Goal: Information Seeking & Learning: Compare options

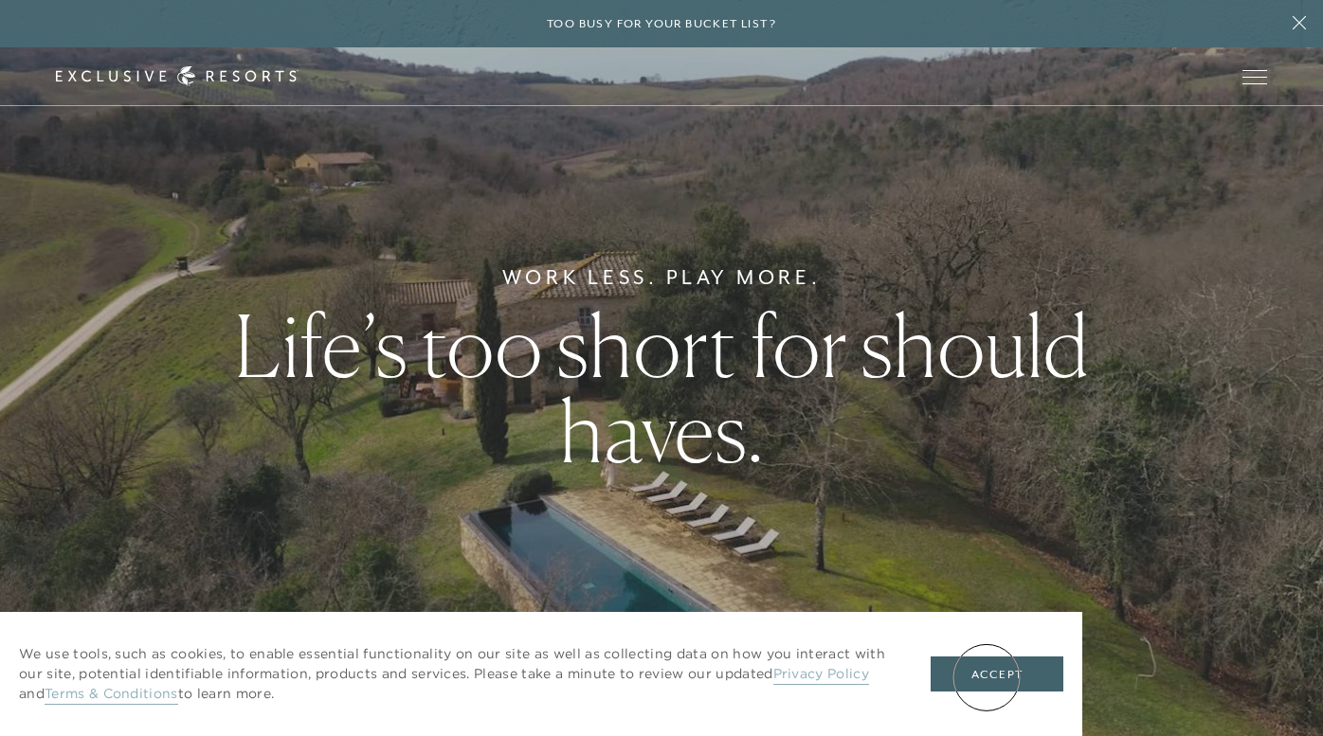
click at [986, 677] on button "Accept" at bounding box center [996, 675] width 133 height 36
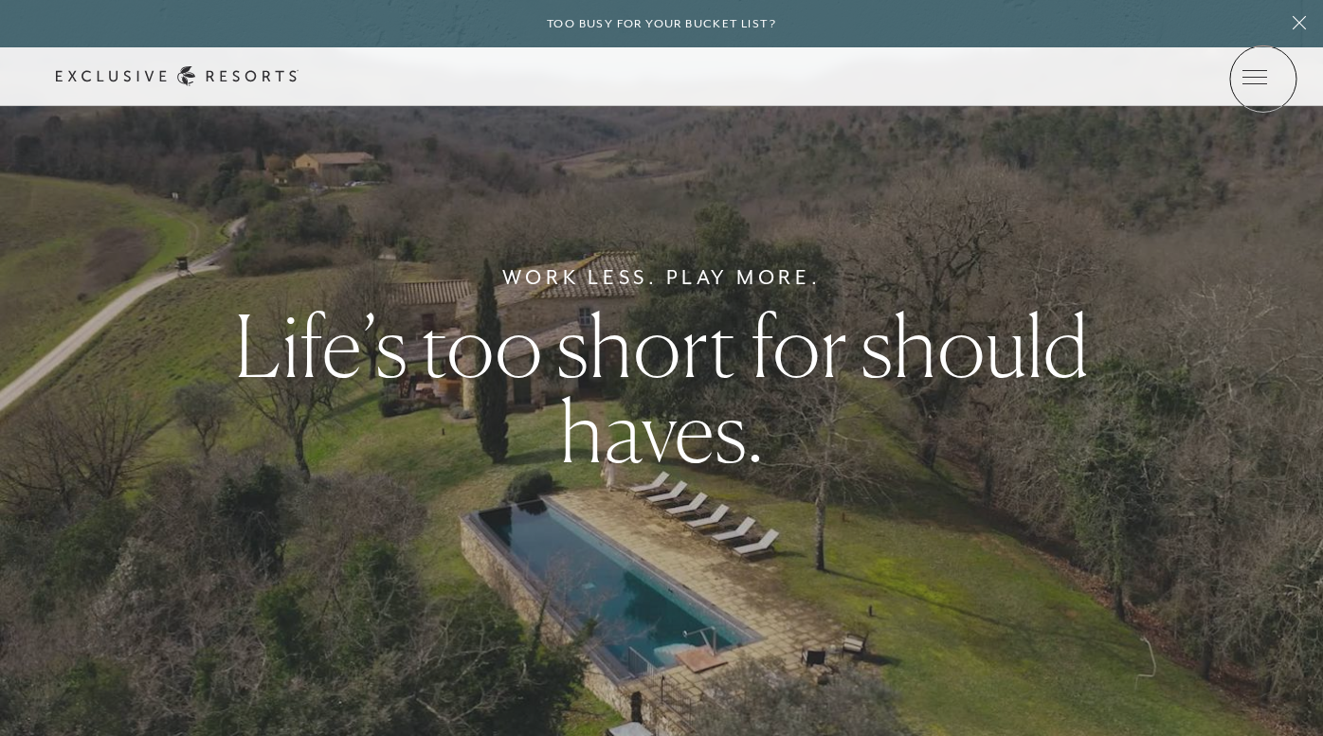
click at [0, 0] on icon at bounding box center [0, 0] width 0 height 0
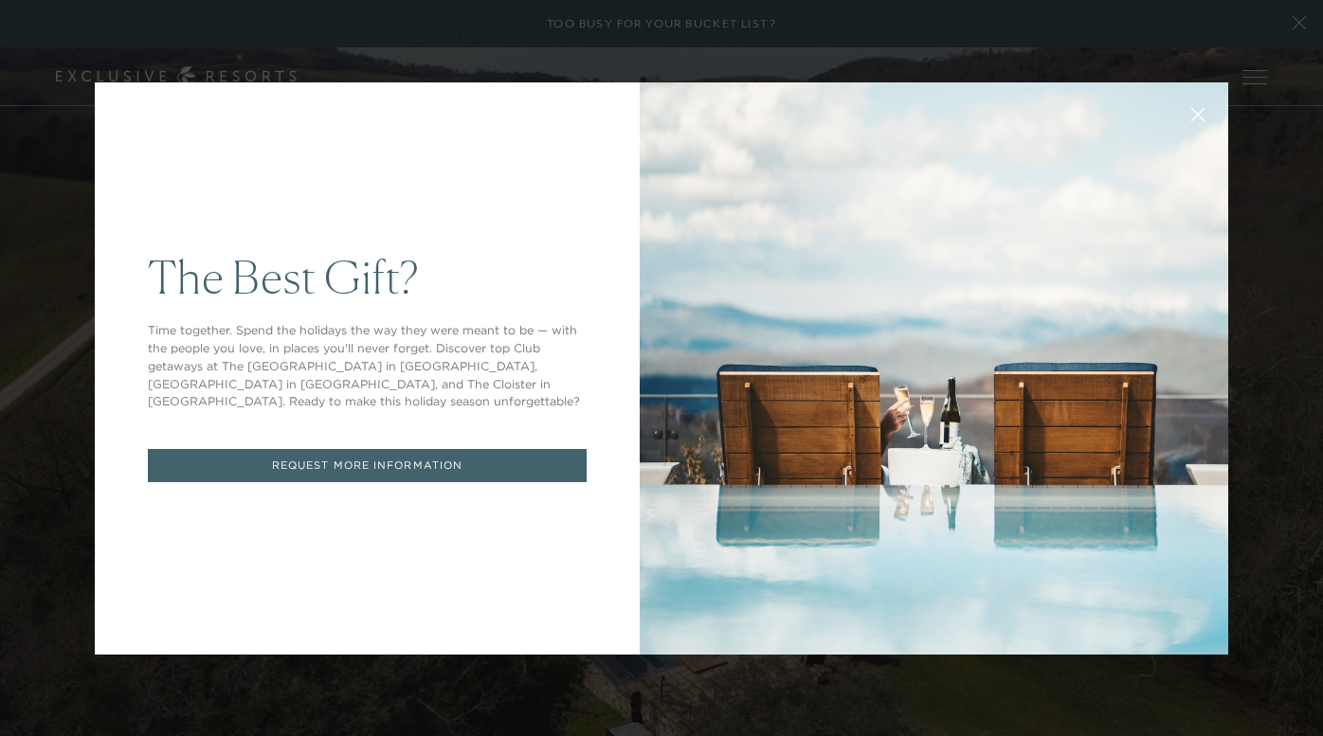
click at [1198, 116] on icon at bounding box center [1198, 114] width 14 height 14
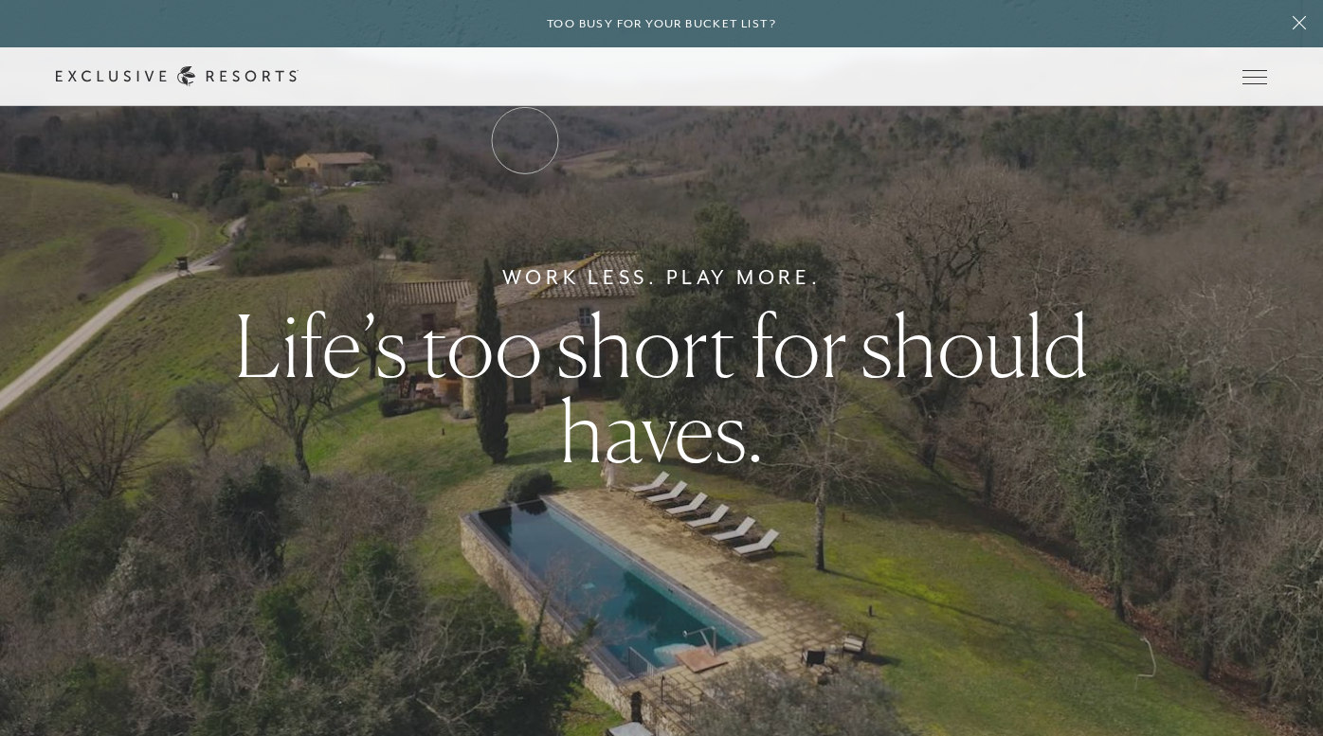
click at [0, 0] on link "The Collection" at bounding box center [0, 0] width 0 height 0
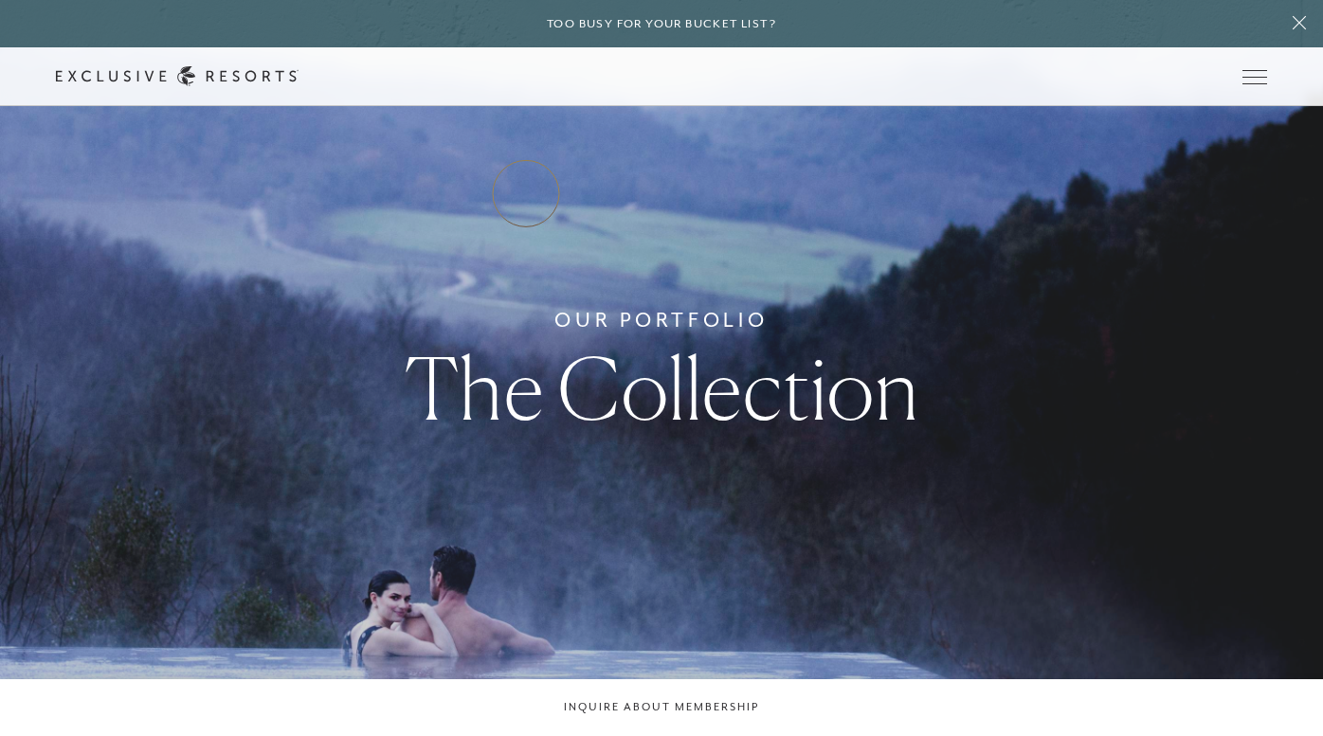
click at [0, 0] on link "Residence Collection" at bounding box center [0, 0] width 0 height 0
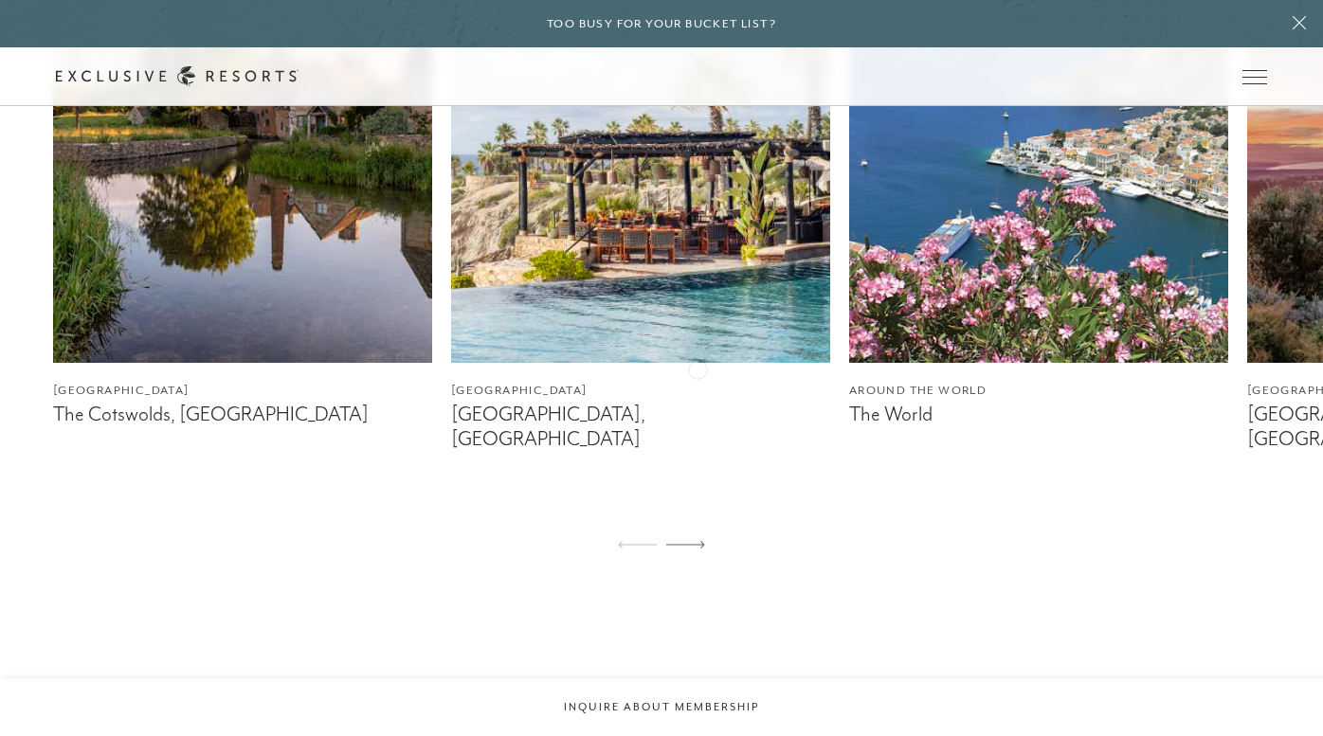
scroll to position [1257, 0]
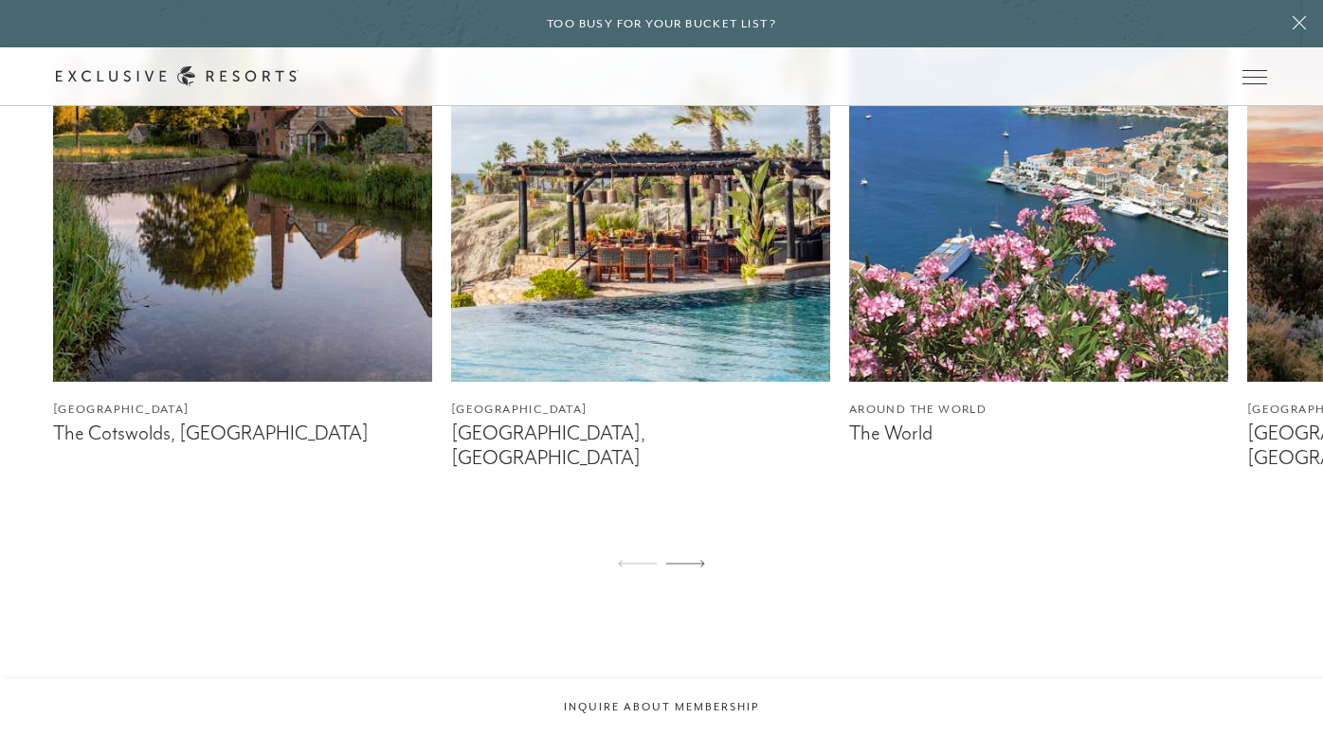
click at [1002, 301] on img at bounding box center [1038, 145] width 379 height 474
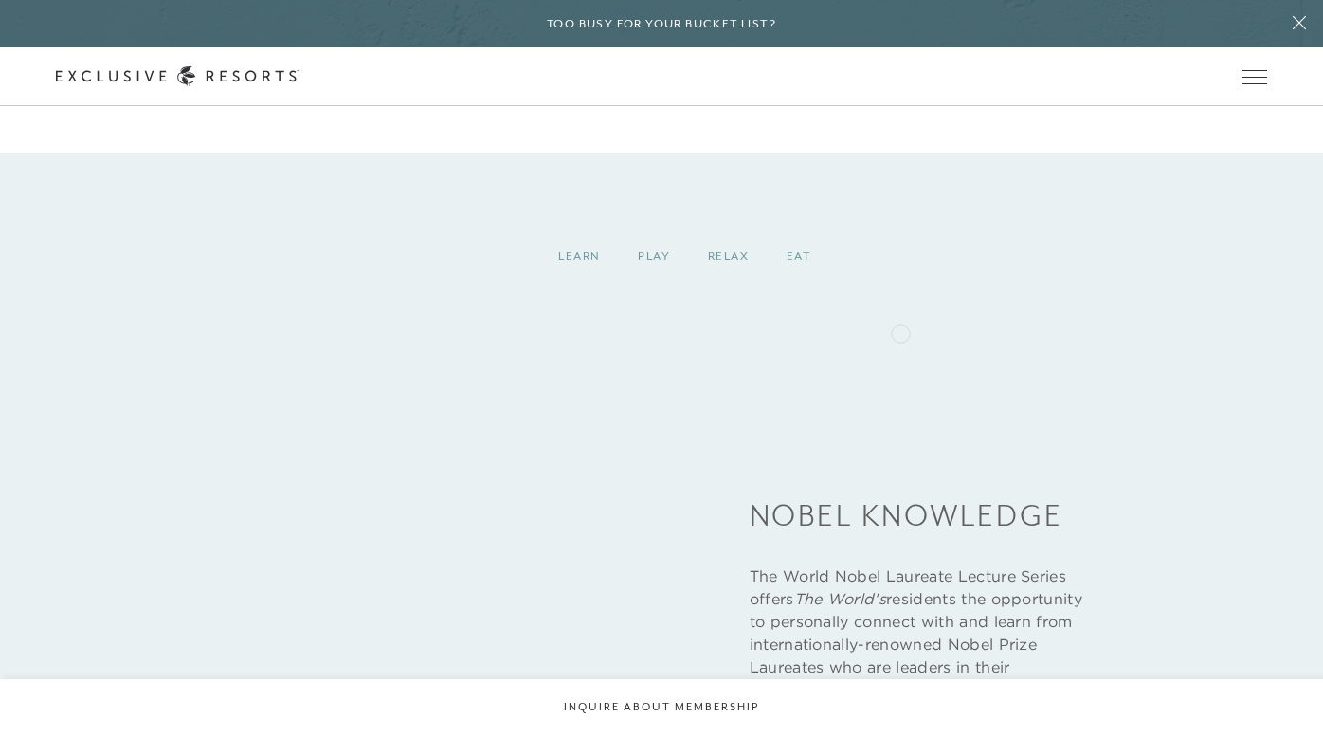
scroll to position [2690, 0]
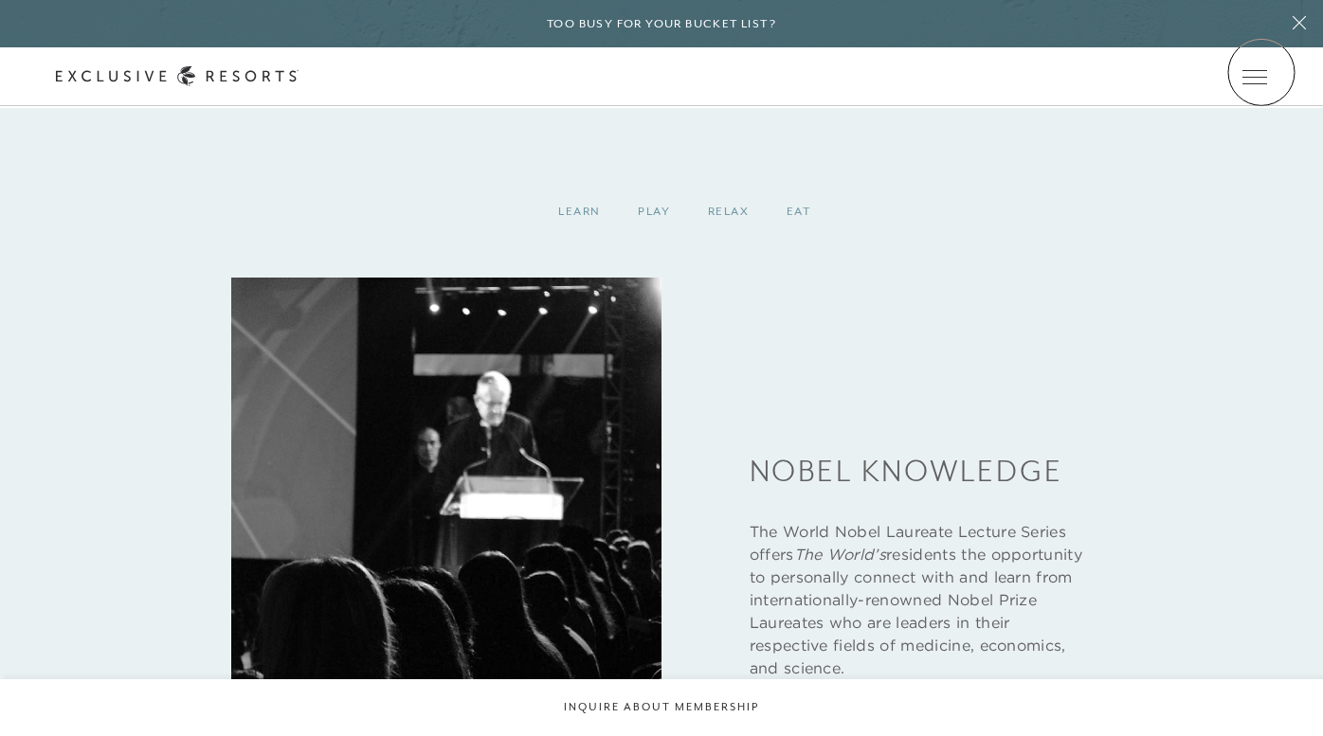
click at [0, 0] on icon at bounding box center [0, 0] width 0 height 0
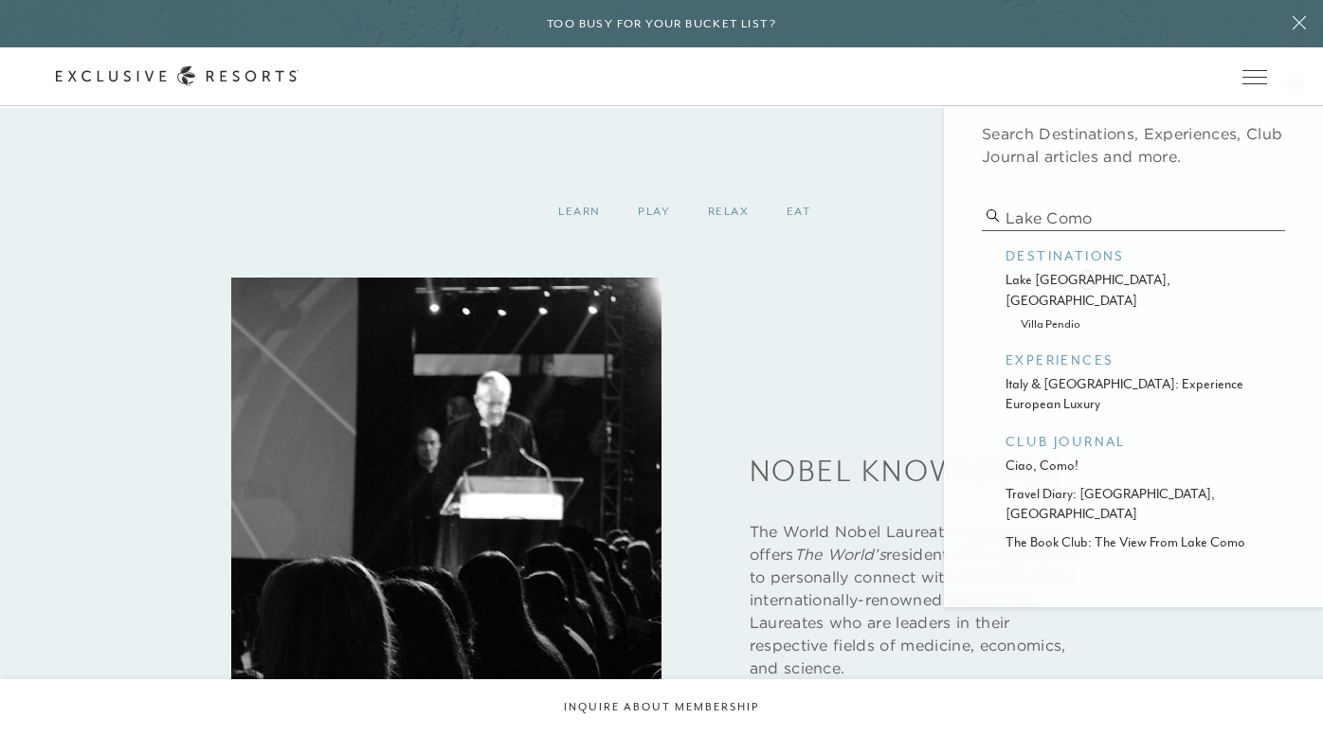
type input "Lake como"
click at [1087, 278] on p "lake como, italy" at bounding box center [1133, 290] width 256 height 41
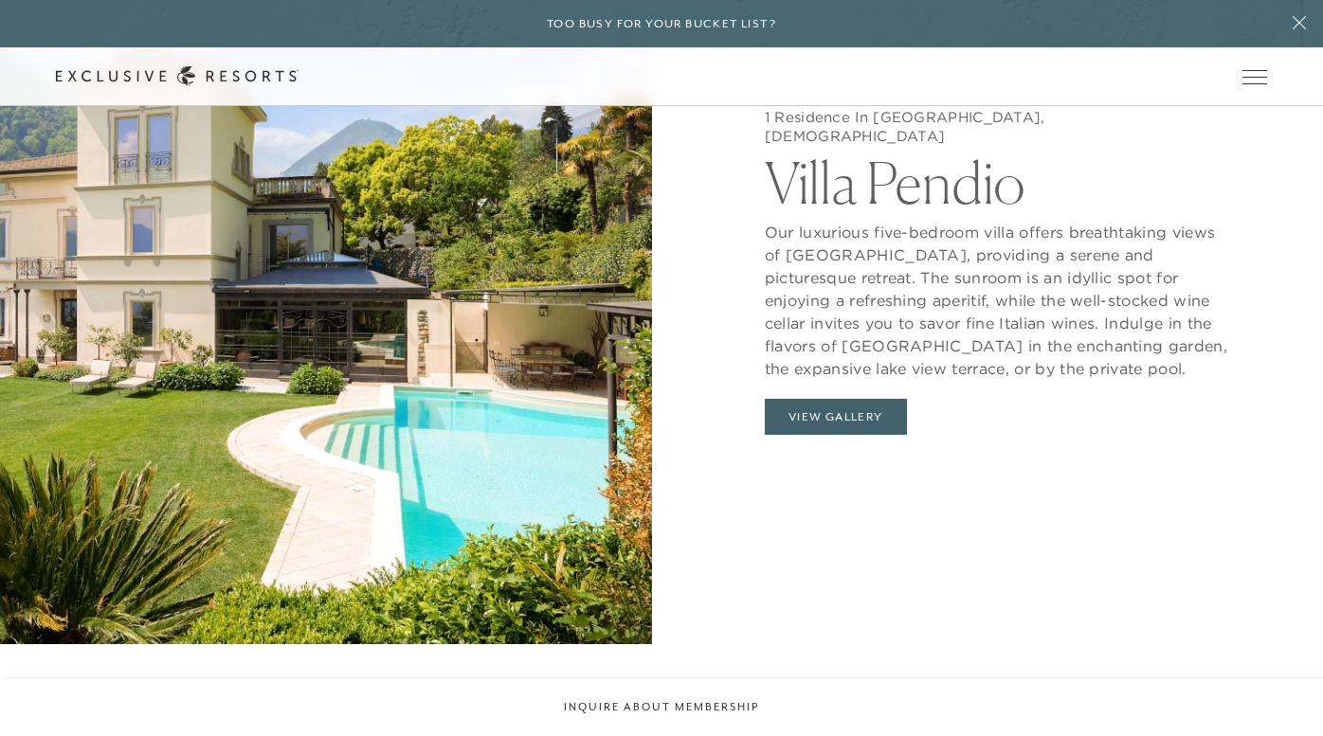
scroll to position [1848, 0]
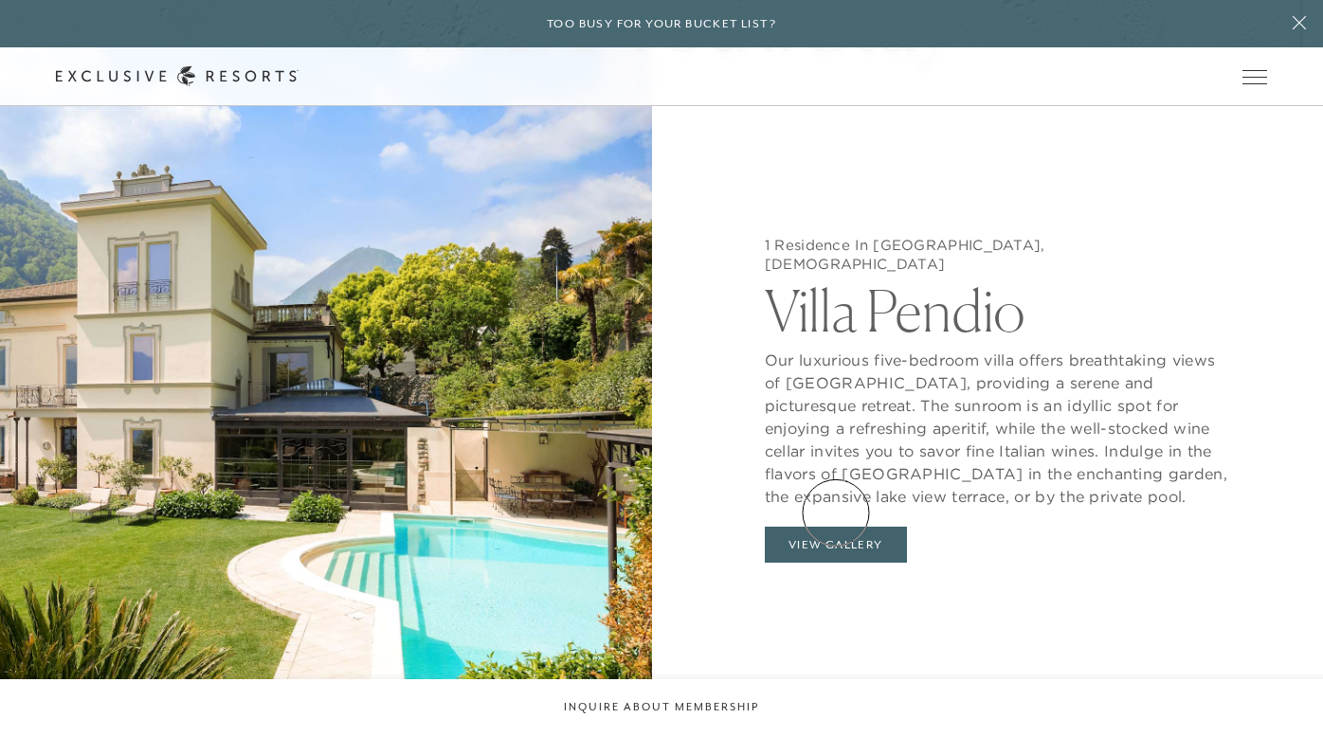
click at [836, 527] on button "View Gallery" at bounding box center [836, 545] width 142 height 36
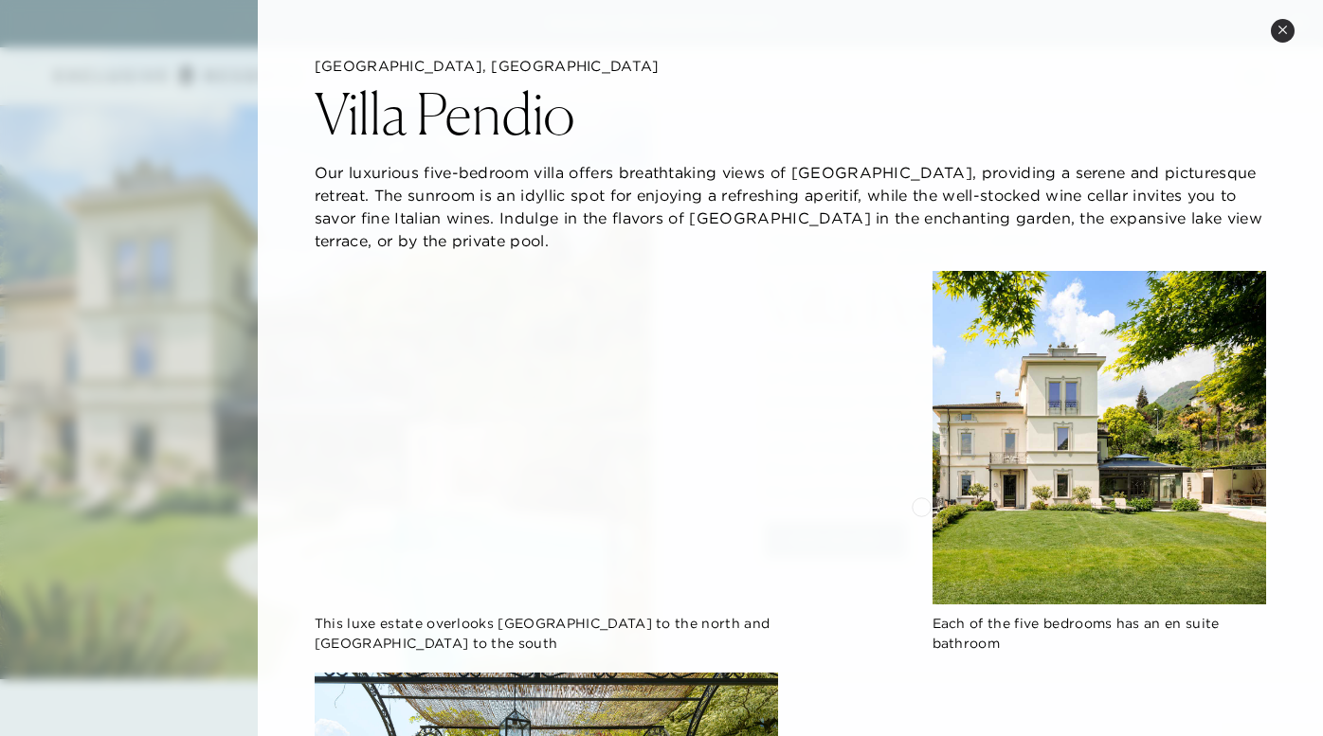
scroll to position [0, 0]
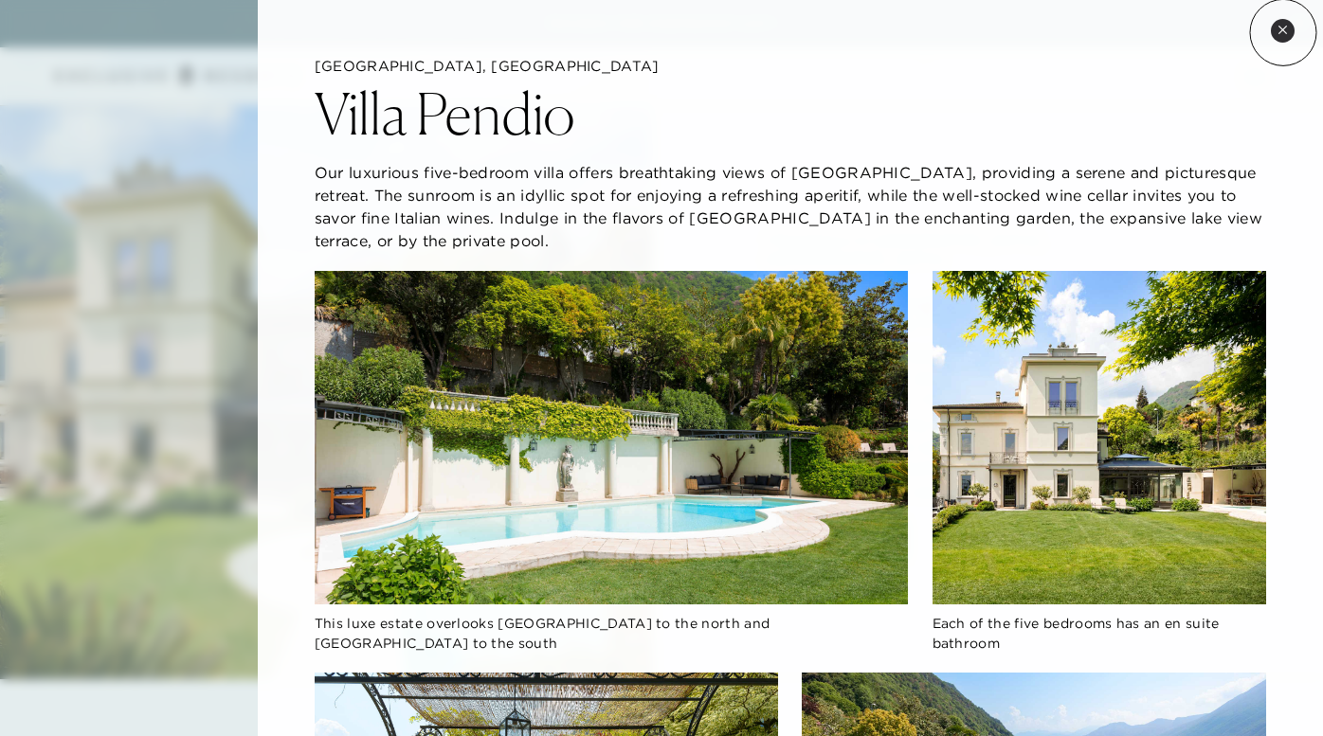
click at [1283, 32] on icon at bounding box center [1282, 30] width 10 height 10
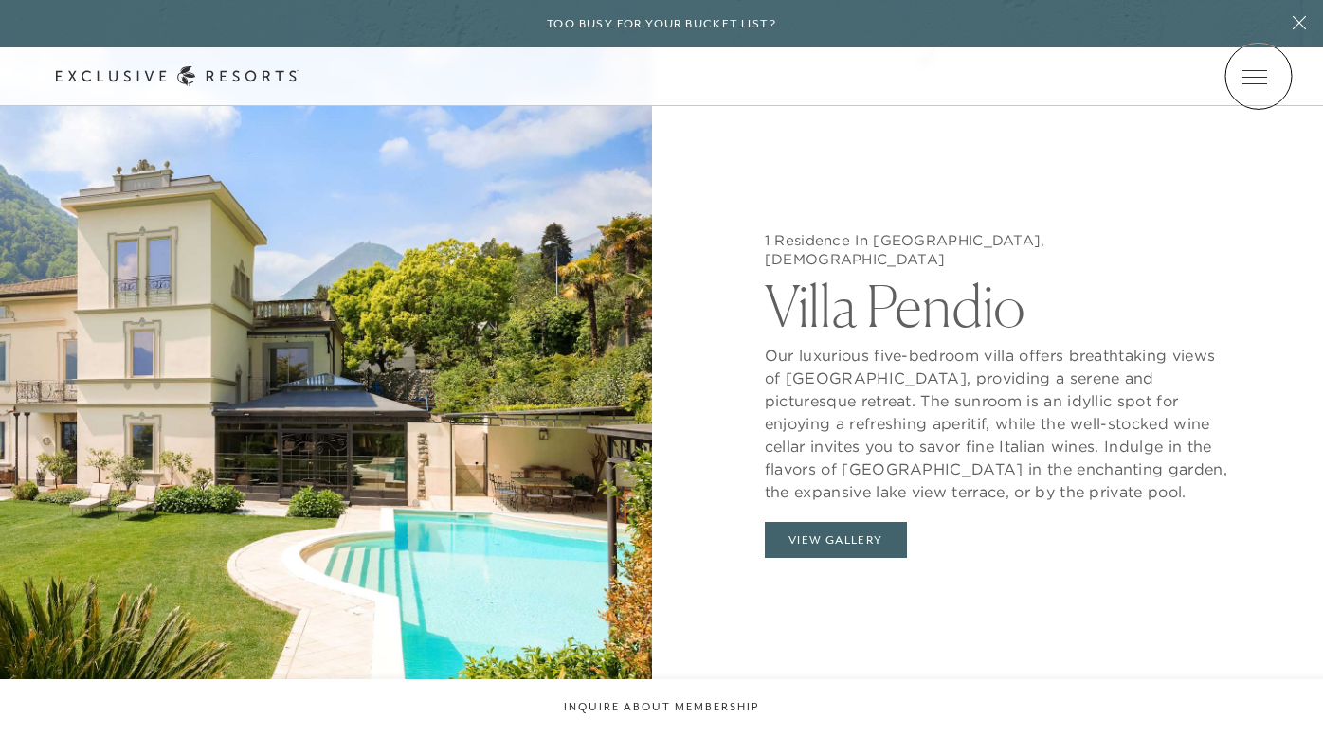
click at [0, 0] on icon at bounding box center [0, 0] width 0 height 0
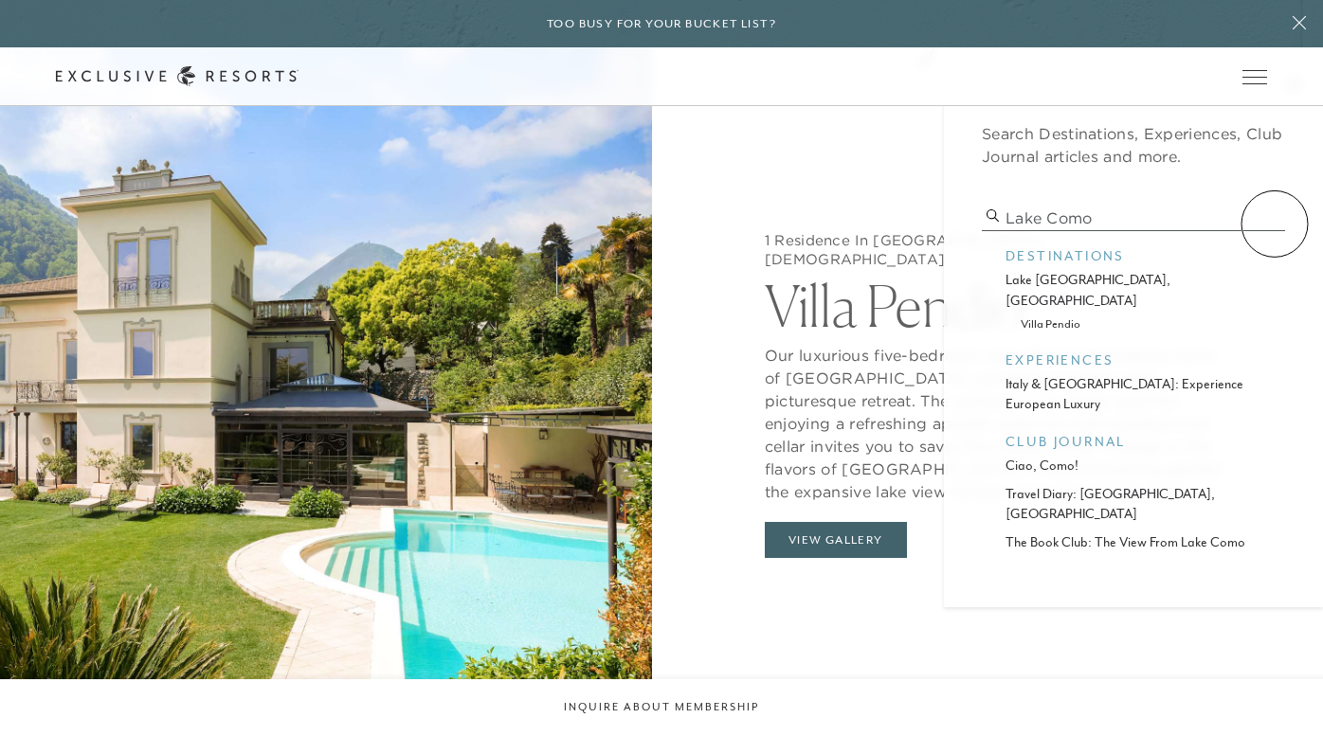
click at [1274, 224] on input "Lake como" at bounding box center [1133, 219] width 303 height 26
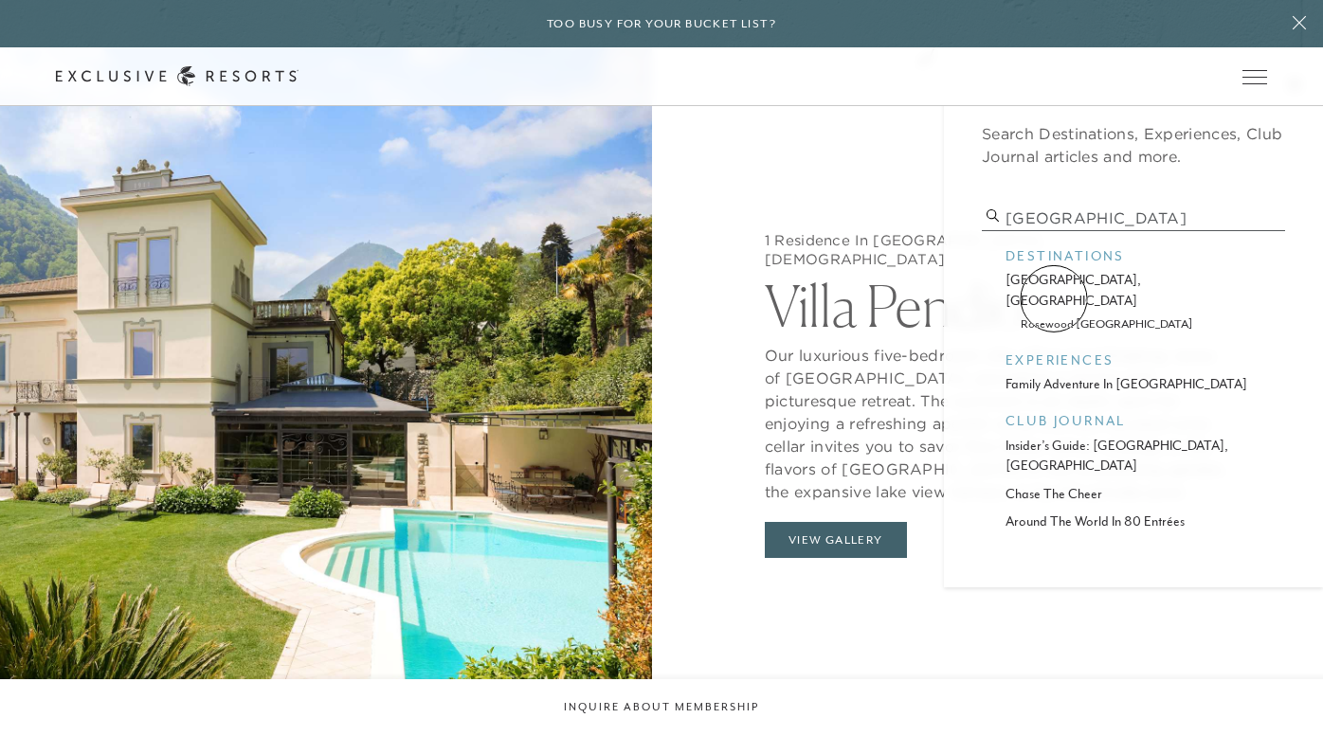
type input "madrid"
click at [1054, 315] on p "rosewood villa magna" at bounding box center [1133, 324] width 226 height 18
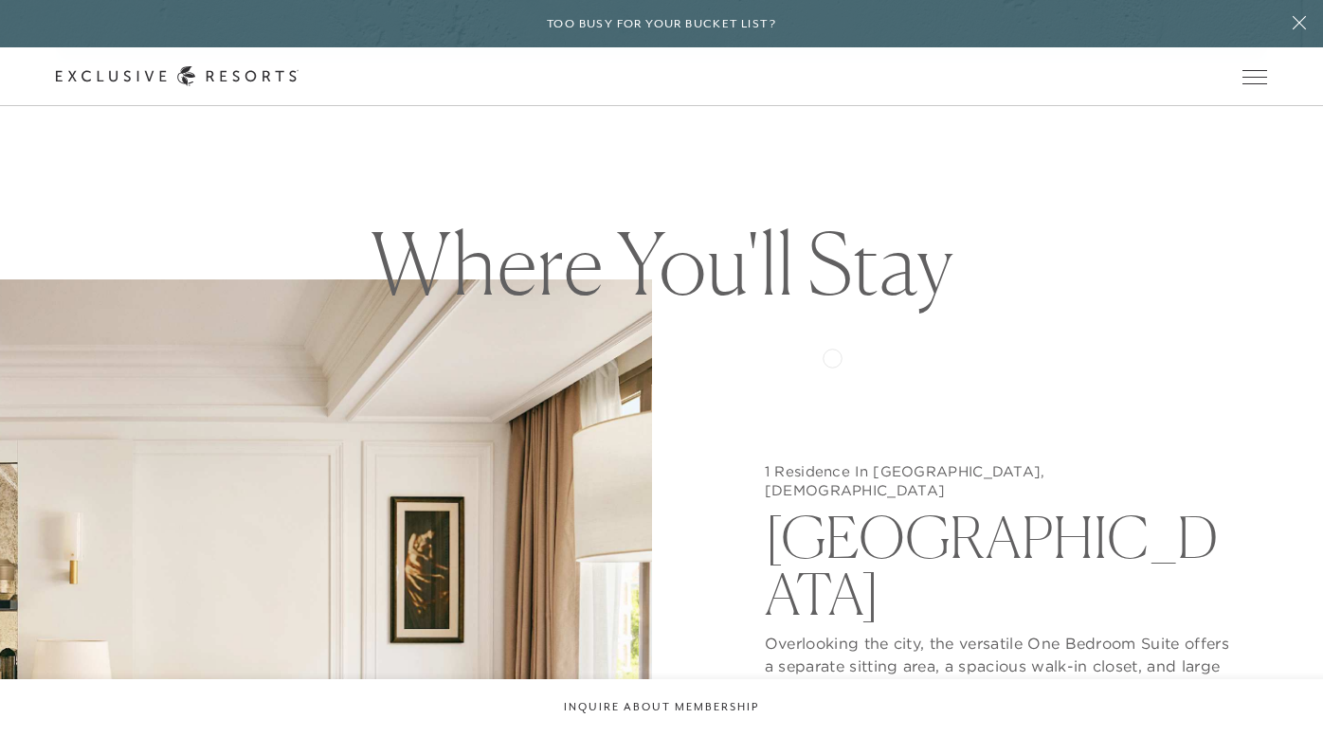
scroll to position [1902, 0]
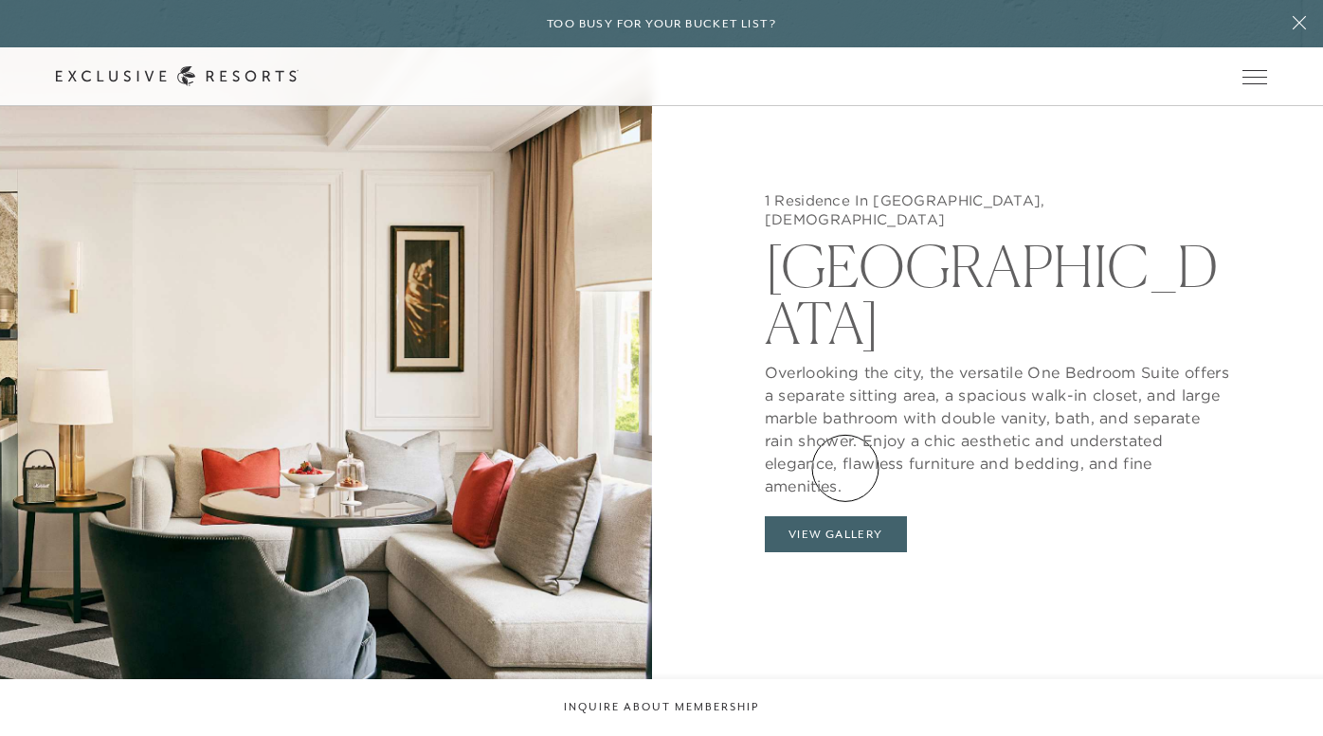
click at [845, 516] on button "View Gallery" at bounding box center [836, 534] width 142 height 36
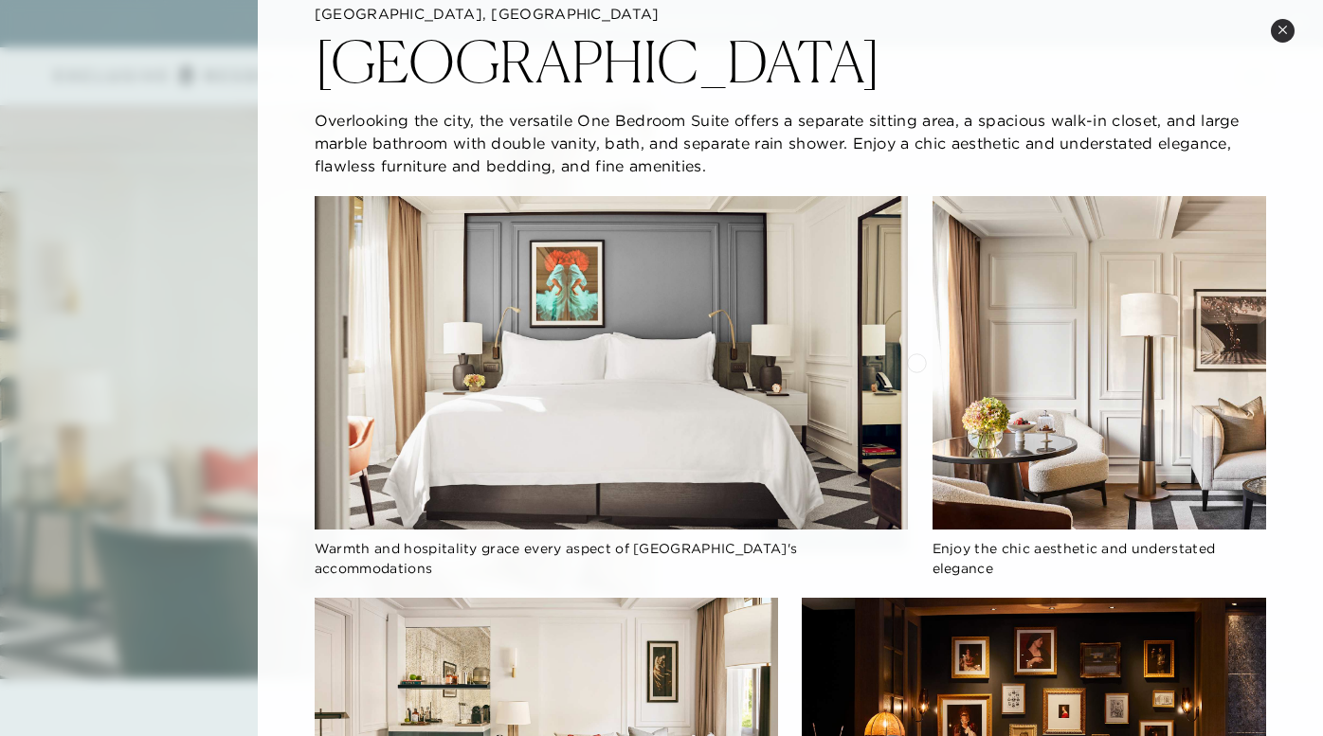
scroll to position [74, 0]
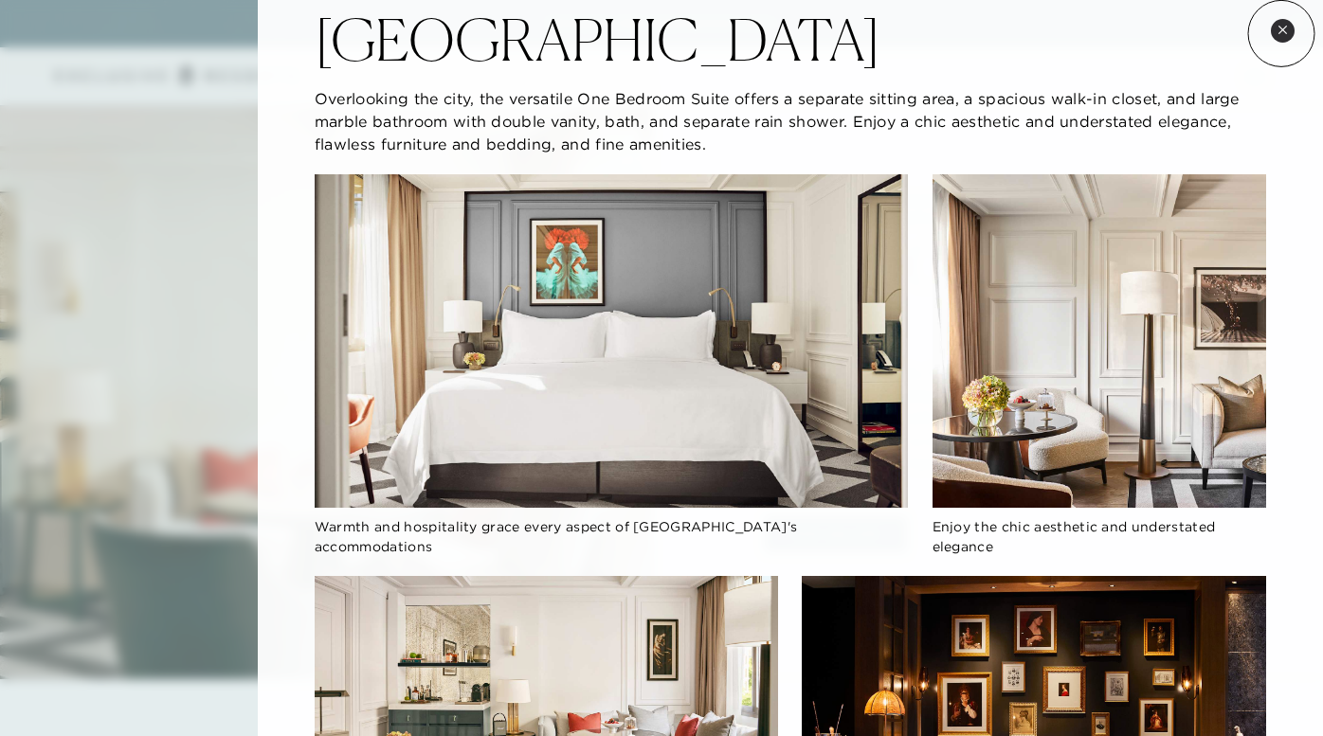
click at [1286, 32] on icon at bounding box center [1282, 30] width 10 height 10
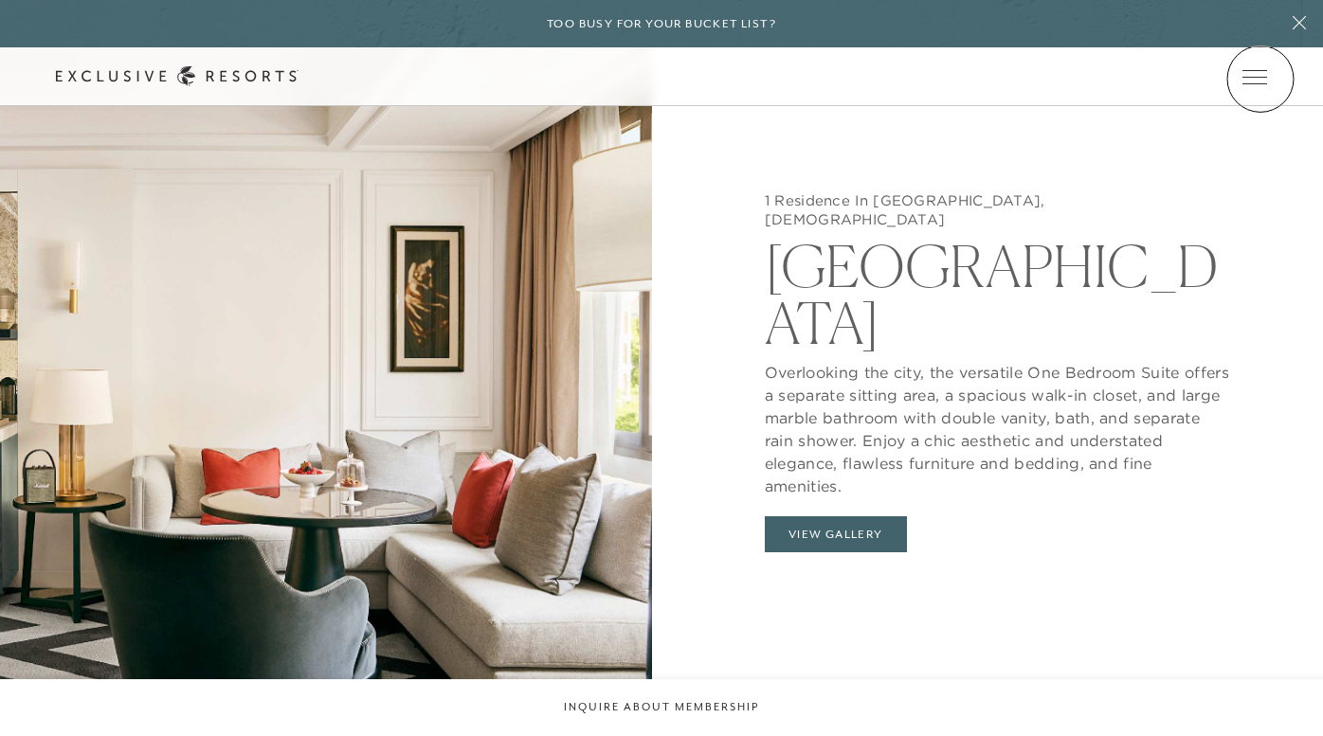
click at [0, 0] on icon at bounding box center [0, 0] width 0 height 0
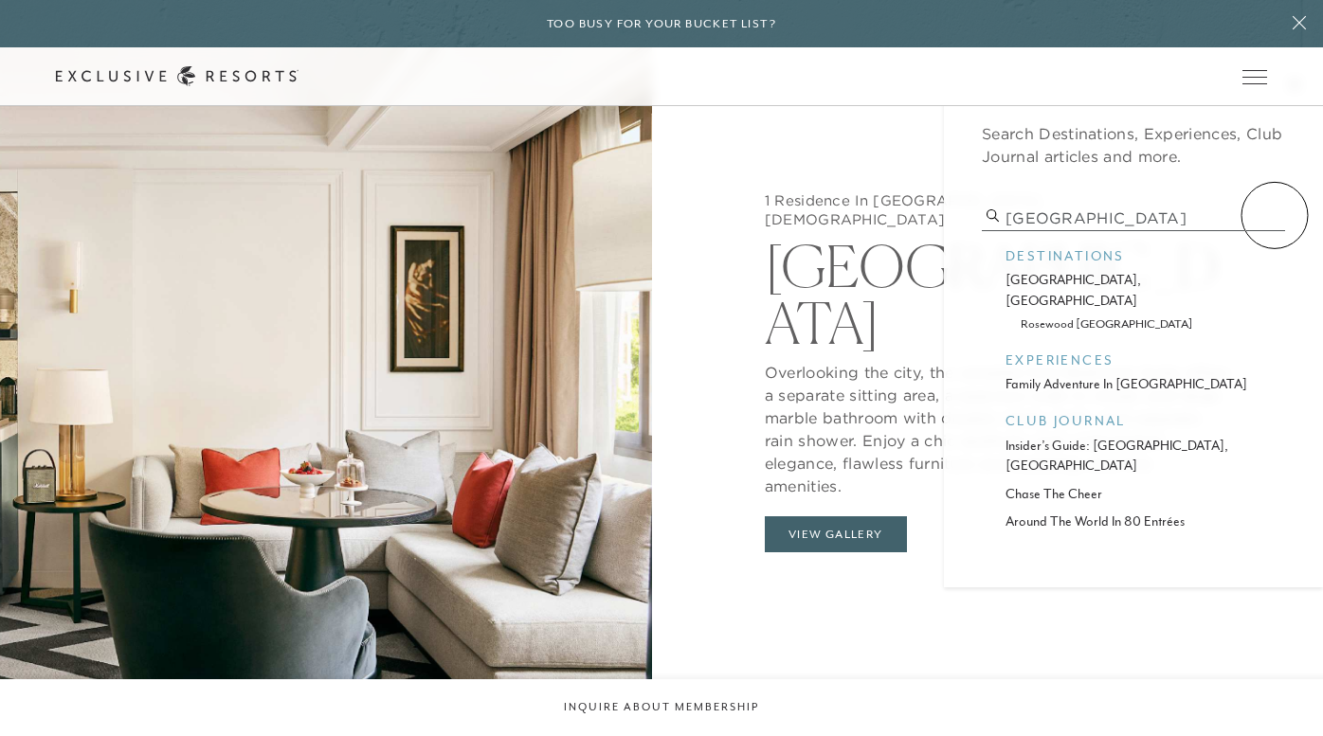
click at [1274, 215] on input "madrid" at bounding box center [1133, 219] width 303 height 26
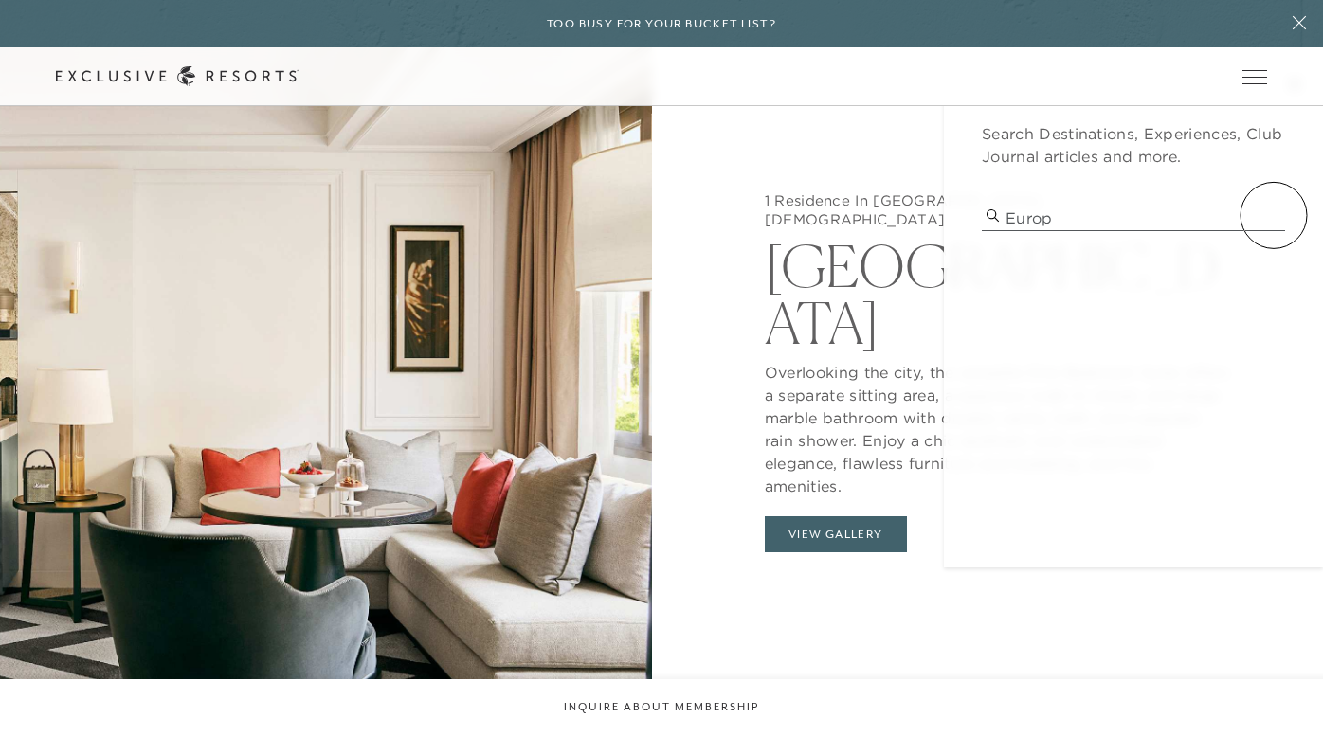
type input "europe"
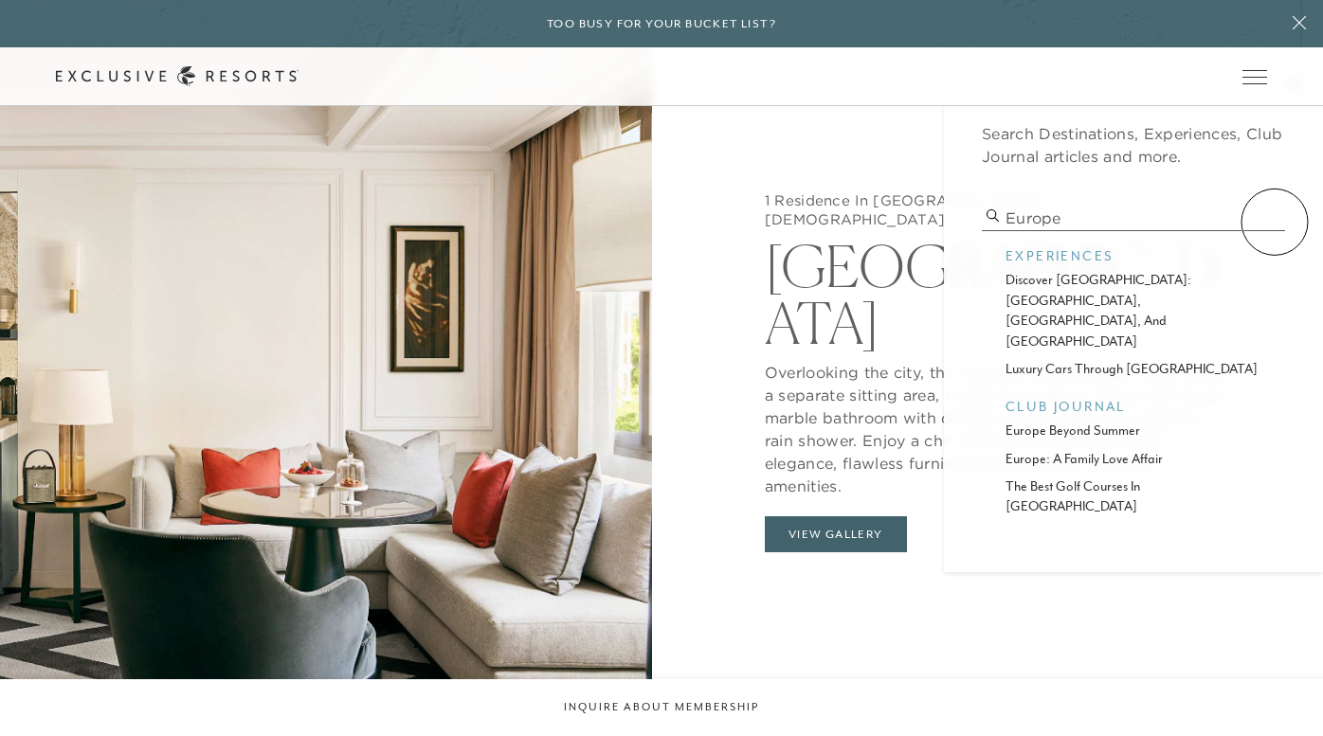
click at [1274, 222] on input "europe" at bounding box center [1133, 219] width 303 height 26
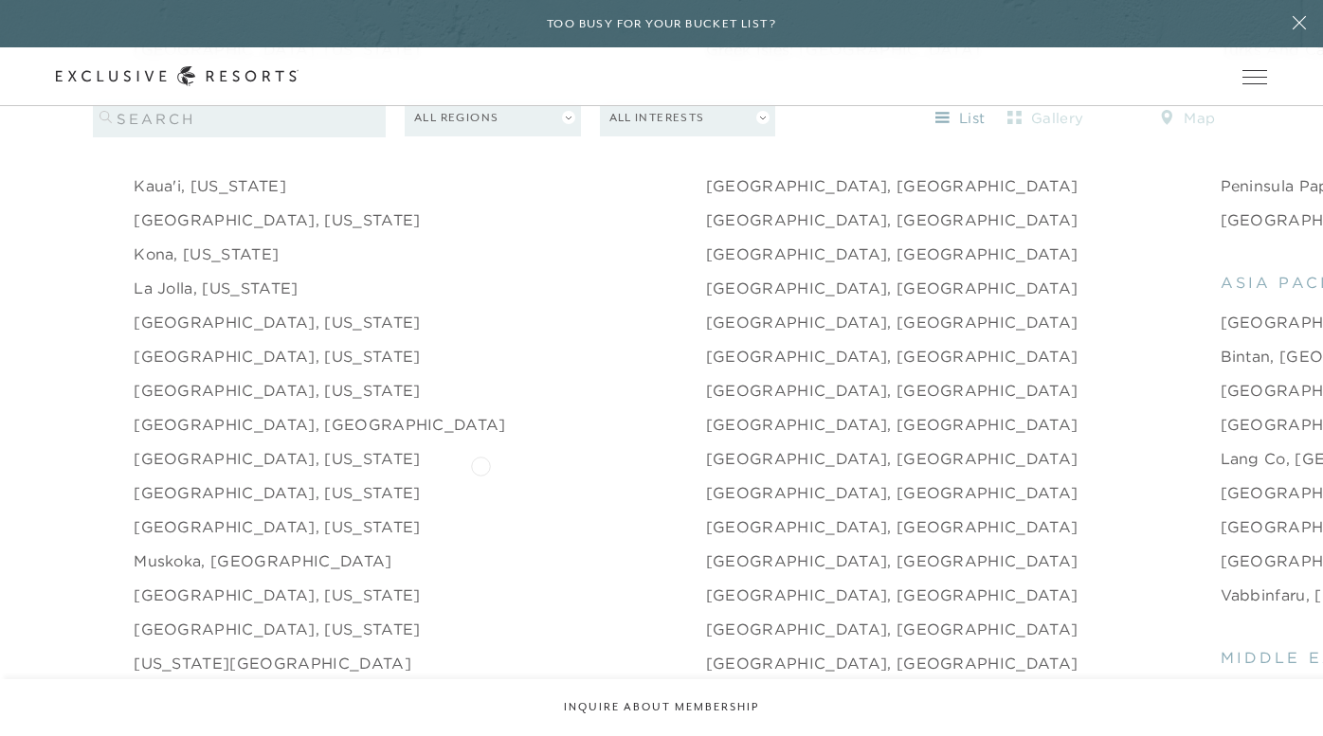
scroll to position [2375, 0]
click at [706, 278] on link "[GEOGRAPHIC_DATA], [GEOGRAPHIC_DATA]" at bounding box center [892, 289] width 372 height 23
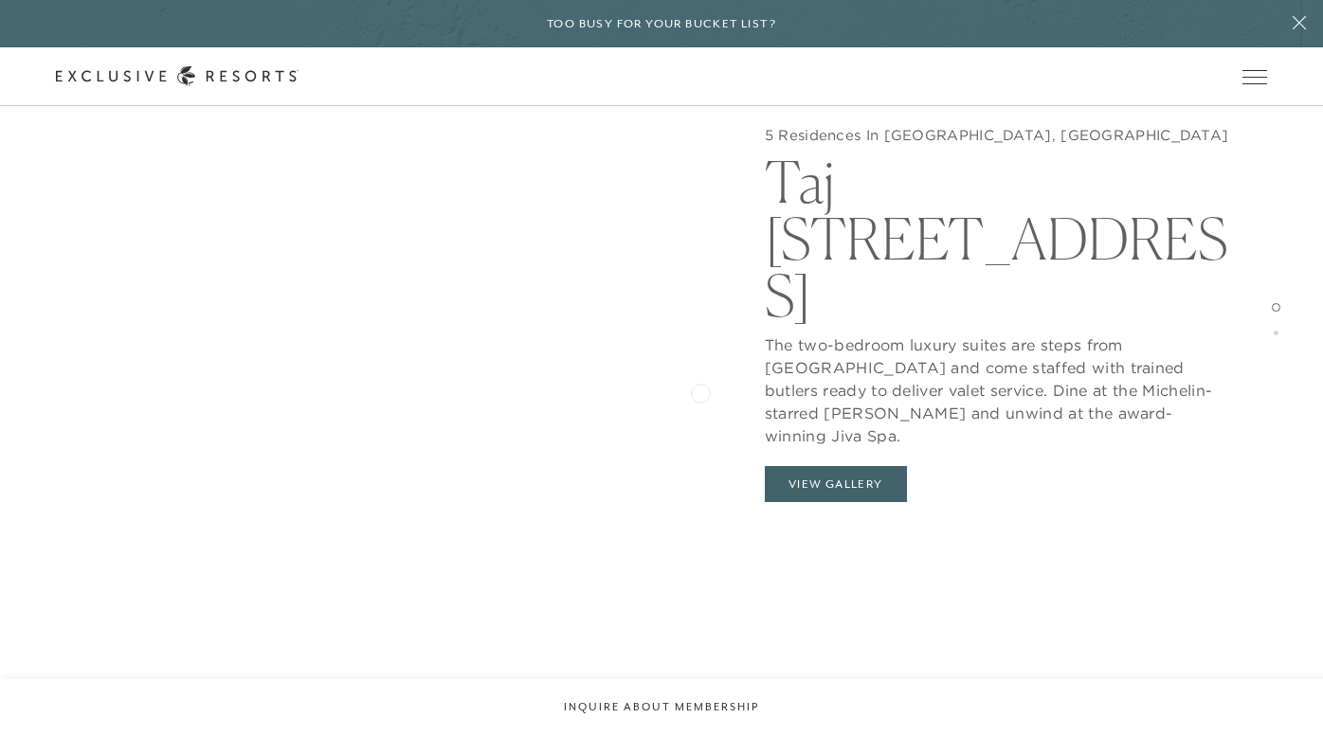
scroll to position [1916, 0]
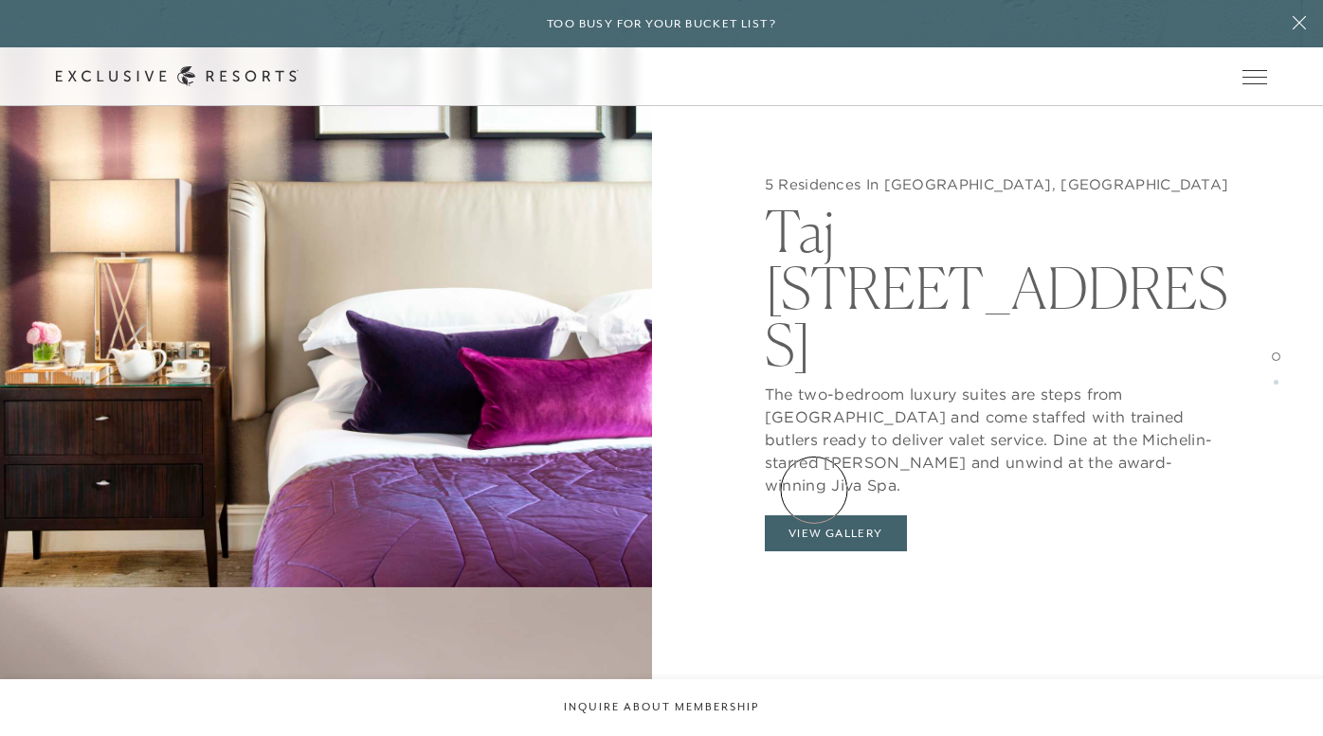
click at [814, 515] on button "View Gallery" at bounding box center [836, 533] width 142 height 36
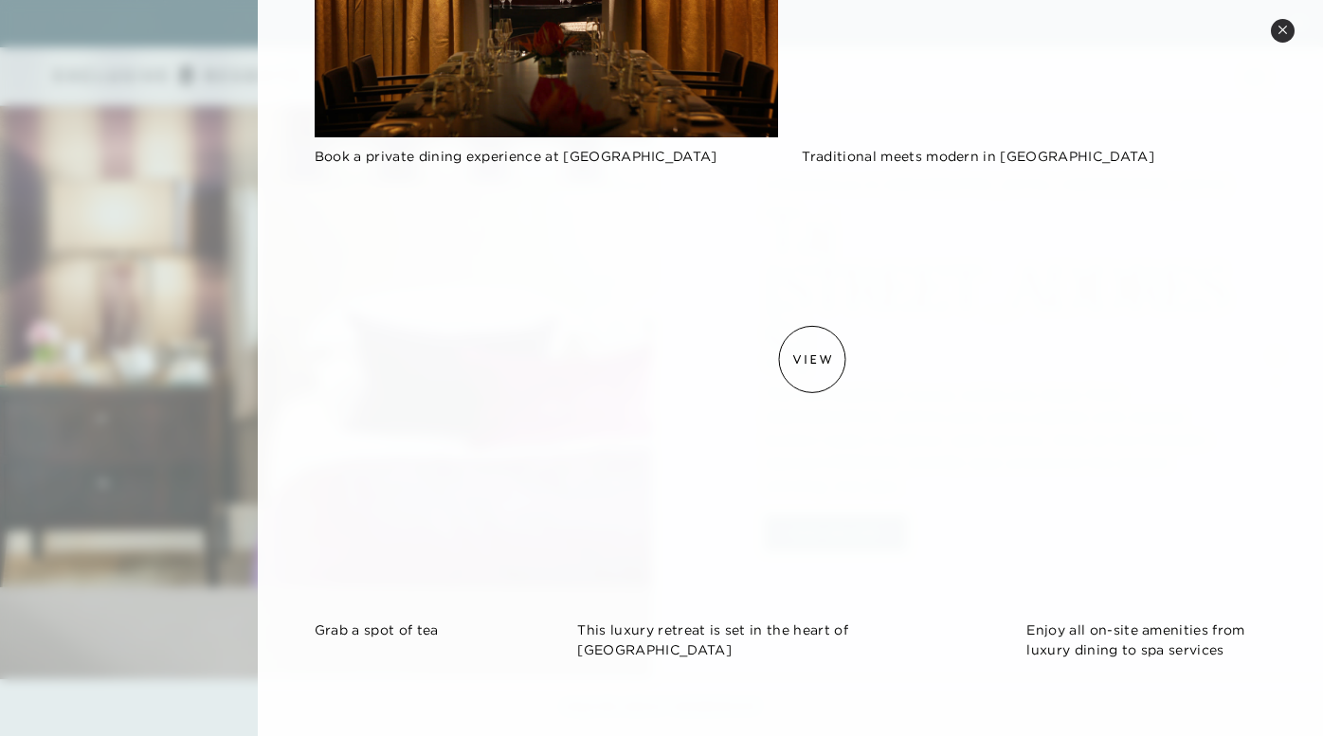
scroll to position [3160, 0]
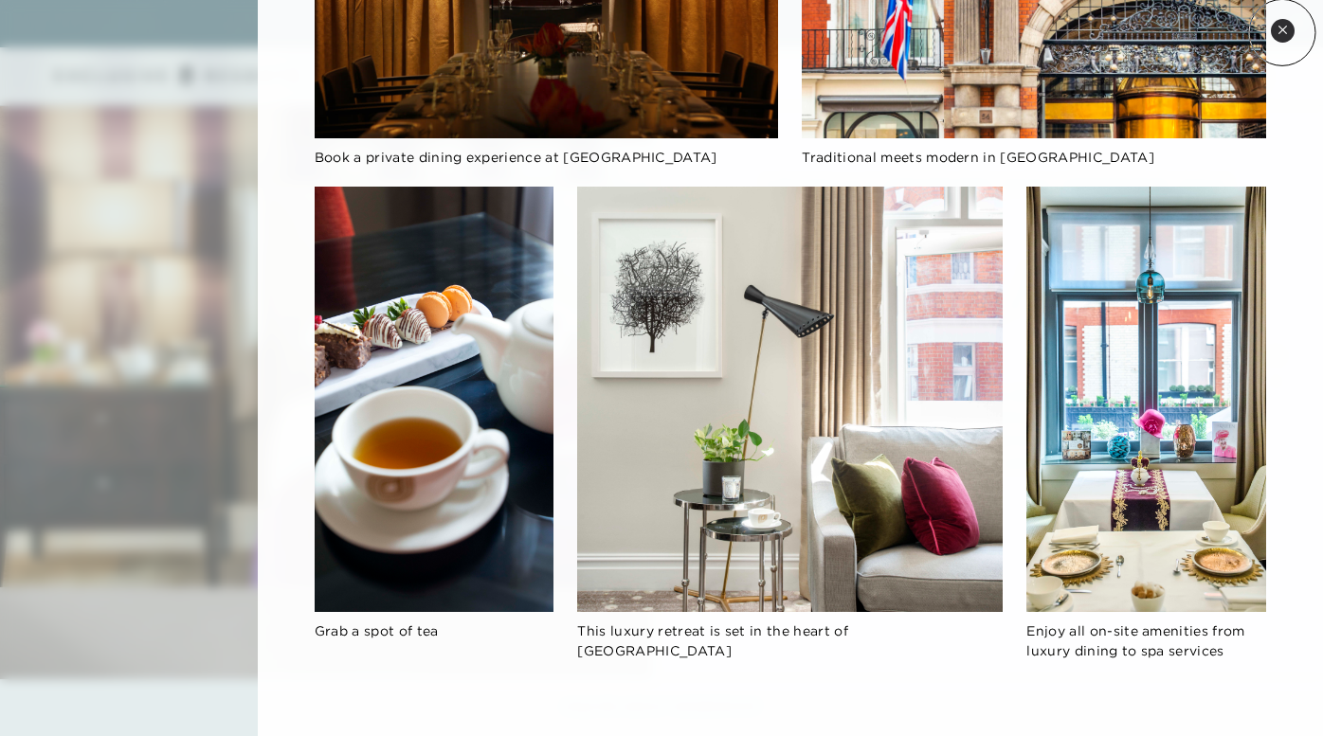
click at [1282, 32] on icon at bounding box center [1282, 30] width 10 height 10
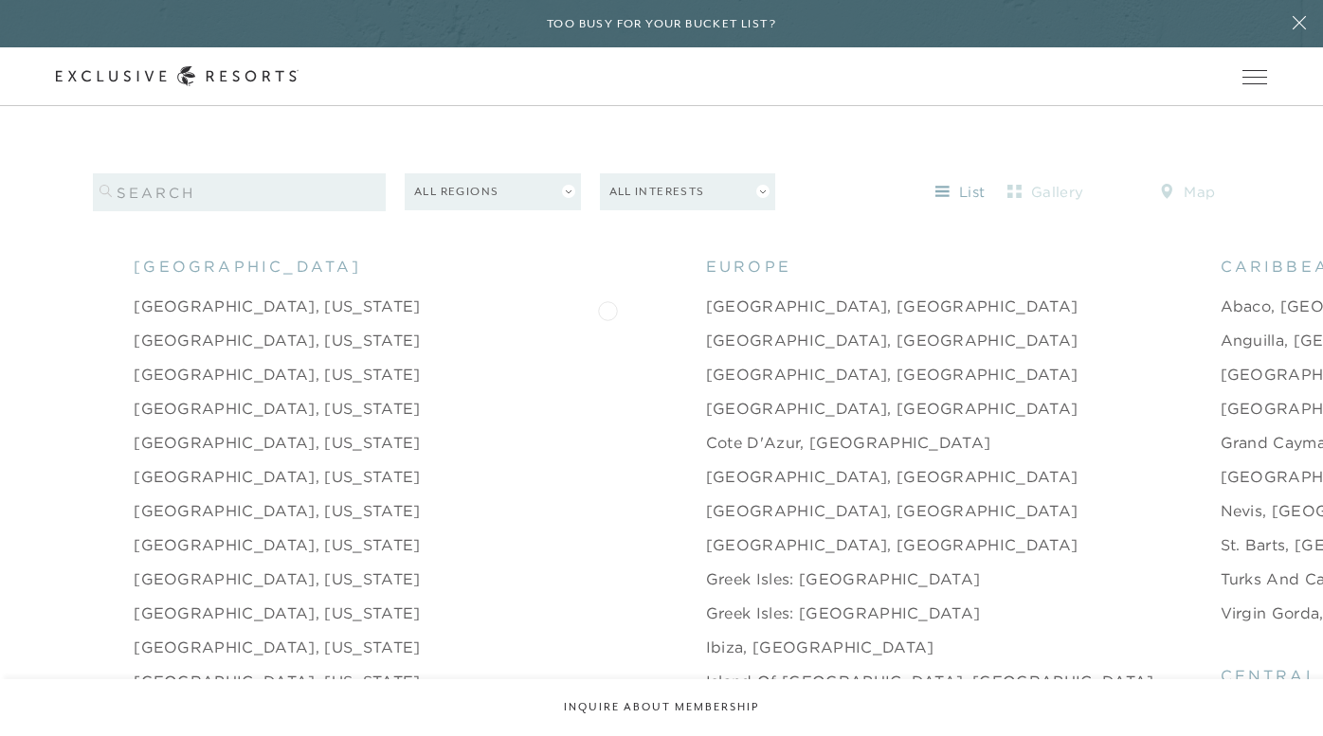
scroll to position [1846, 0]
click at [706, 330] on link "Amalfi Coast, Italy" at bounding box center [892, 341] width 372 height 23
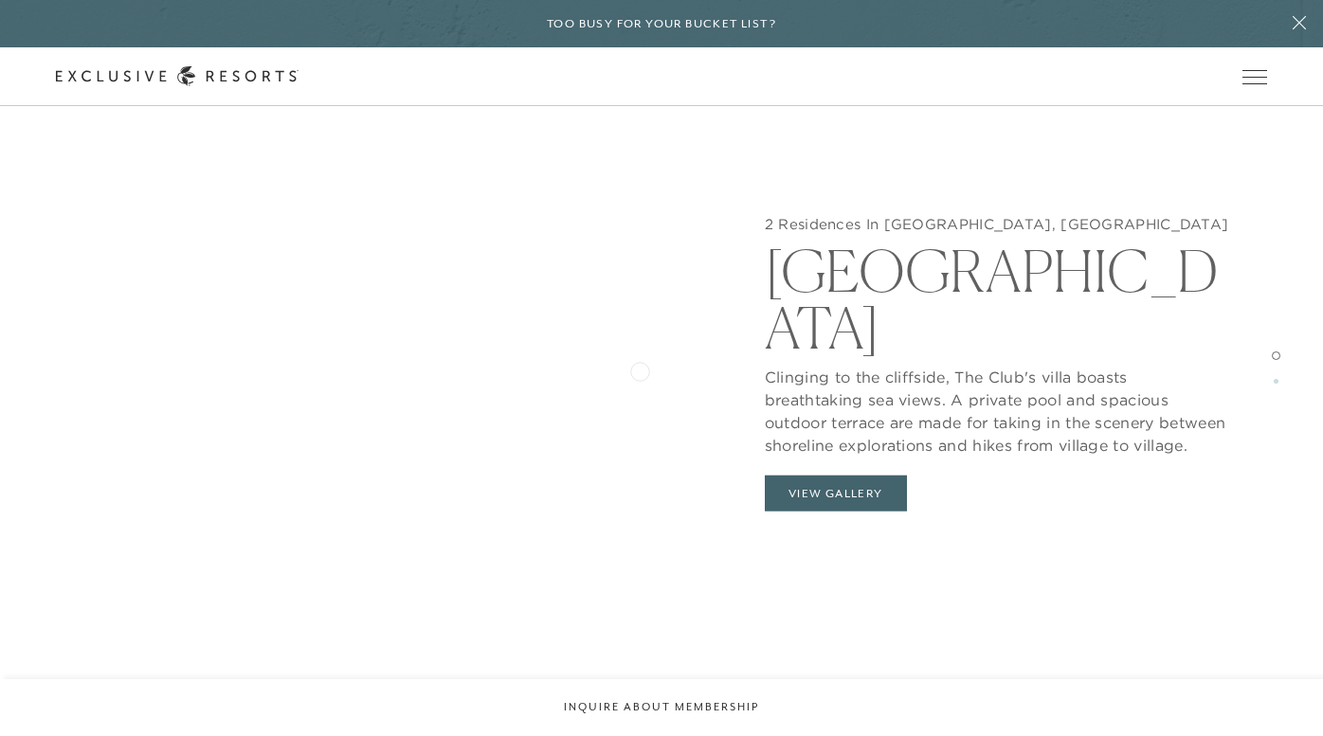
scroll to position [2419, 0]
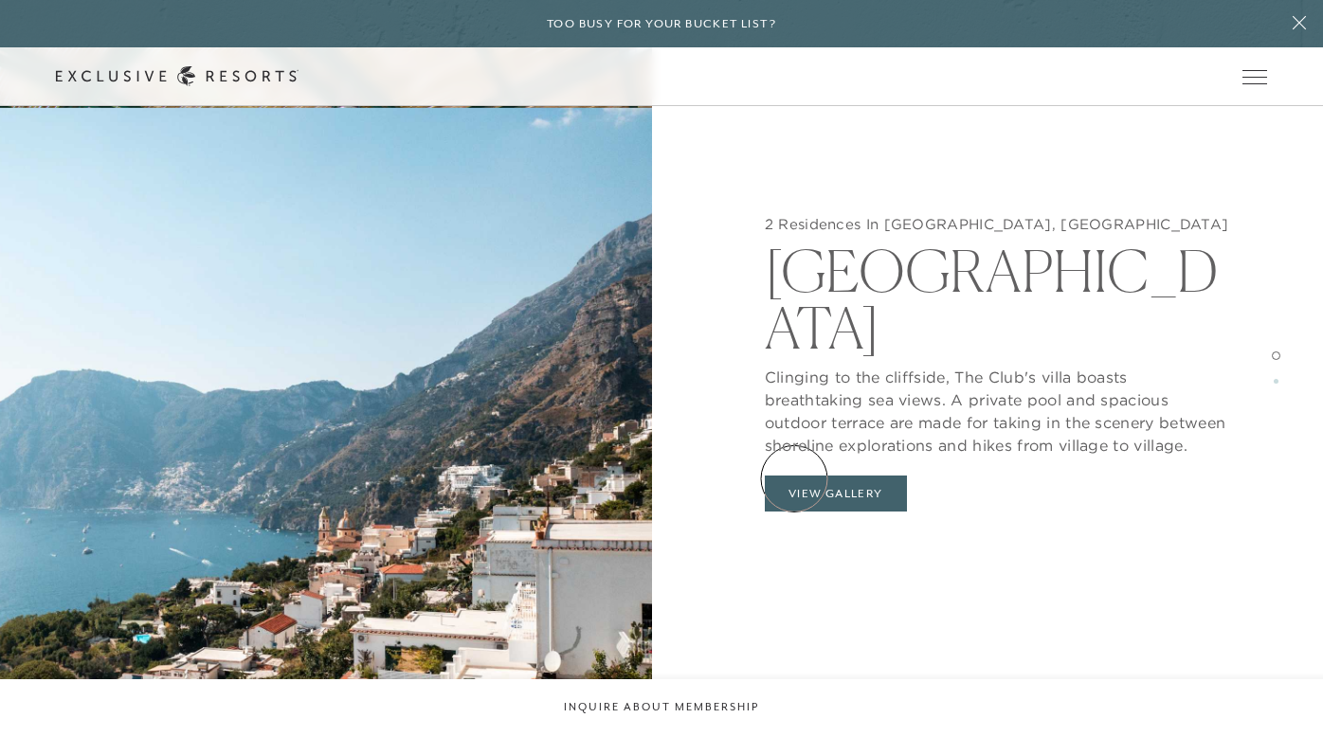
click at [794, 478] on button "View Gallery" at bounding box center [836, 494] width 142 height 36
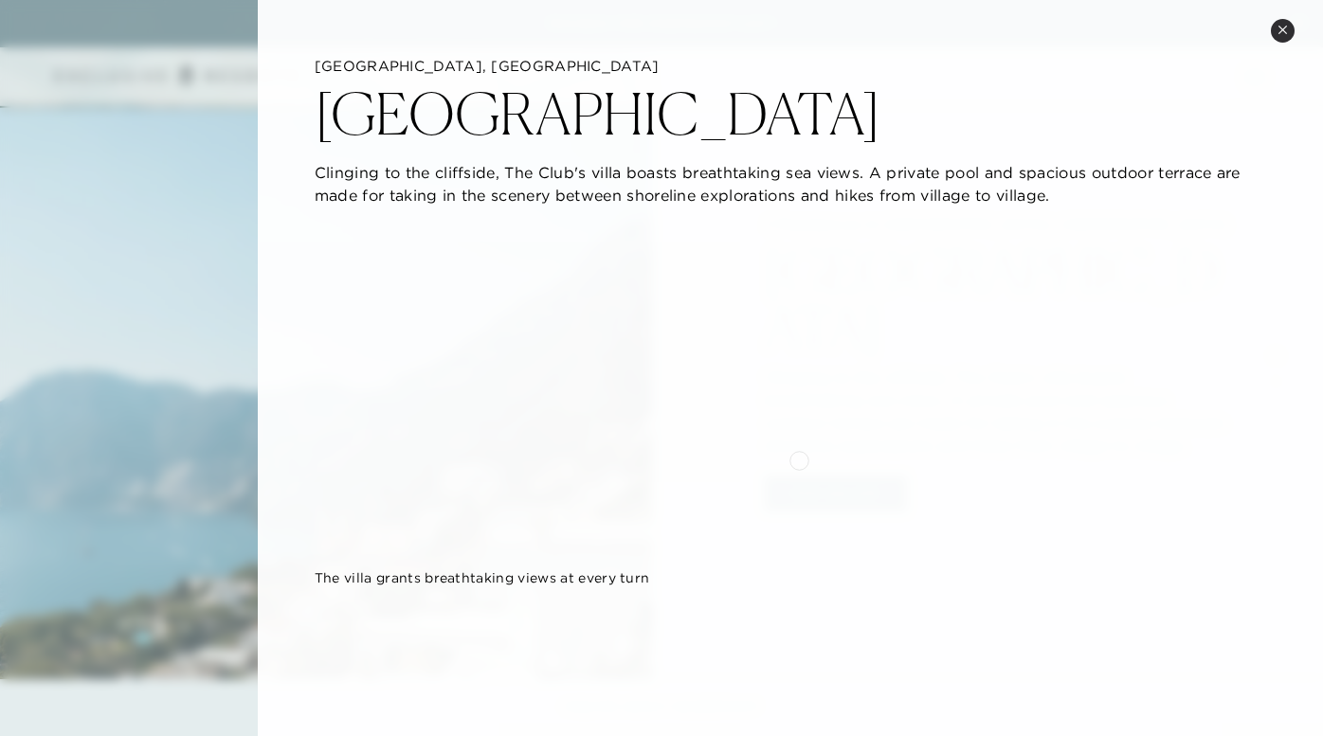
scroll to position [0, 0]
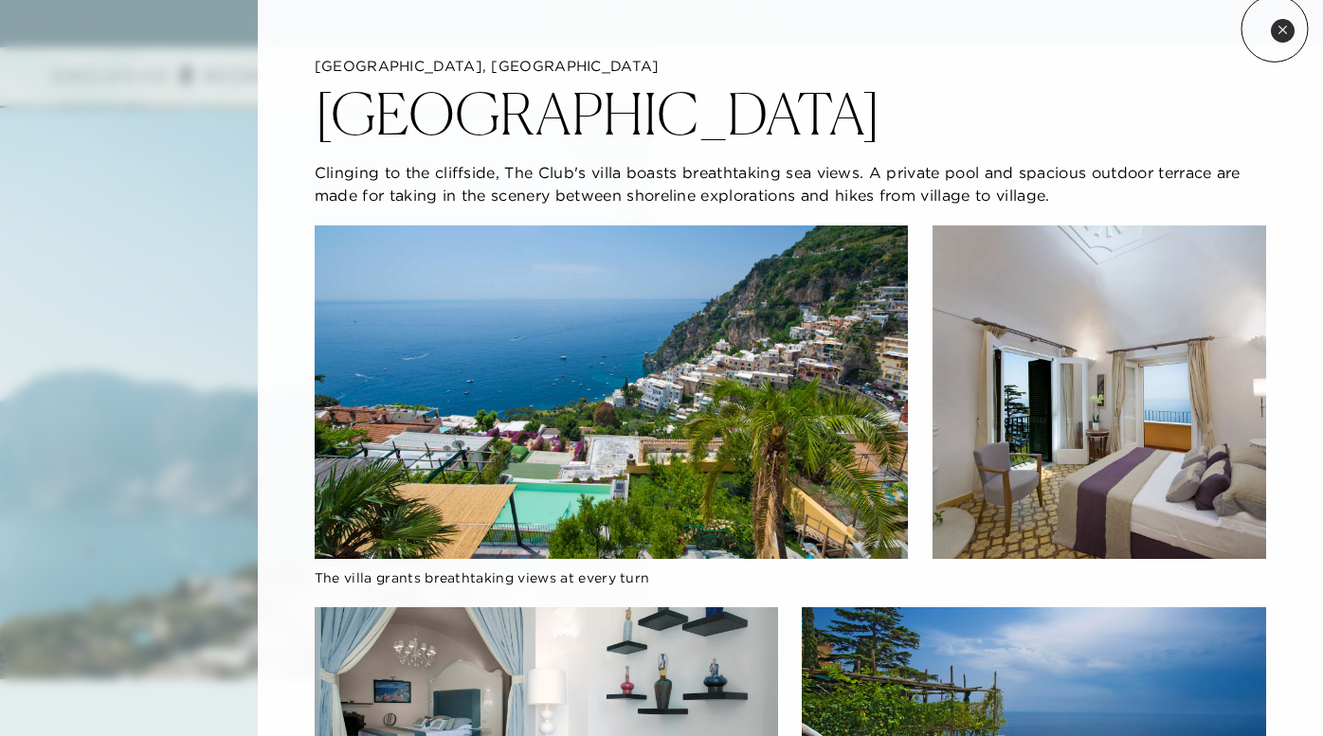
click at [1274, 28] on button "Close quickview" at bounding box center [1283, 31] width 24 height 24
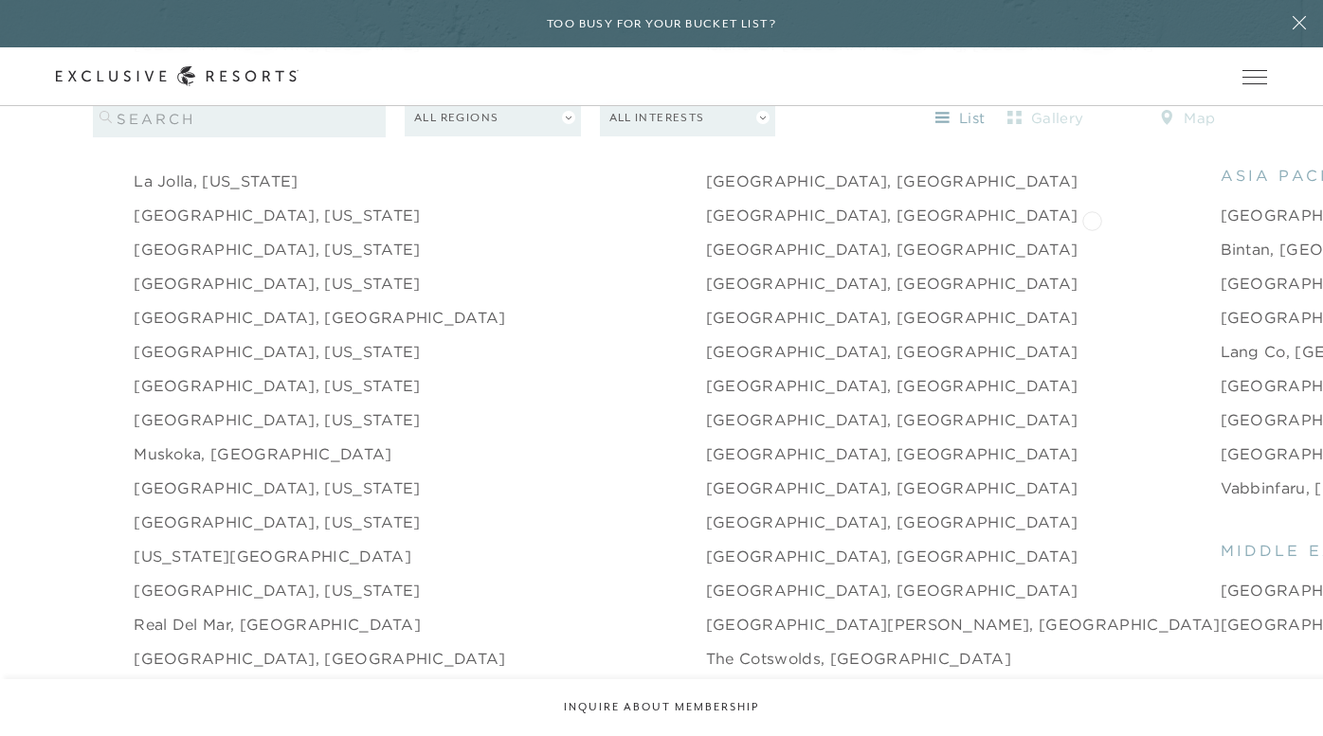
scroll to position [1846, 0]
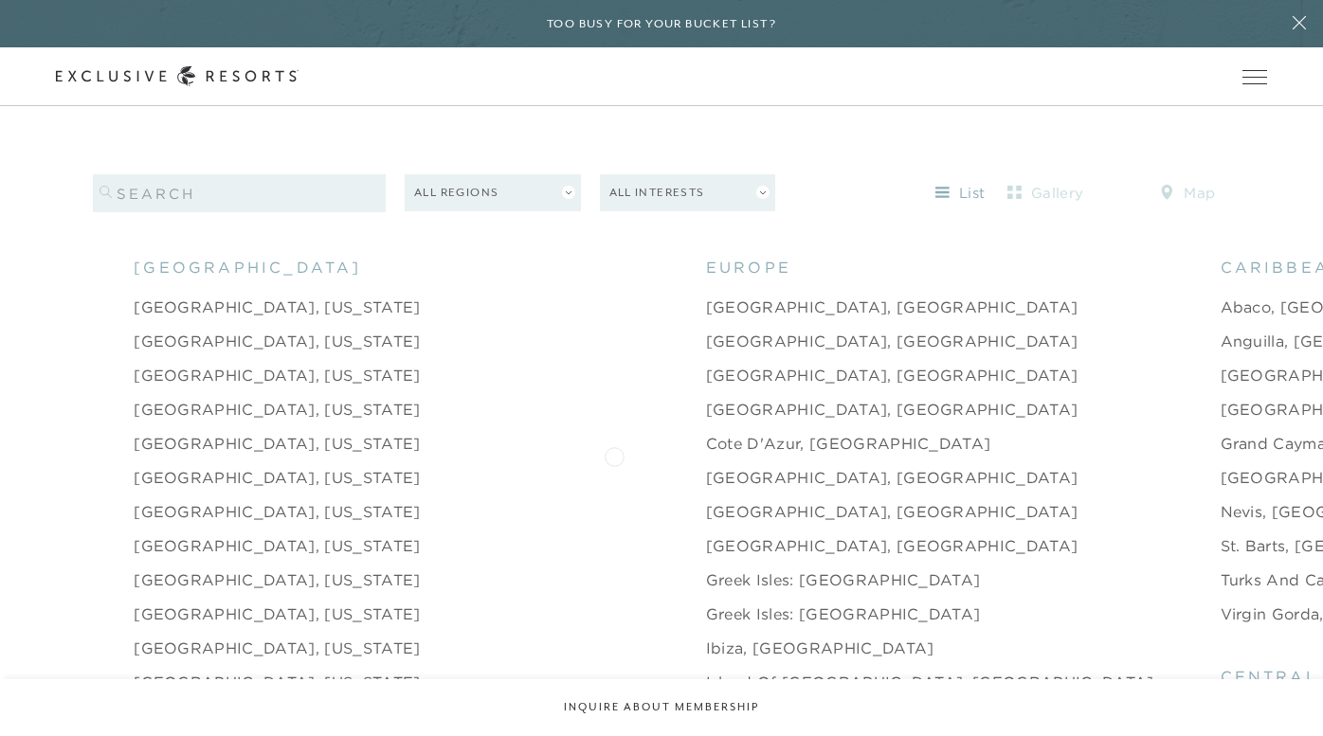
click at [706, 466] on link "Courchevel, France" at bounding box center [892, 477] width 372 height 23
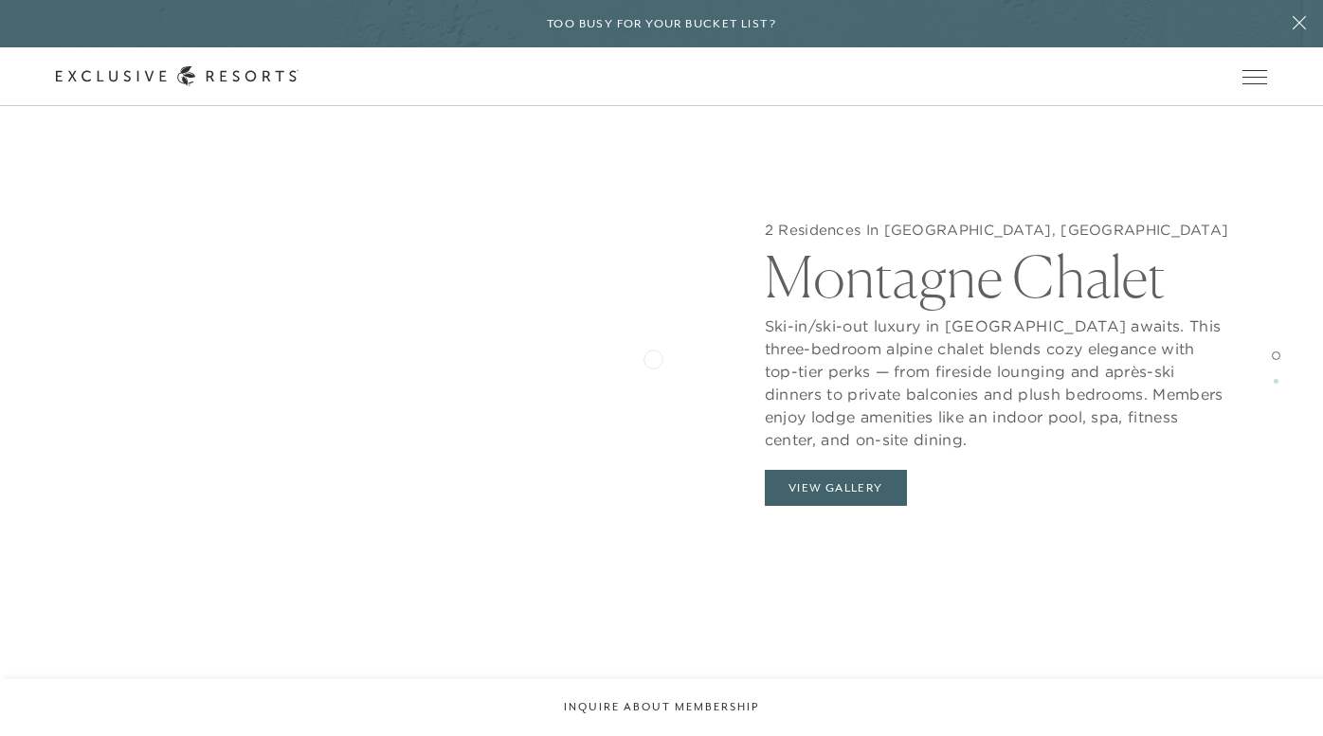
scroll to position [1946, 0]
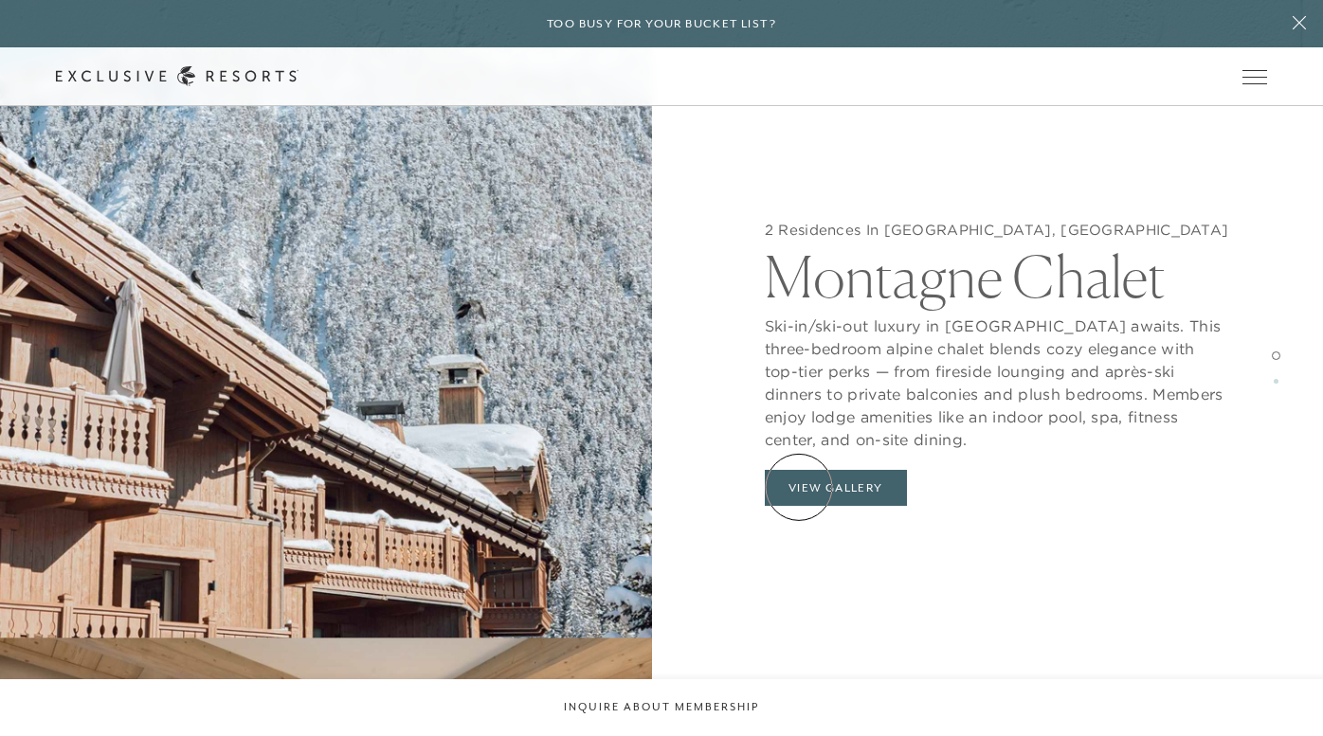
click at [799, 487] on button "View Gallery" at bounding box center [836, 488] width 142 height 36
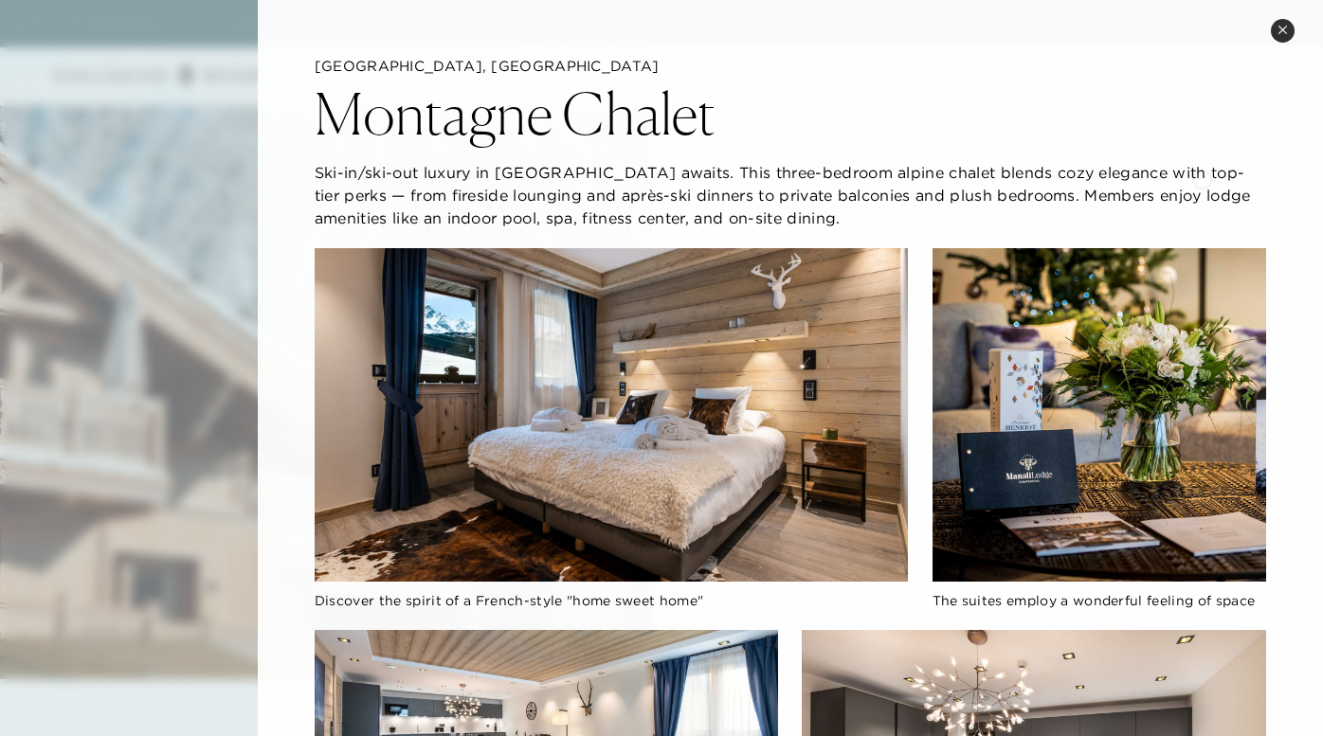
scroll to position [0, 0]
click at [1285, 29] on icon at bounding box center [1282, 30] width 10 height 10
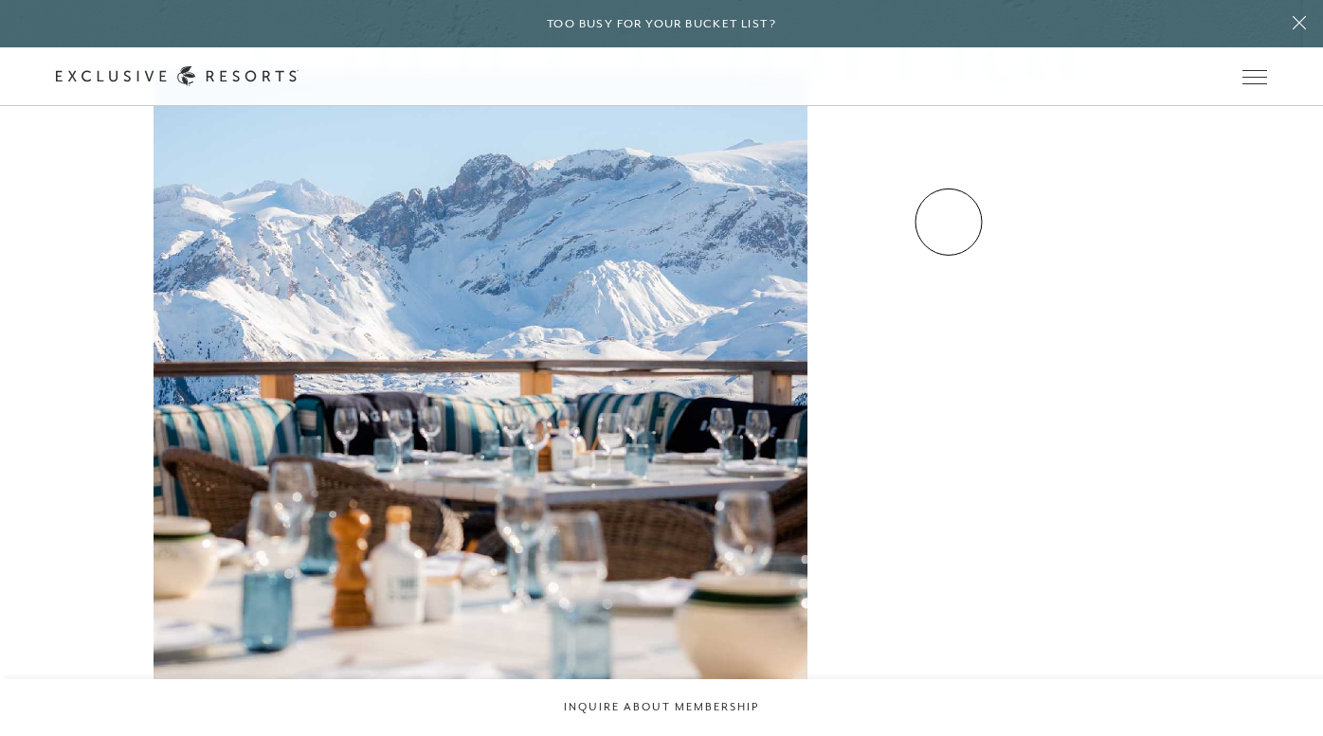
scroll to position [6114, 0]
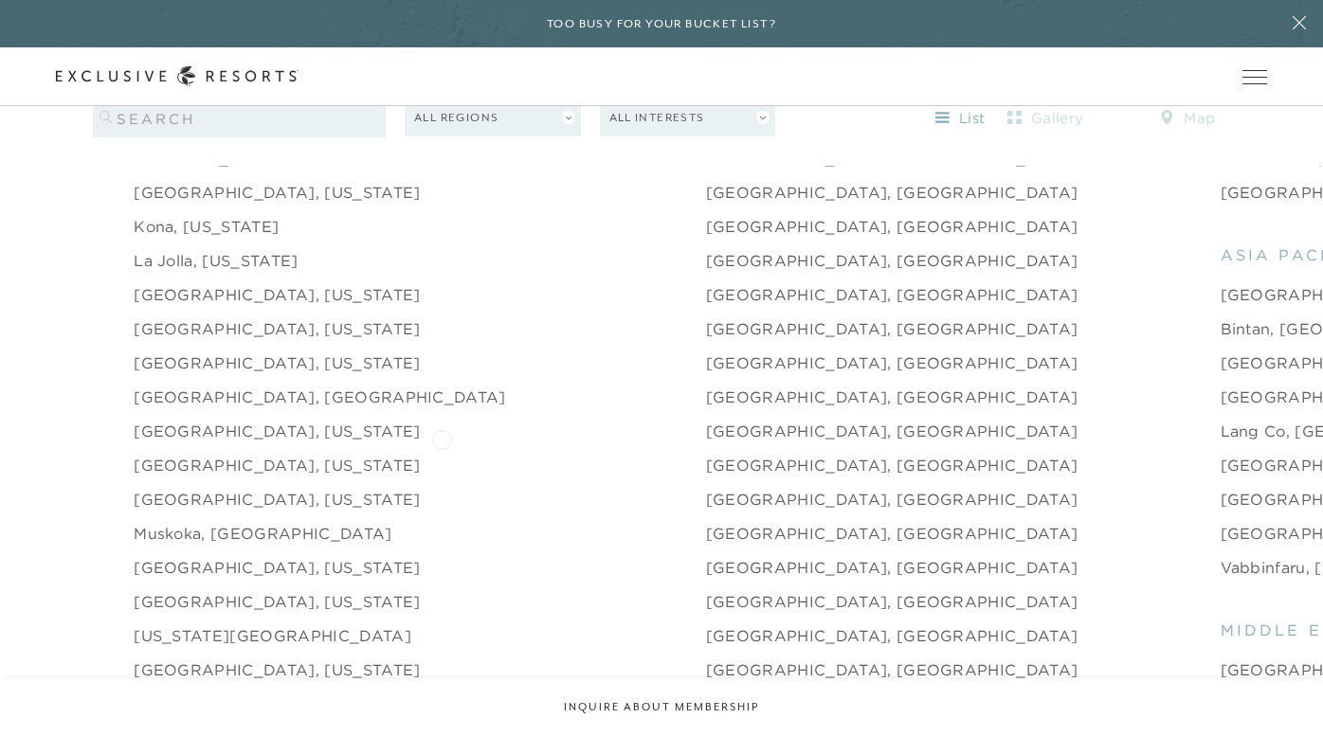
scroll to position [2406, 0]
click at [706, 384] on link "Paris, France" at bounding box center [892, 395] width 372 height 23
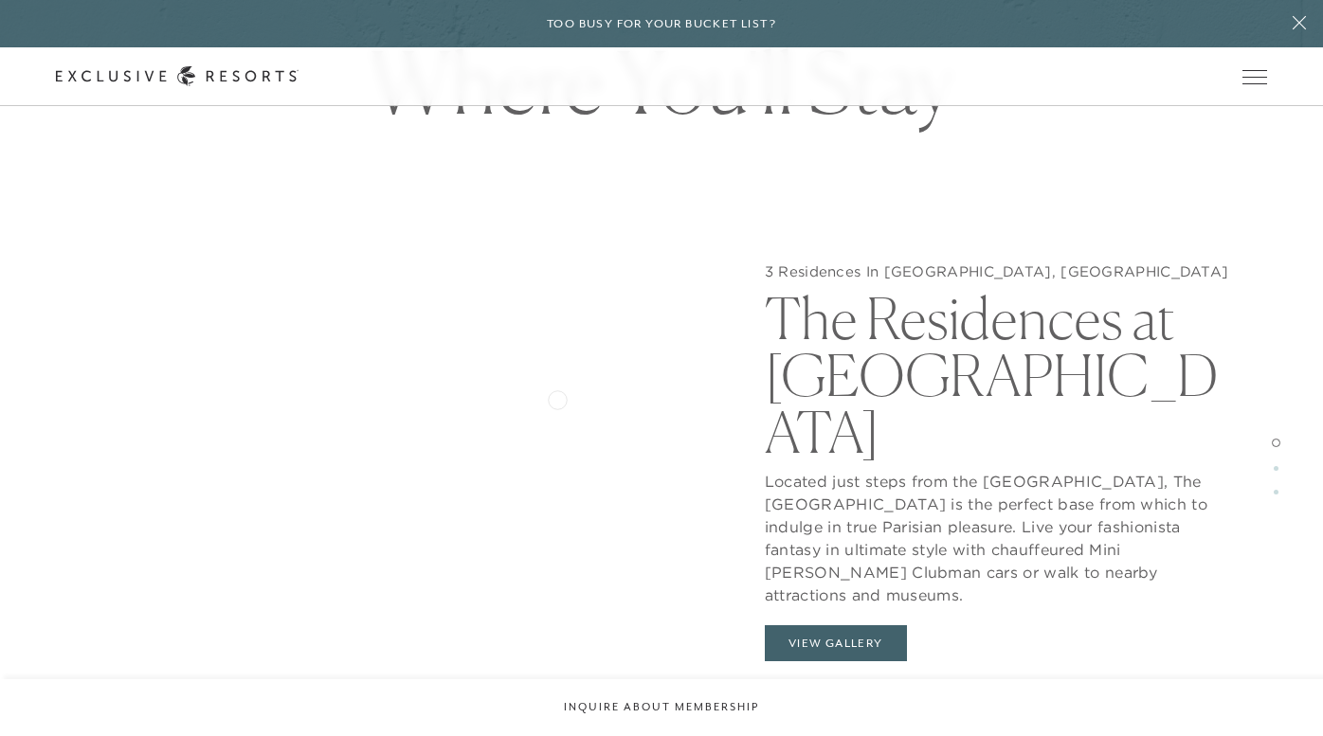
scroll to position [1769, 0]
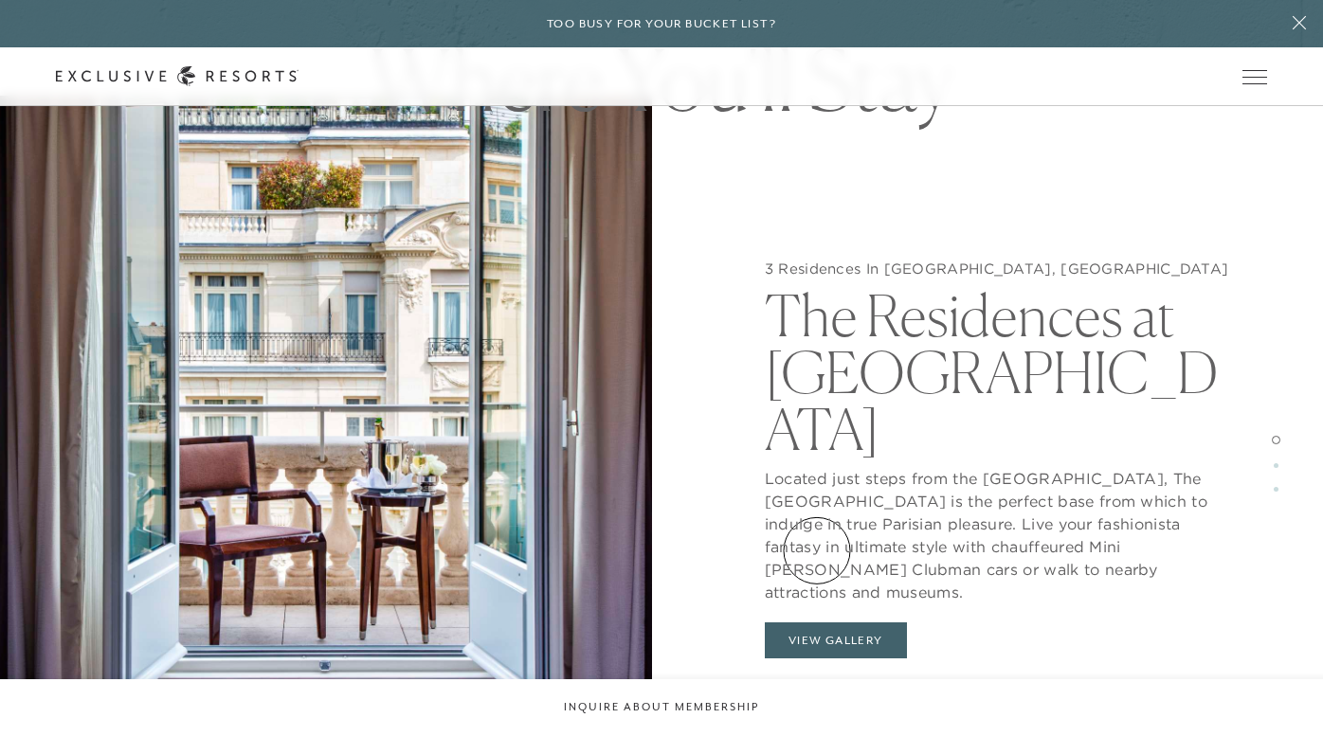
click at [818, 623] on button "View Gallery" at bounding box center [836, 641] width 142 height 36
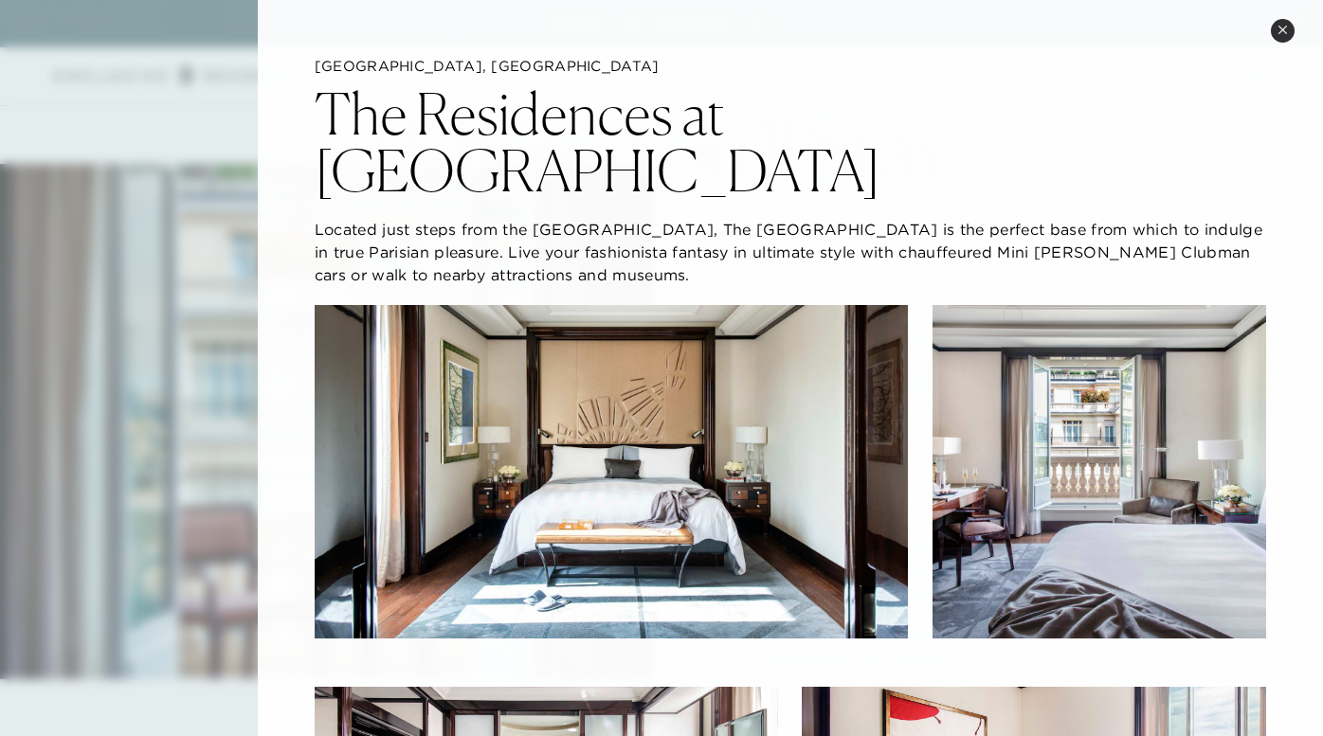
scroll to position [1700, 0]
click at [1283, 20] on button "Close quickview" at bounding box center [1283, 31] width 24 height 24
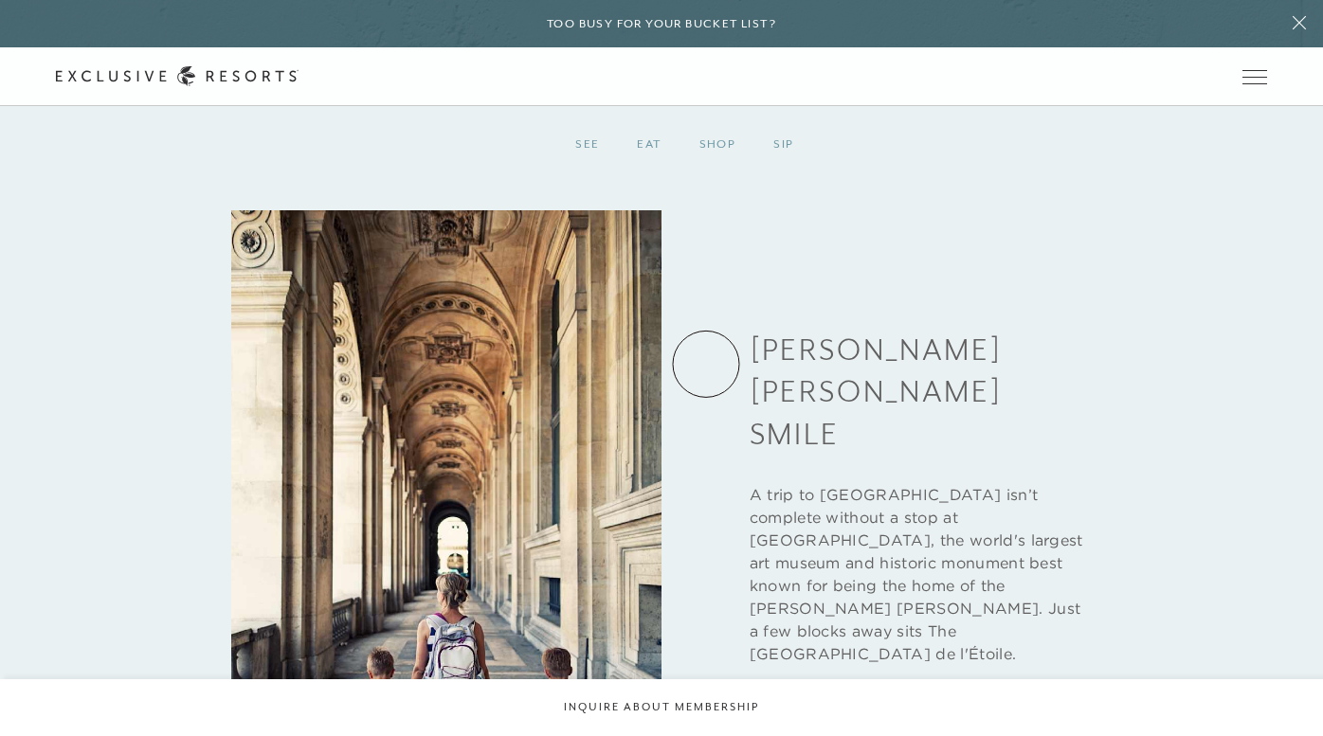
scroll to position [4917, 0]
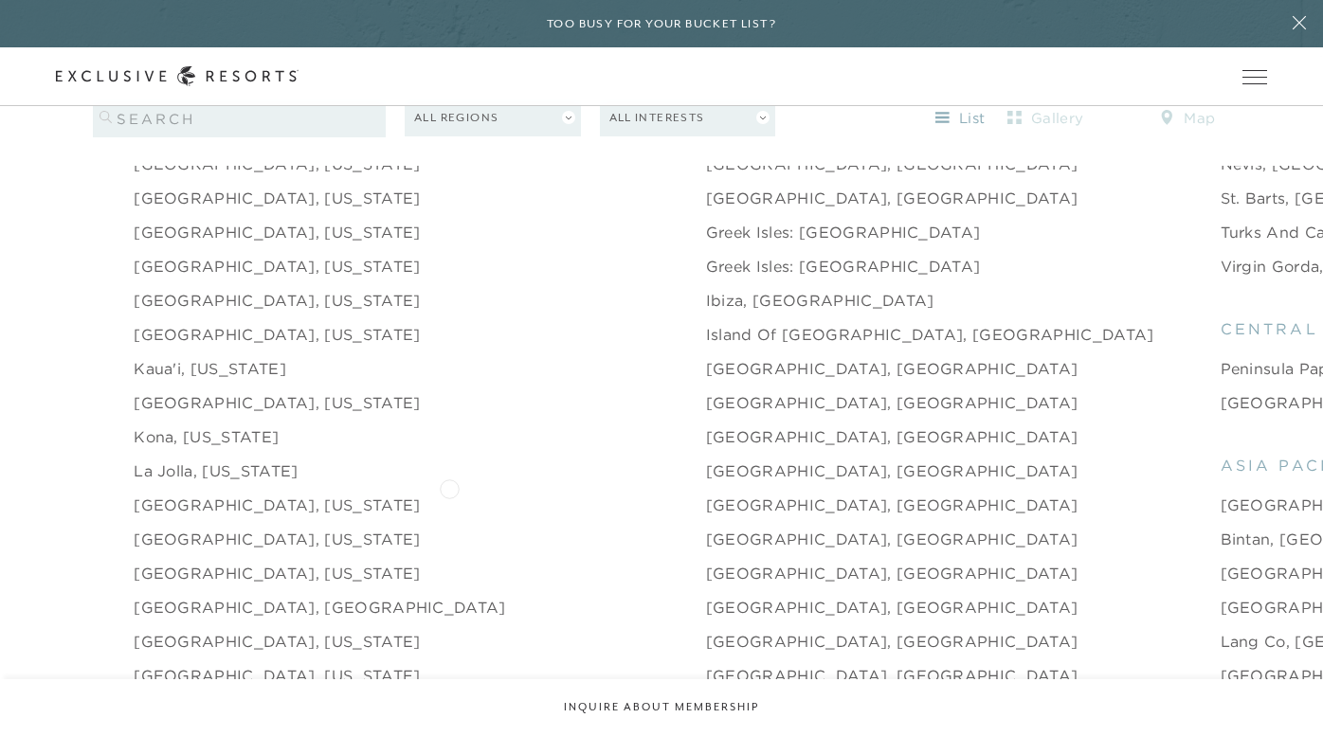
scroll to position [2258, 0]
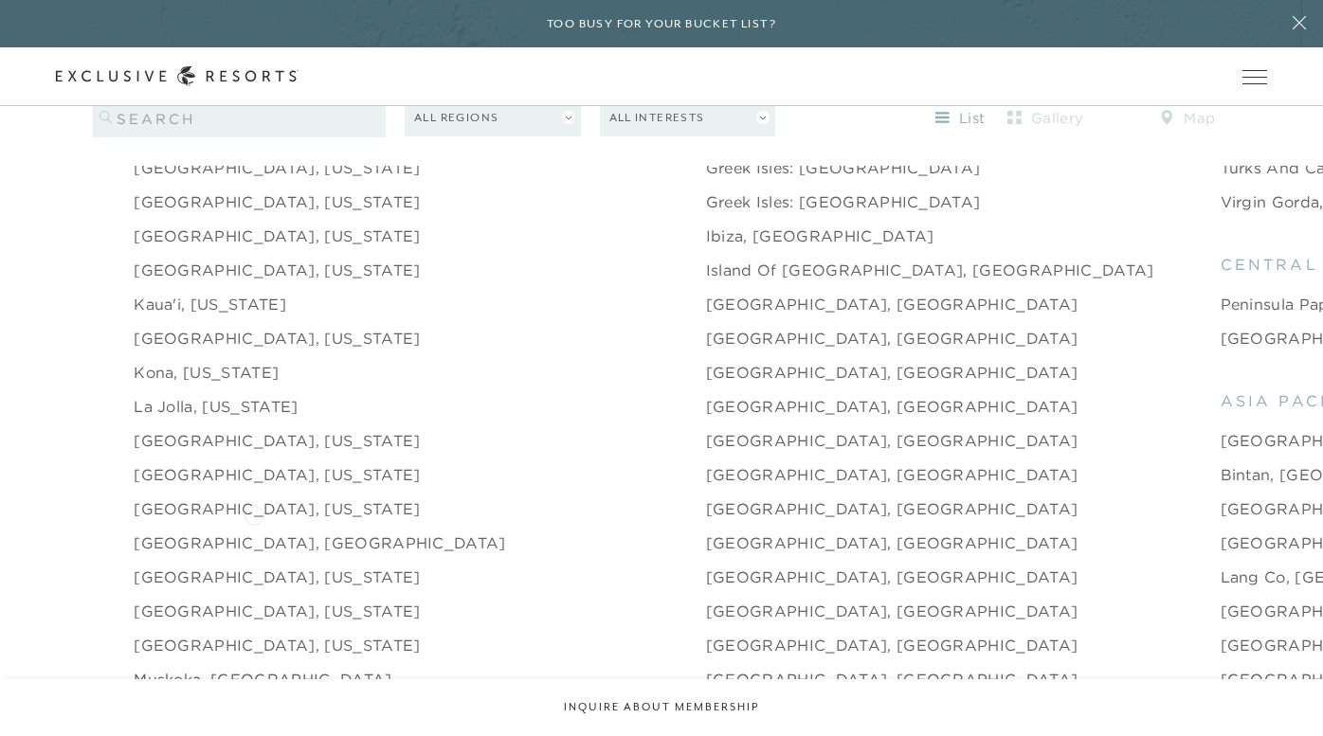
click at [254, 532] on link "Los Cabos, Mexico" at bounding box center [320, 543] width 372 height 23
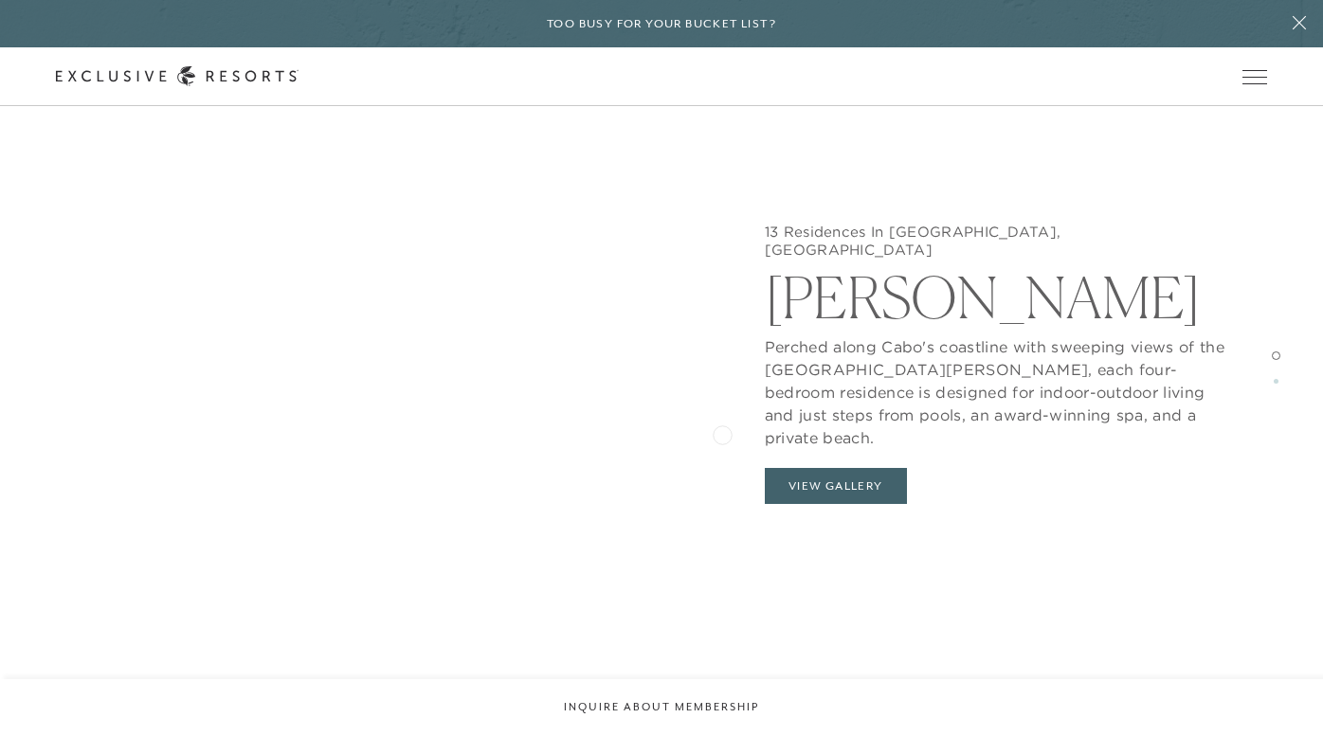
scroll to position [2054, 0]
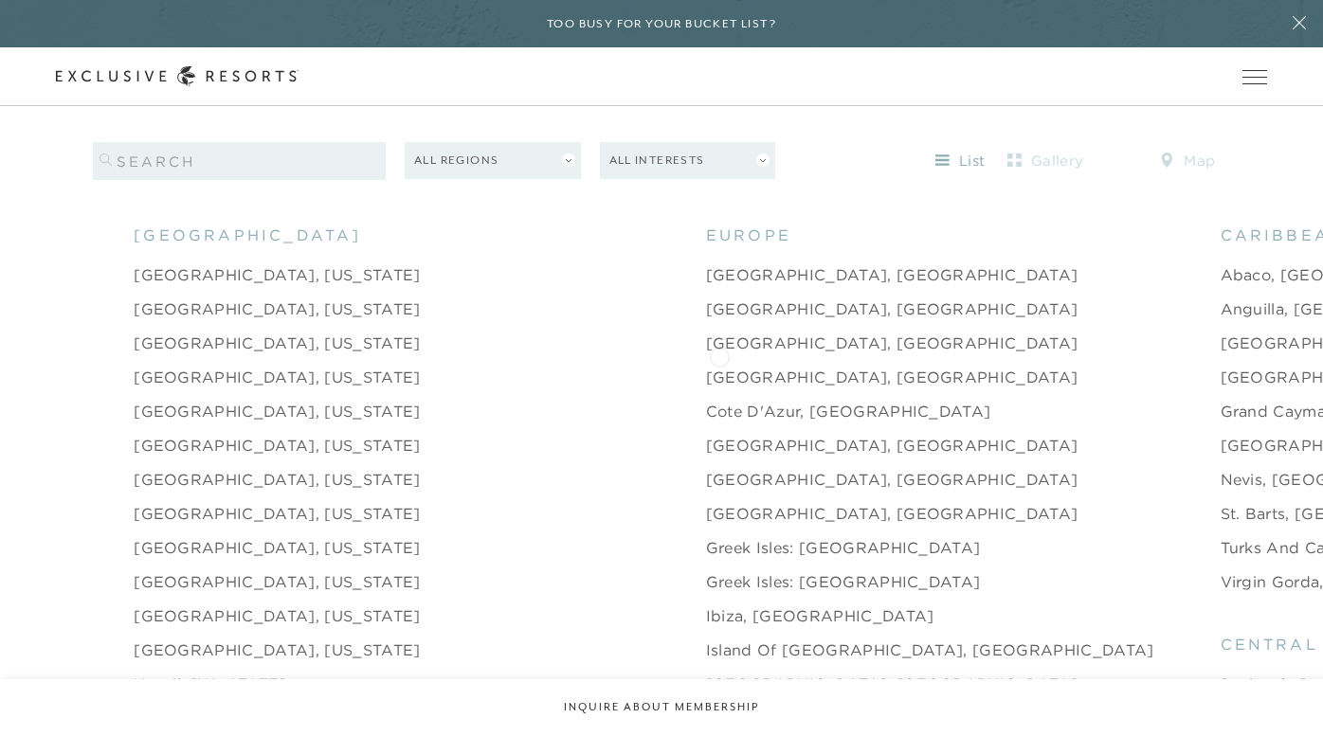
scroll to position [1886, 0]
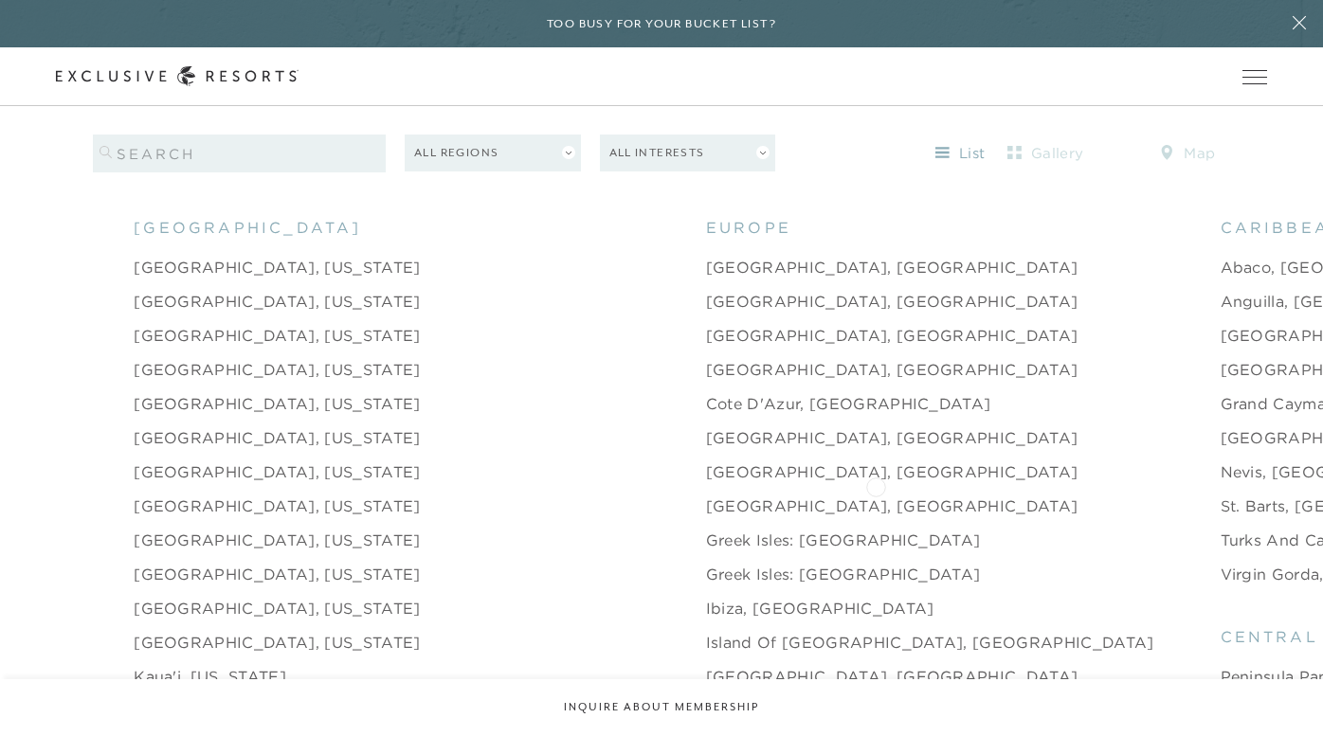
click at [1220, 495] on link "St. Barts, French West Indies" at bounding box center [1348, 506] width 256 height 23
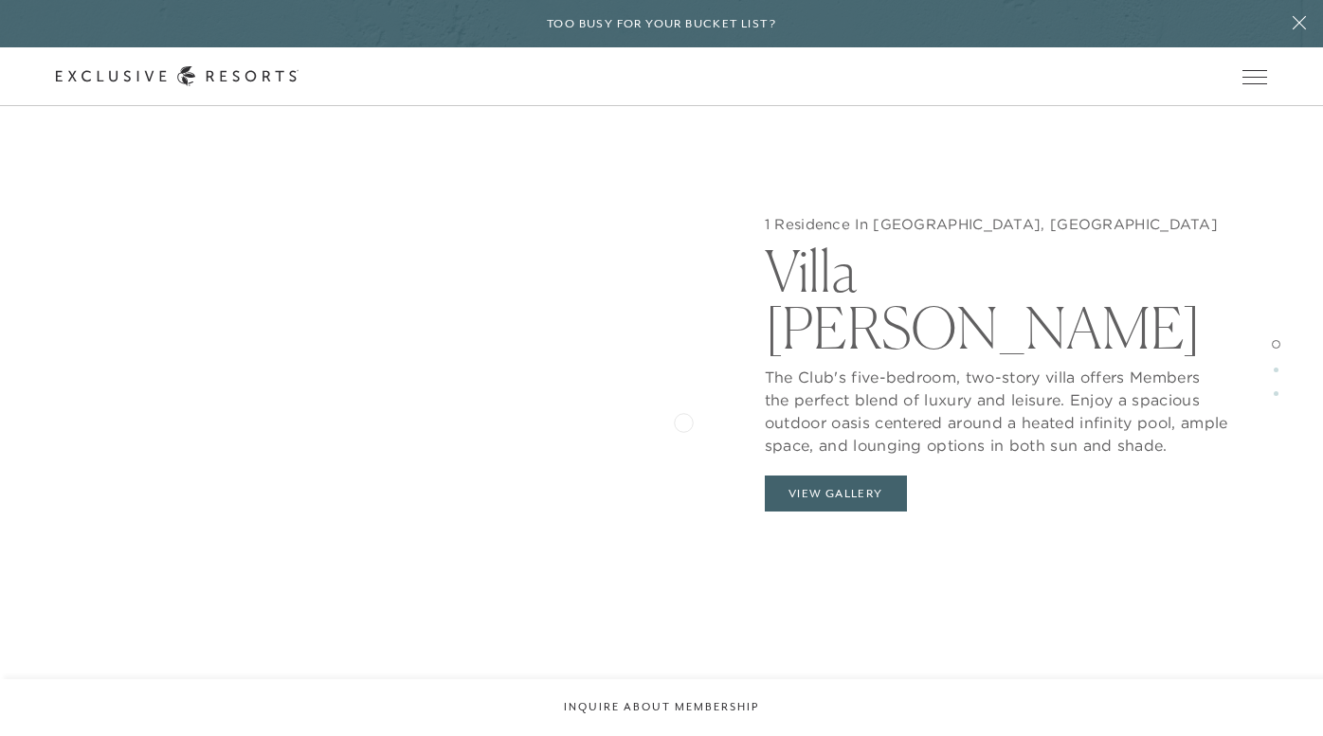
scroll to position [2041, 0]
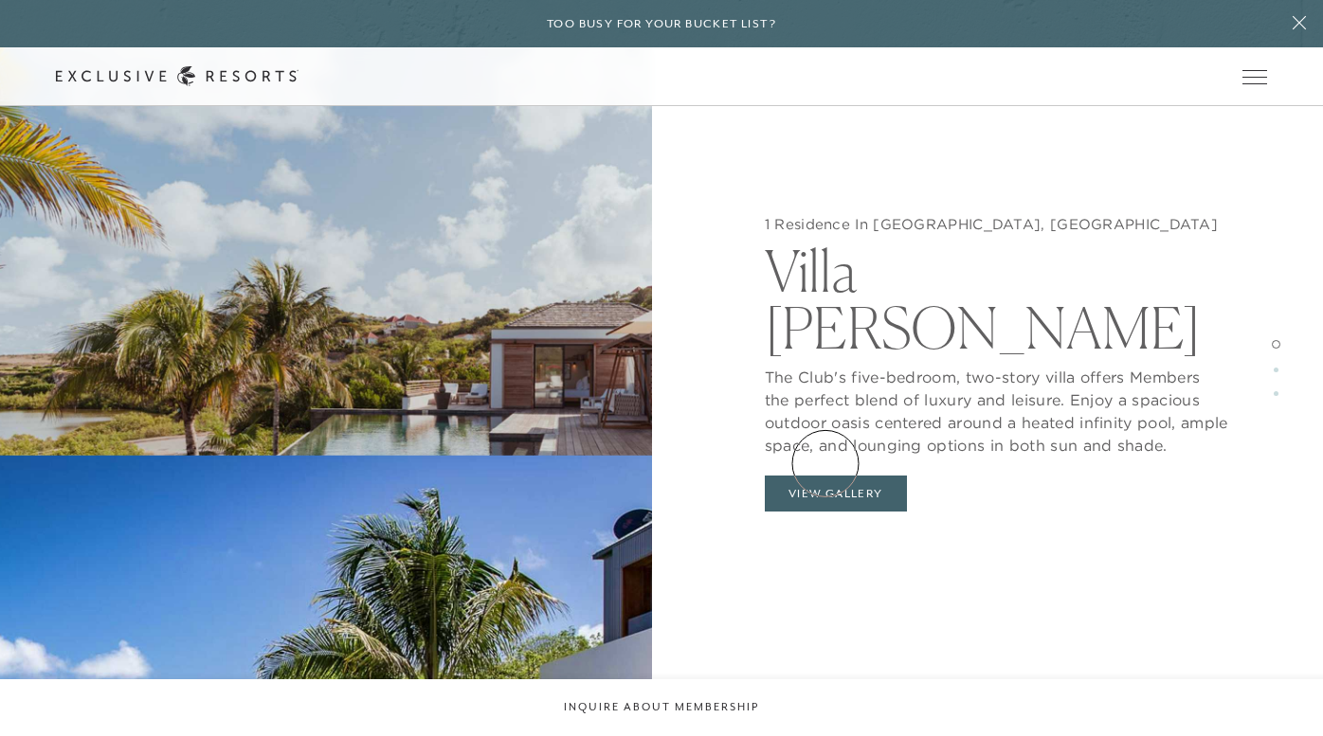
click at [825, 476] on button "View Gallery" at bounding box center [836, 494] width 142 height 36
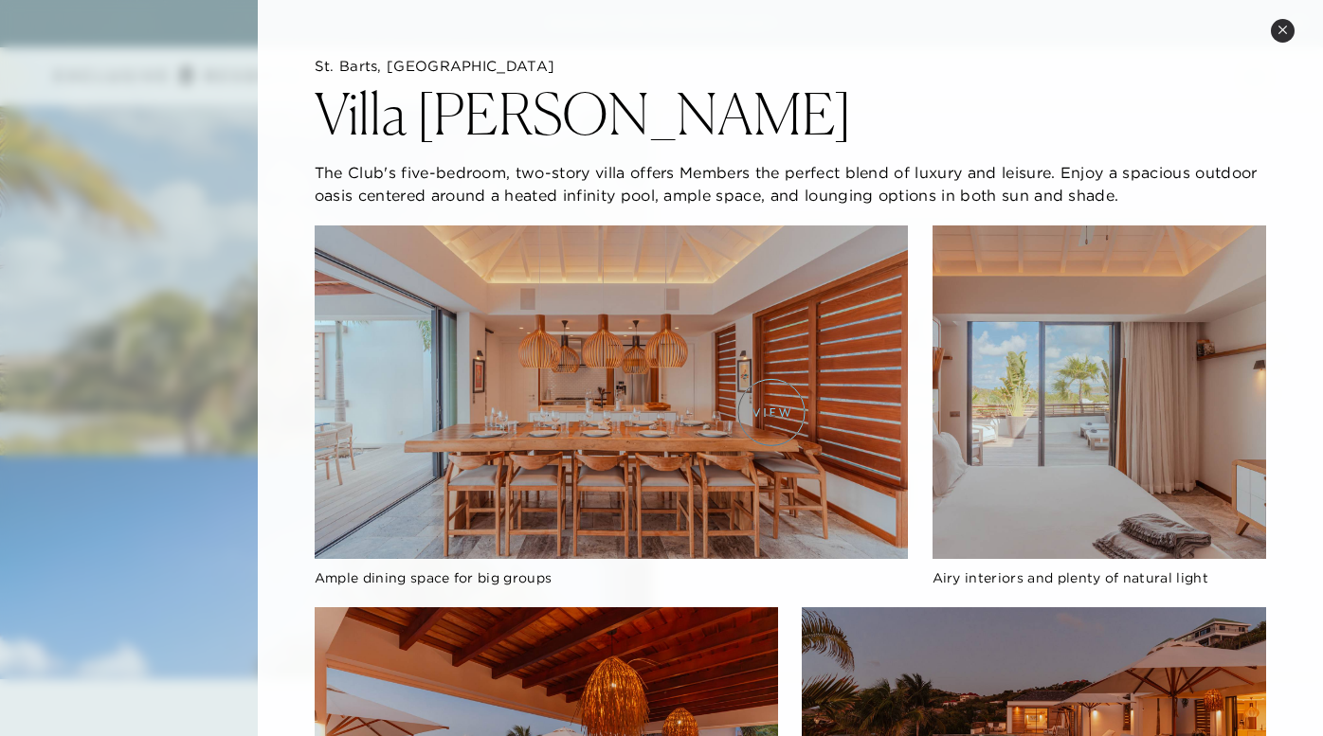
scroll to position [0, 0]
click at [1284, 26] on icon at bounding box center [1282, 30] width 10 height 10
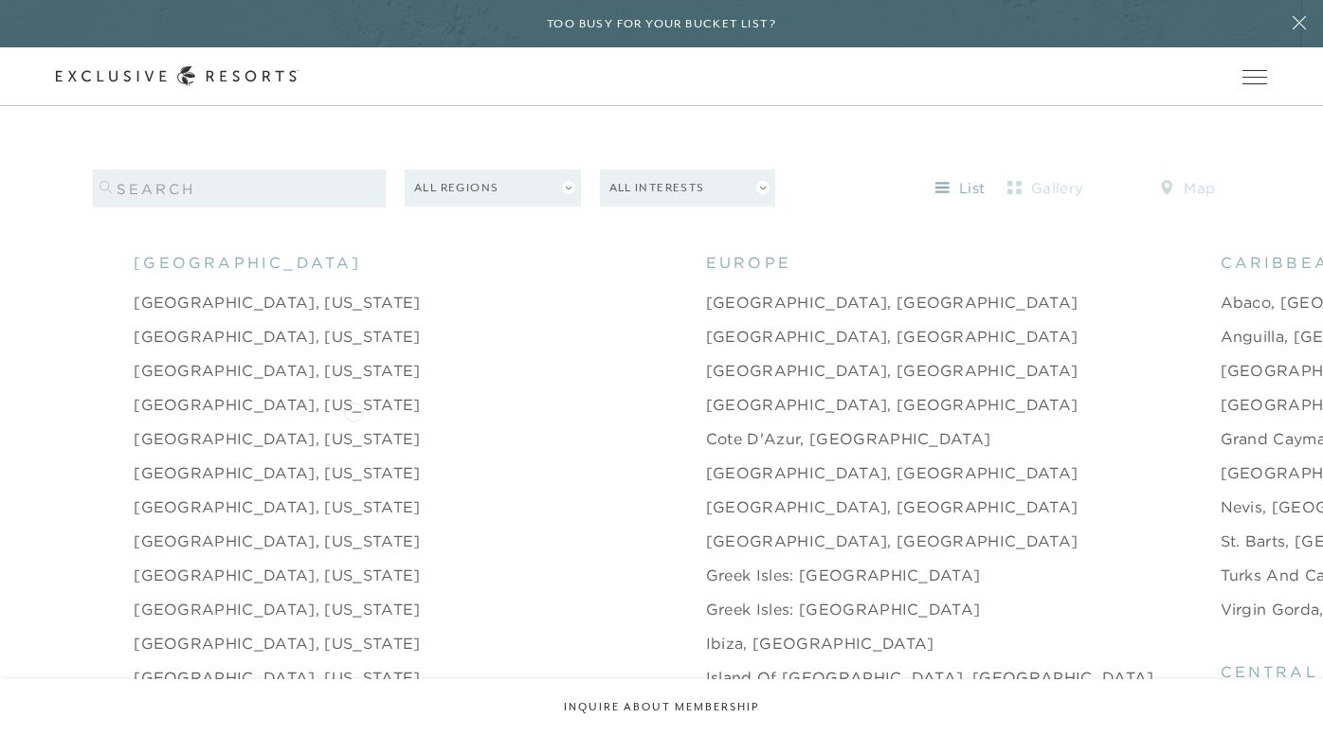
scroll to position [1840, 0]
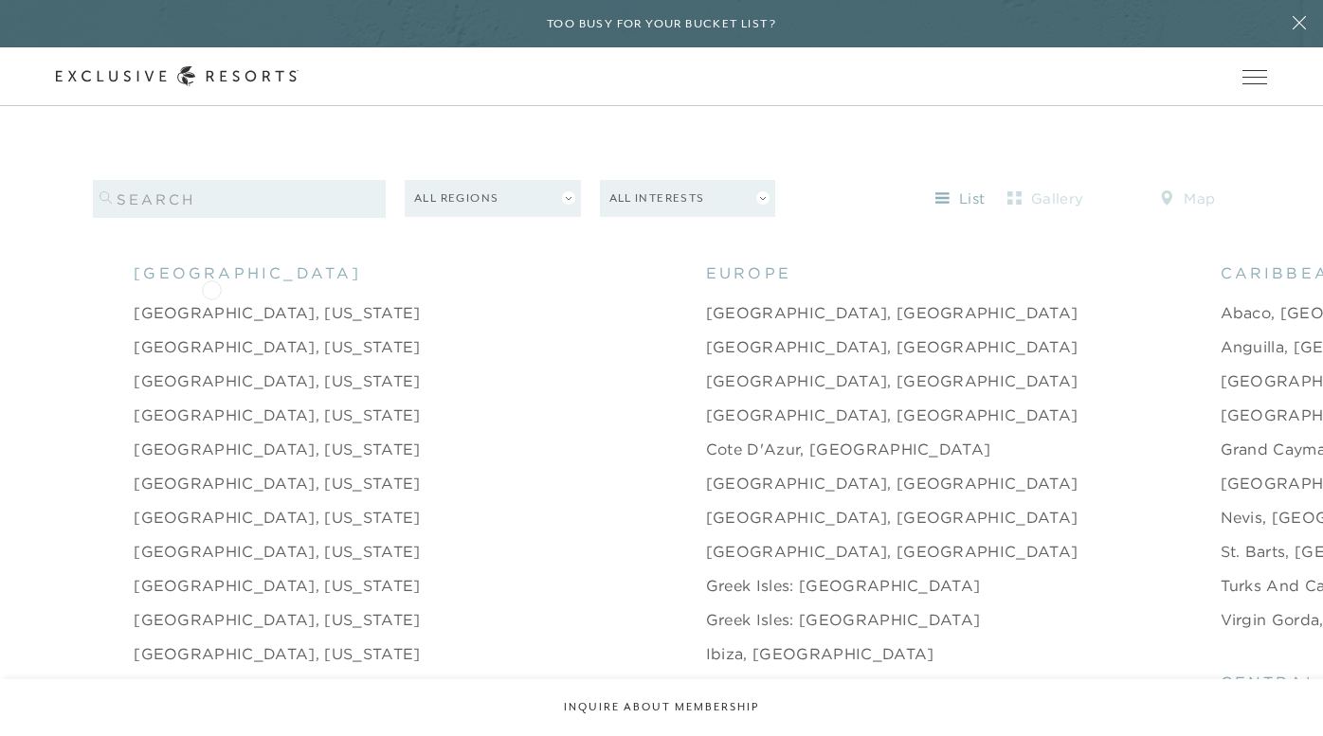
click at [211, 301] on link "Aspen, Colorado" at bounding box center [277, 312] width 286 height 23
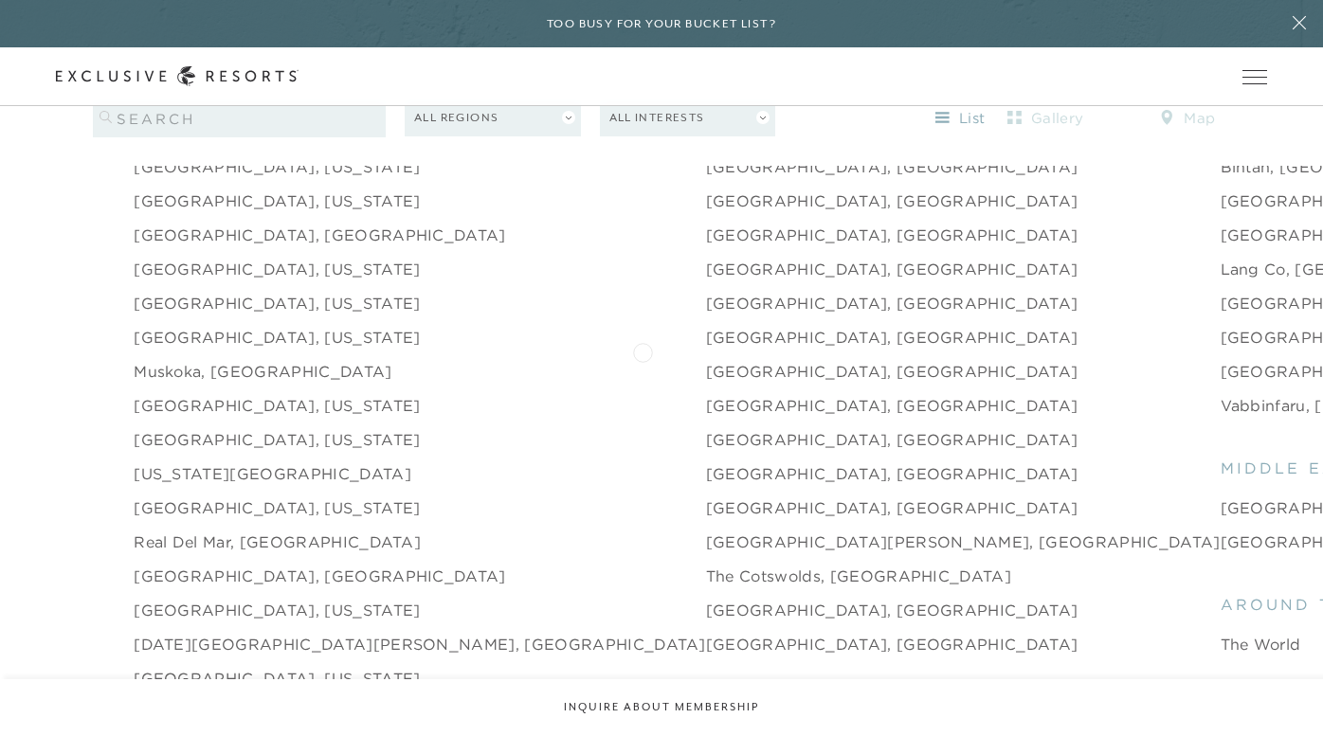
scroll to position [2565, 0]
click at [706, 429] on link "San Sebastian, Spain" at bounding box center [892, 440] width 372 height 23
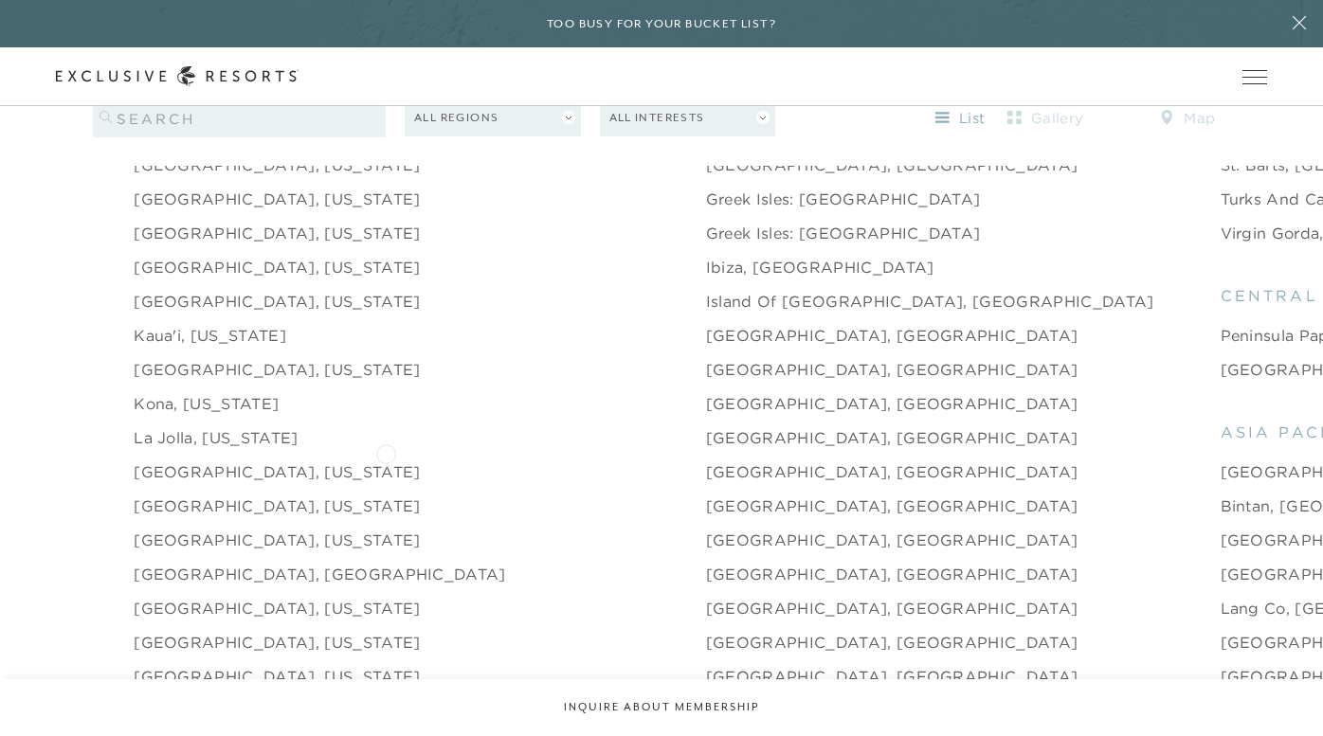
scroll to position [2235, 0]
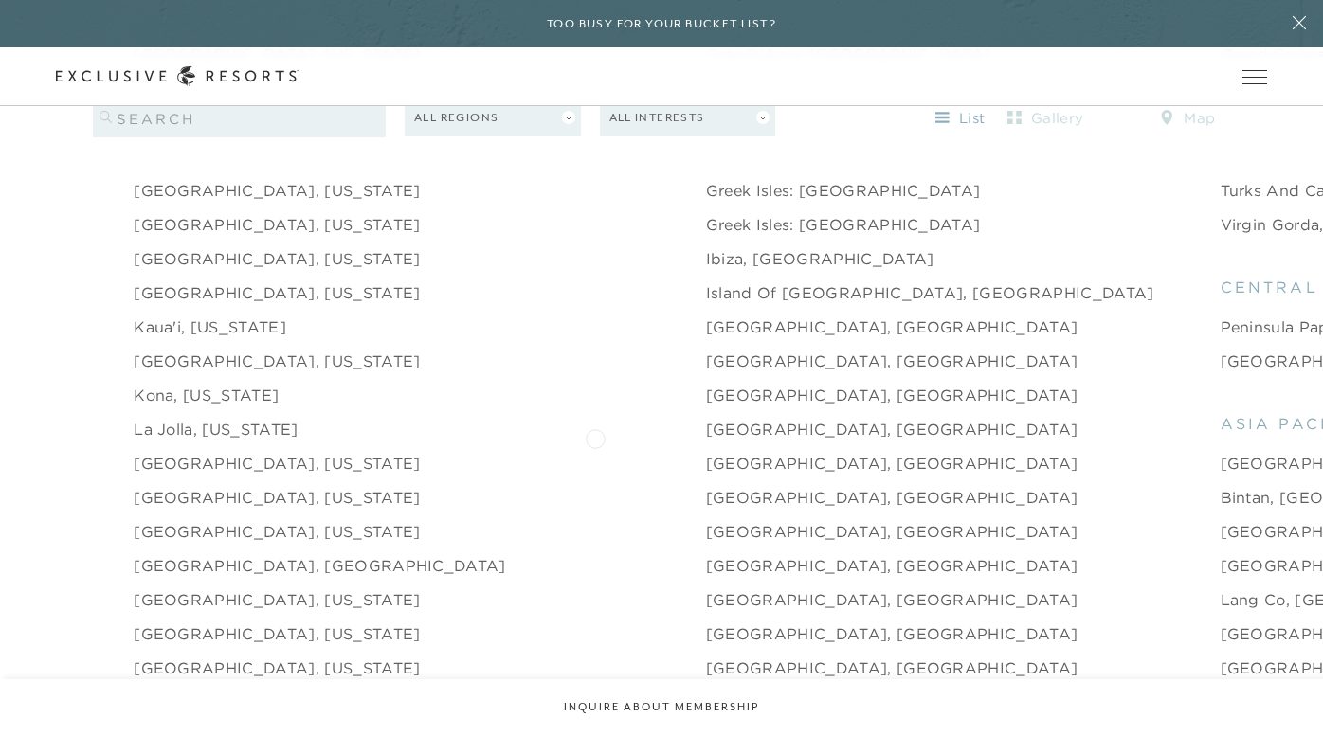
click at [706, 452] on link "Madrid, Spain" at bounding box center [892, 463] width 372 height 23
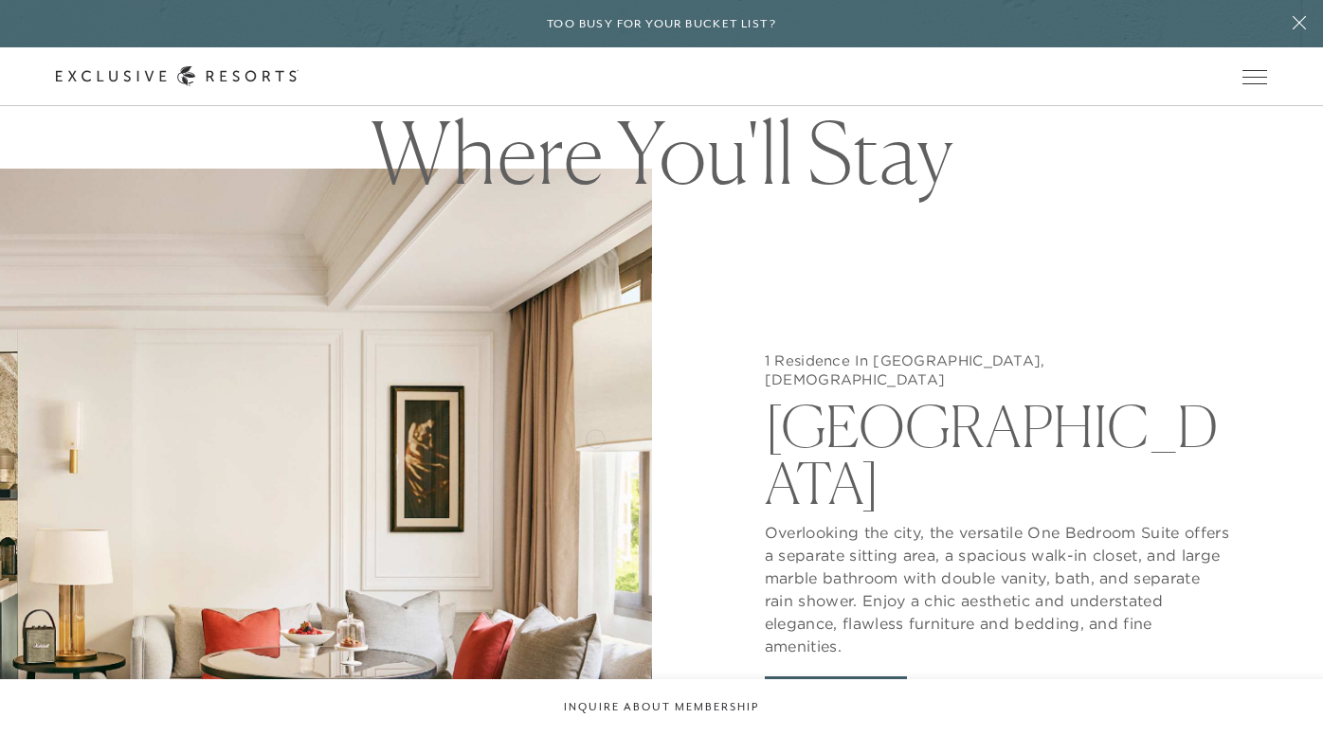
scroll to position [1826, 0]
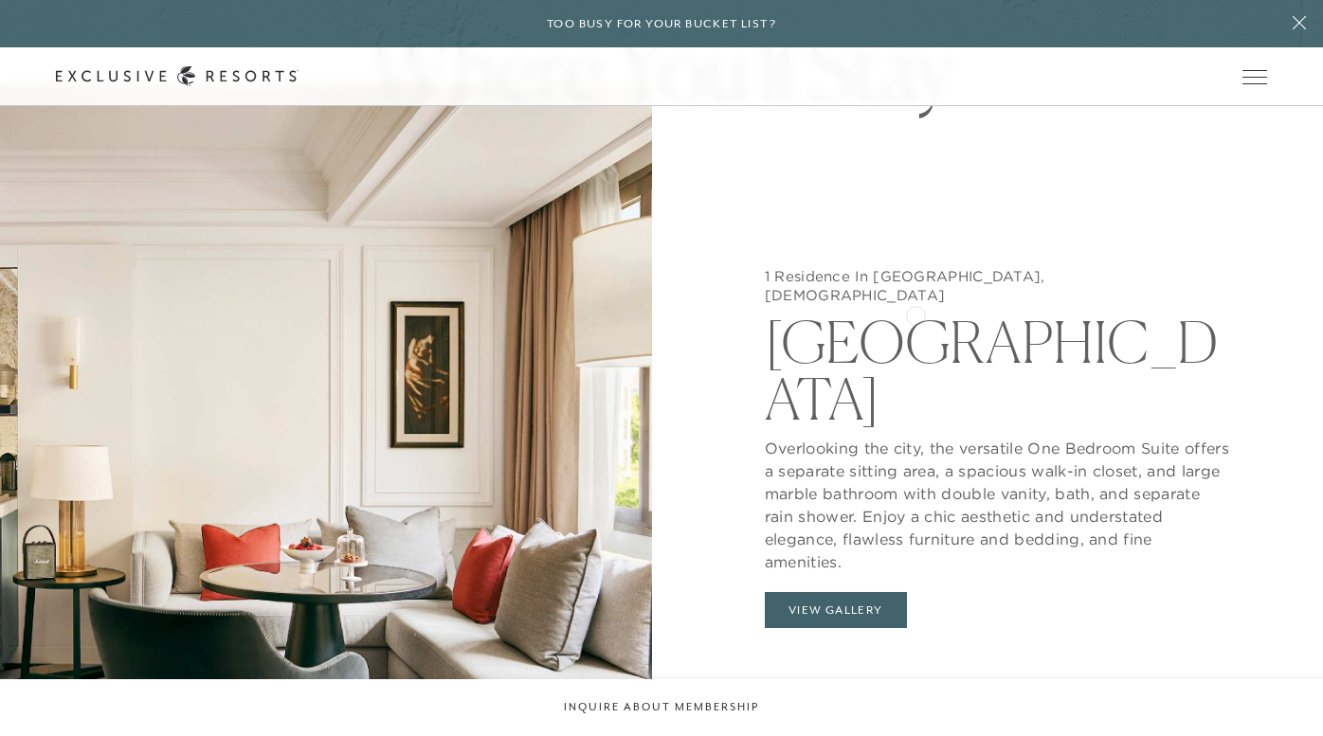
drag, startPoint x: 764, startPoint y: 262, endPoint x: 915, endPoint y: 314, distance: 160.3
click at [915, 314] on h2 "Rosewood Villa Magna" at bounding box center [997, 365] width 465 height 123
copy h2 "Rosewood Villa Magna"
click at [1134, 106] on header "Skip to main content Too busy for your bucket list? Not a bucket list. A bluepr…" at bounding box center [661, 53] width 1323 height 106
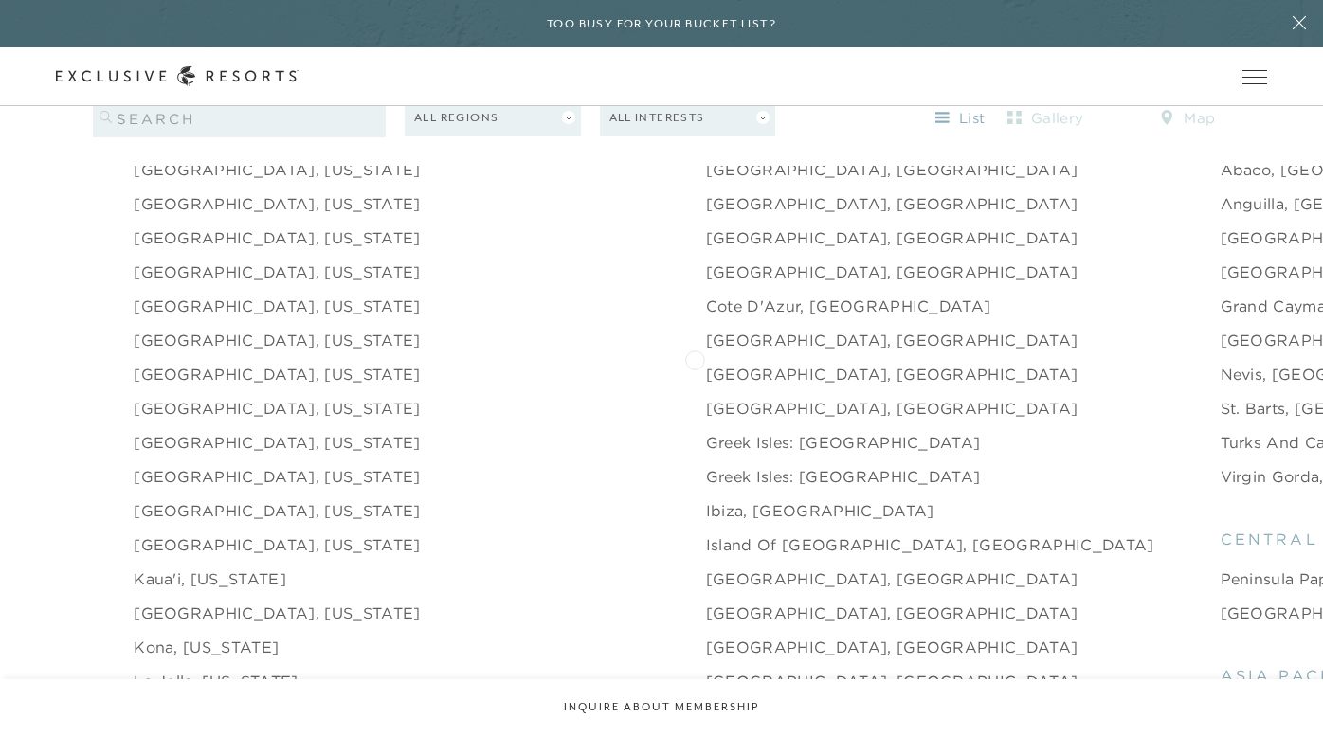
scroll to position [1978, 0]
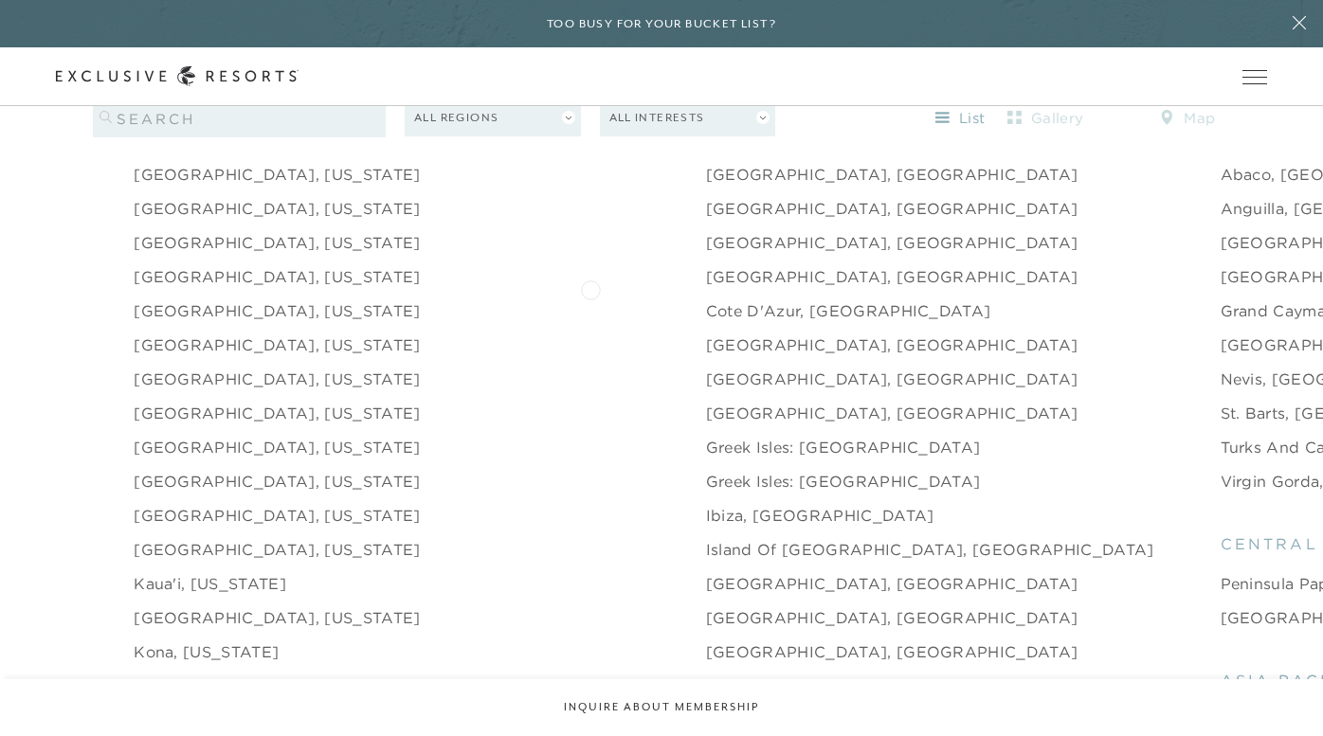
click at [706, 299] on link "Cote d'Azur, [GEOGRAPHIC_DATA]" at bounding box center [848, 310] width 285 height 23
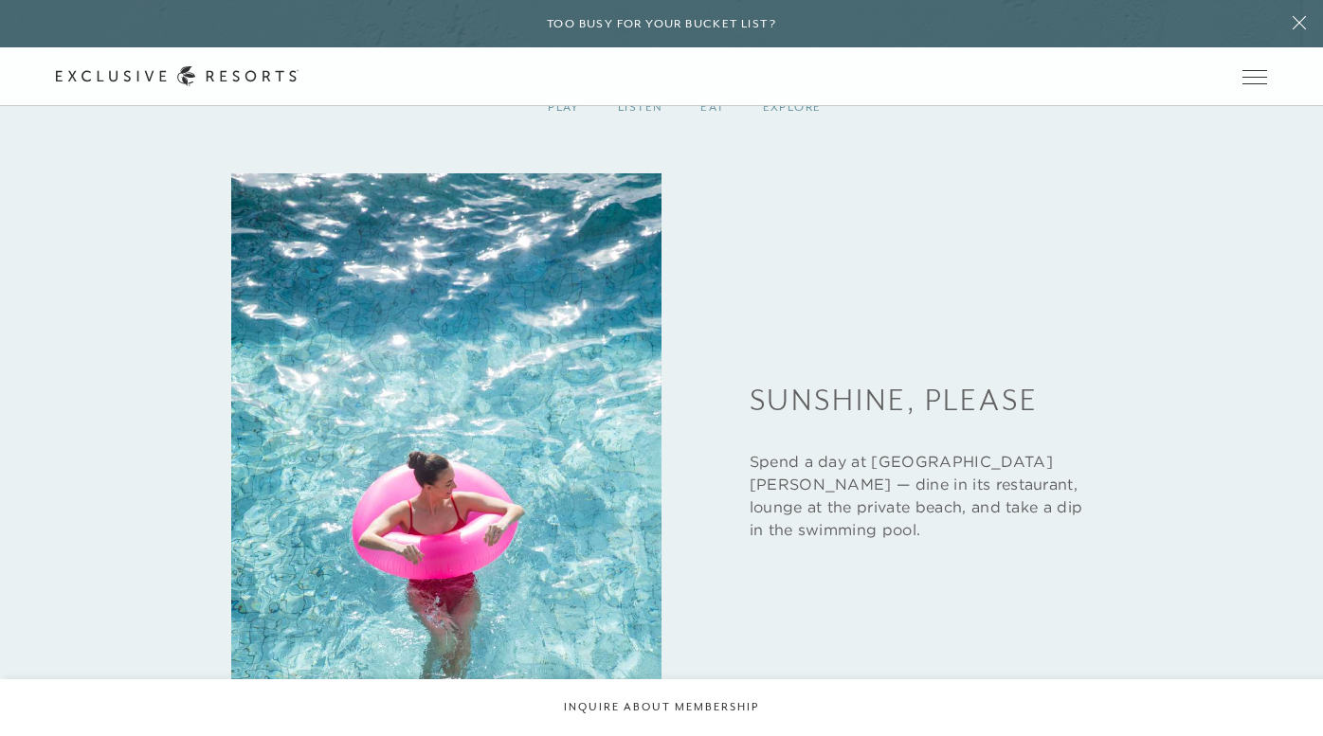
scroll to position [1757, 0]
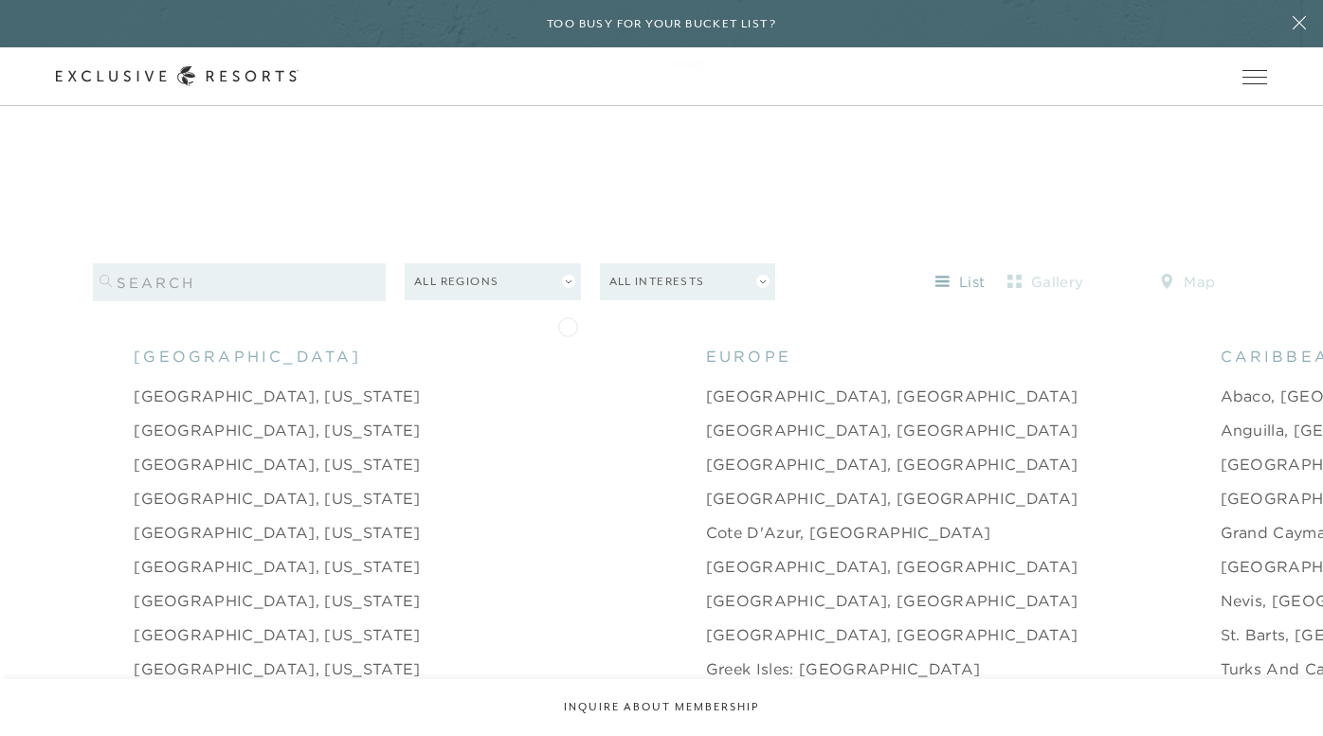
scroll to position [1978, 0]
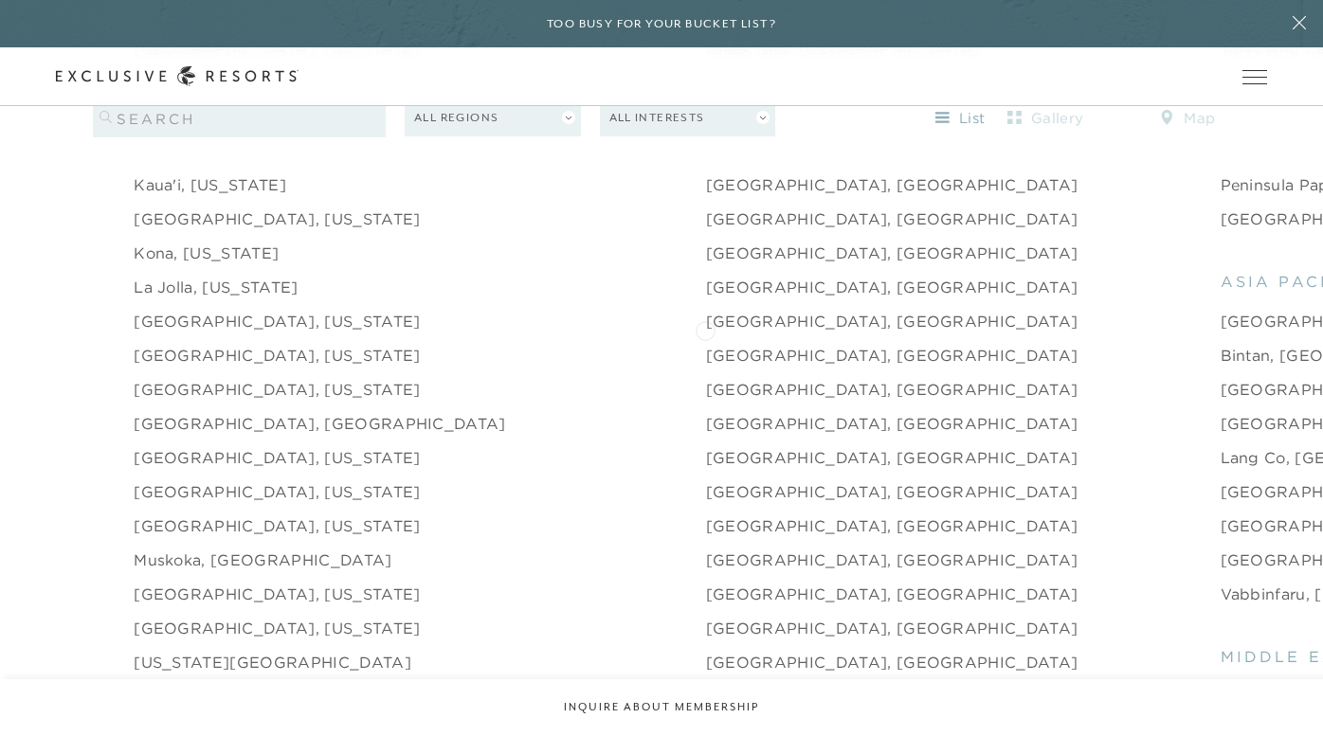
scroll to position [2409, 0]
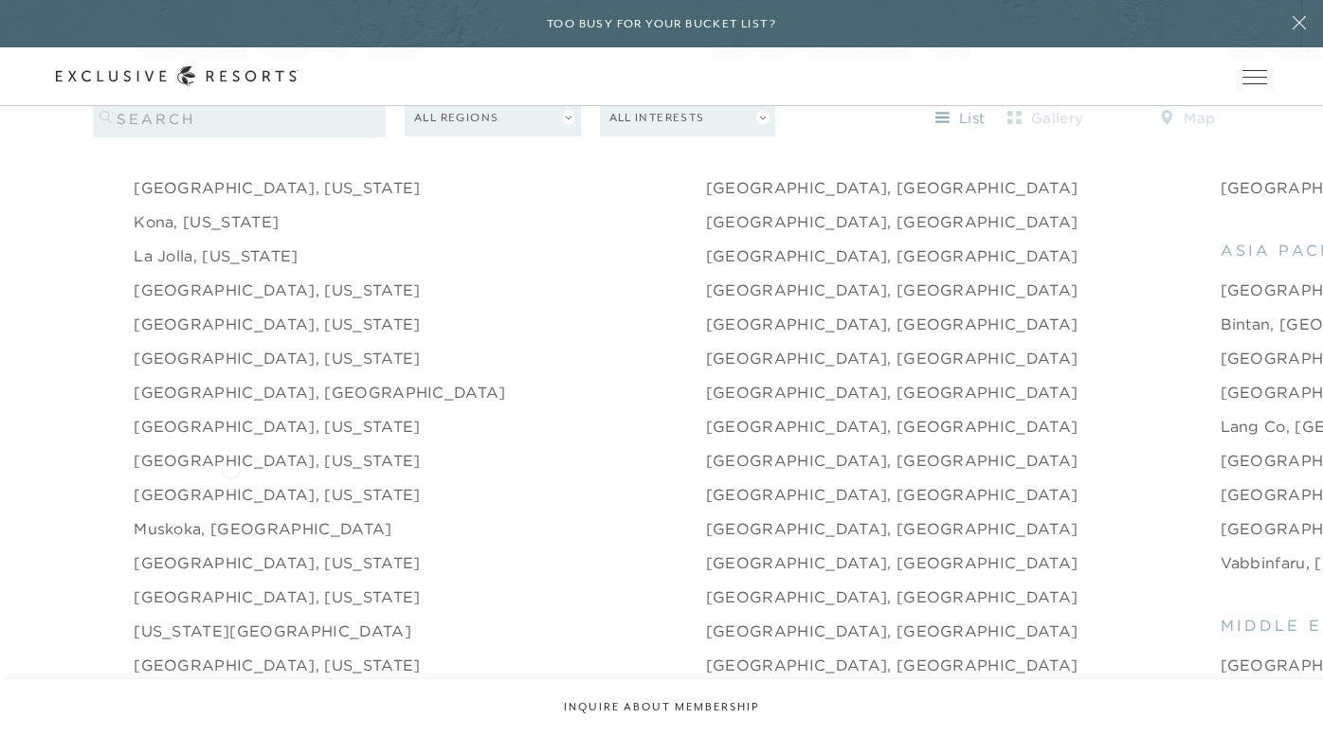
click at [230, 483] on link "Montecito, California" at bounding box center [277, 494] width 286 height 23
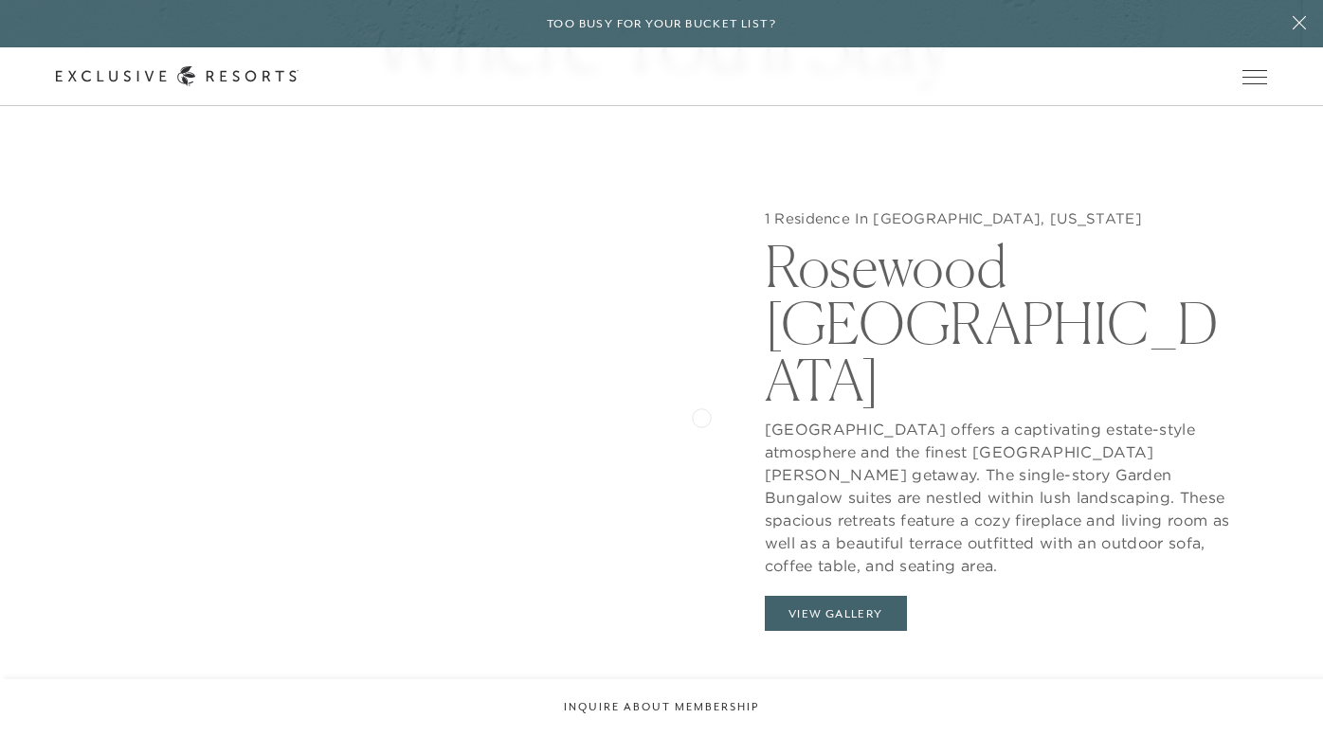
scroll to position [1869, 0]
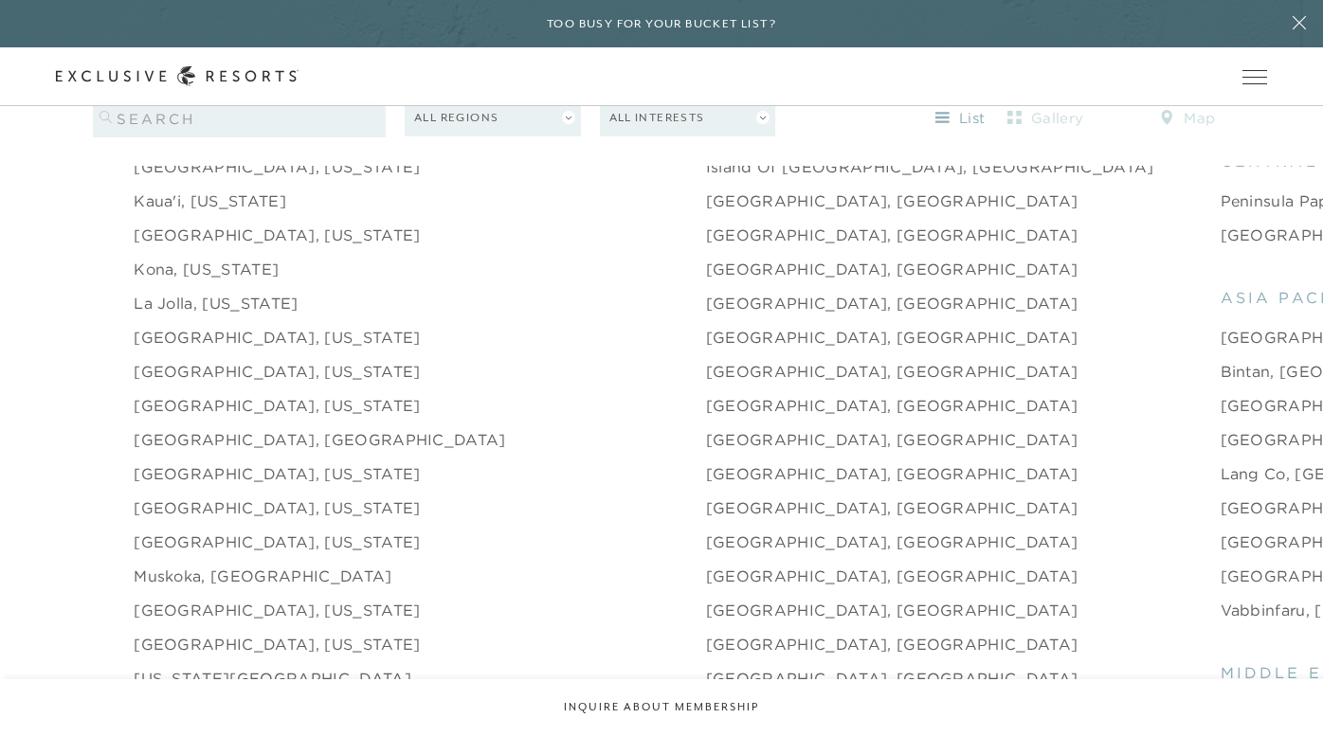
scroll to position [2359, 0]
click at [271, 362] on link "Lake Tahoe, California" at bounding box center [277, 373] width 286 height 23
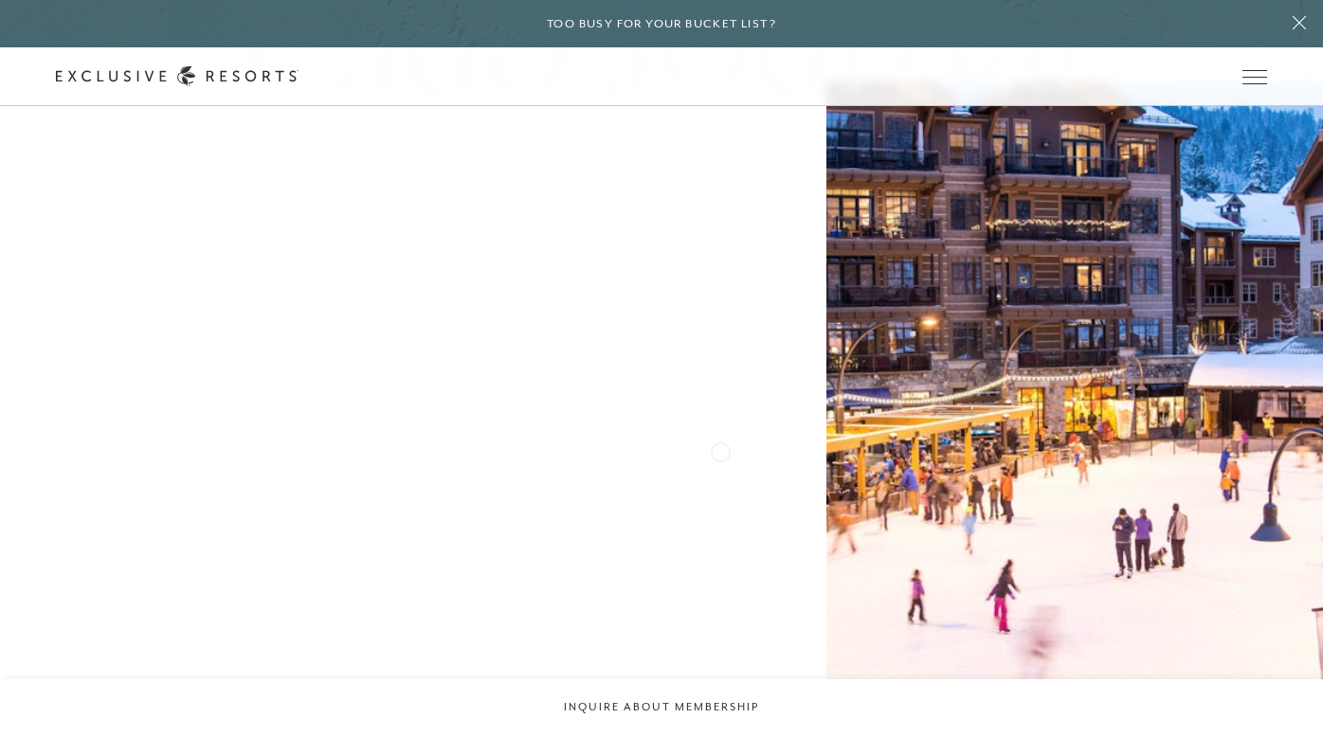
scroll to position [4631, 0]
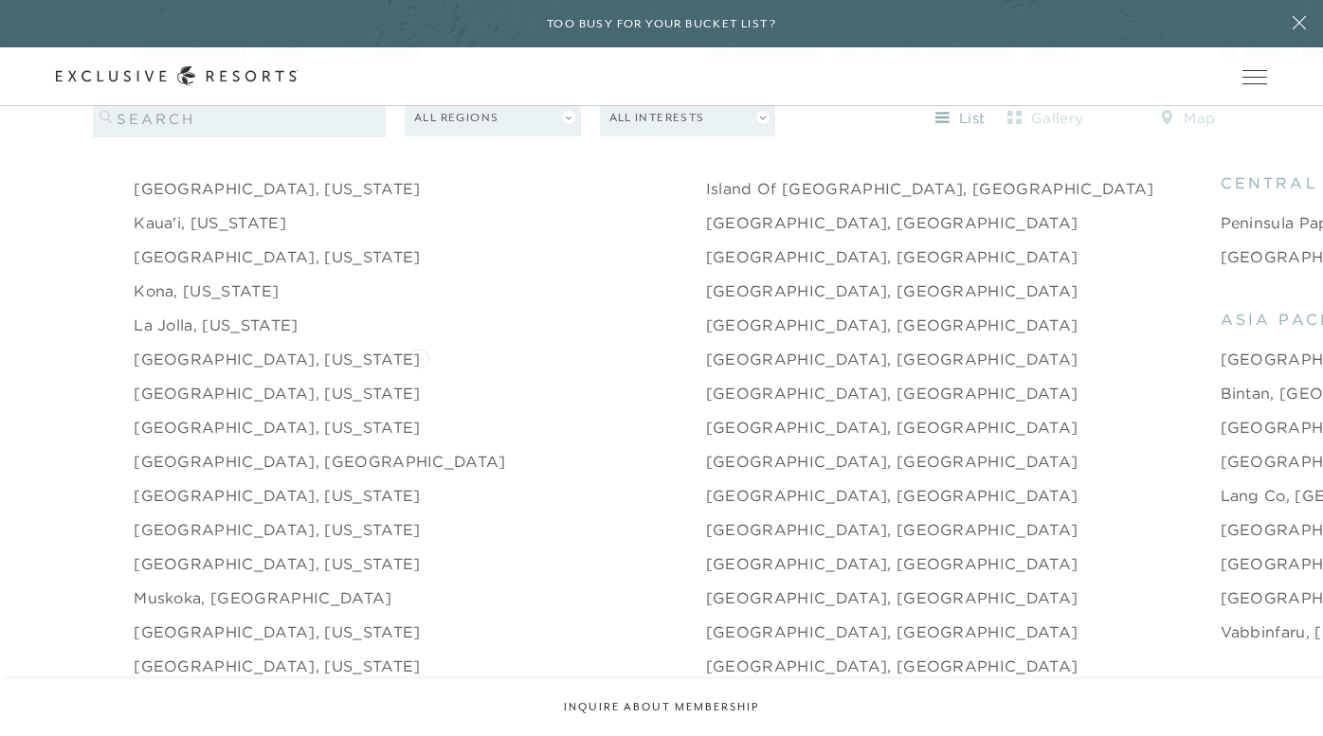
scroll to position [2338, 0]
click at [706, 384] on link "Marbella, Spain" at bounding box center [892, 395] width 372 height 23
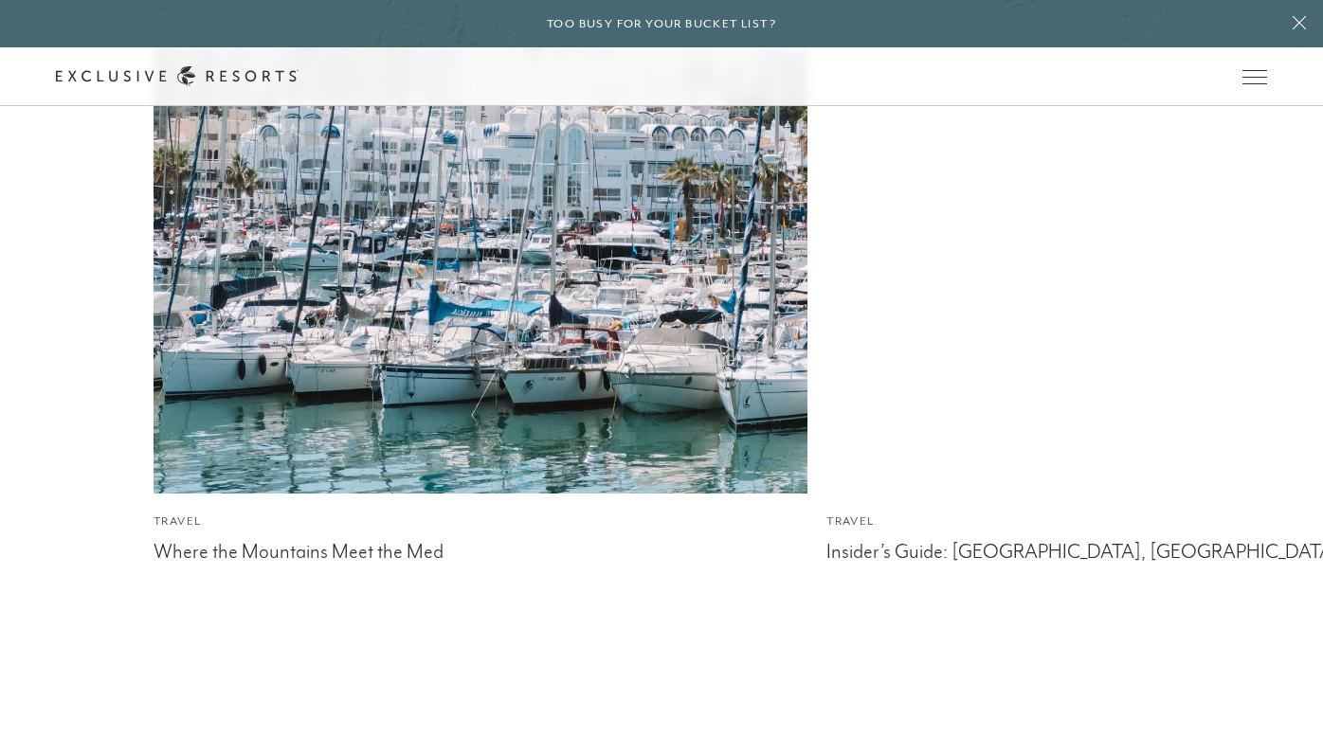
scroll to position [4919, 0]
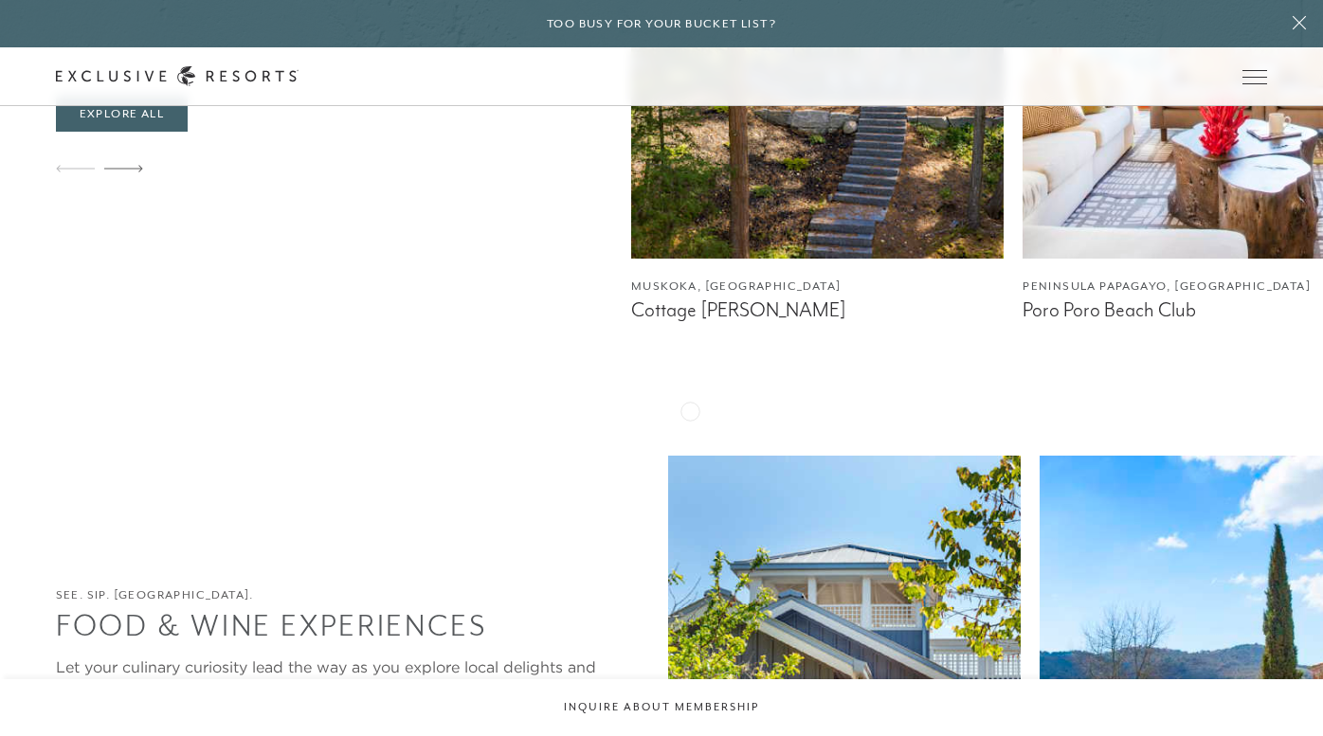
scroll to position [2338, 0]
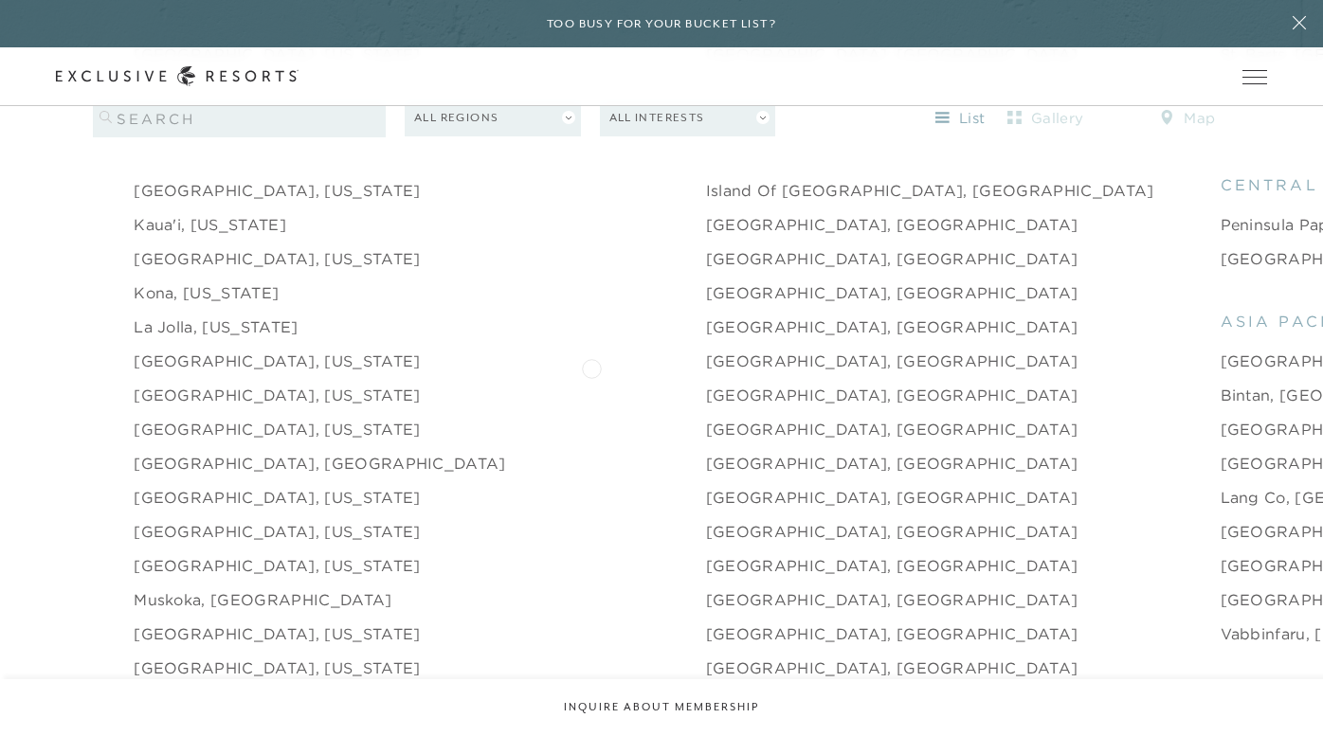
click at [706, 384] on link "Marbella, Spain" at bounding box center [892, 395] width 372 height 23
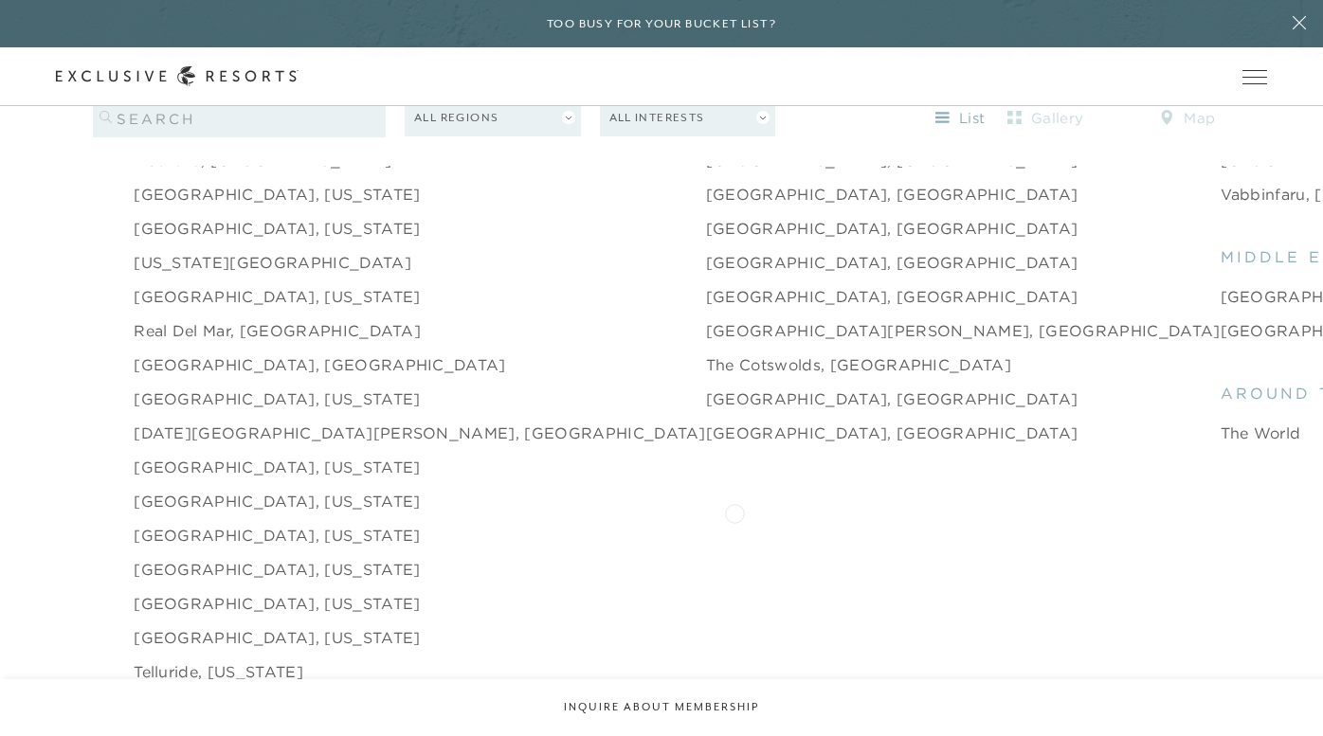
scroll to position [2783, 0]
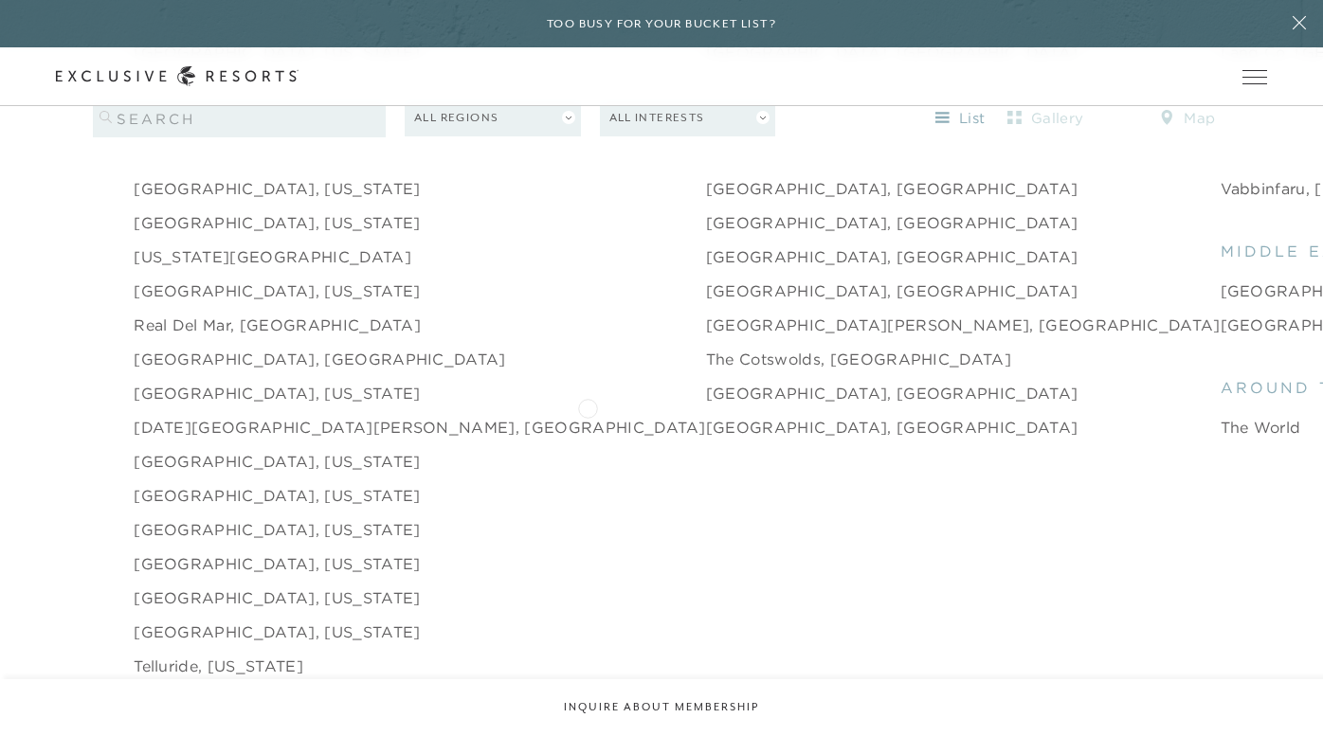
click at [706, 416] on link "Vienna, Austria" at bounding box center [892, 427] width 372 height 23
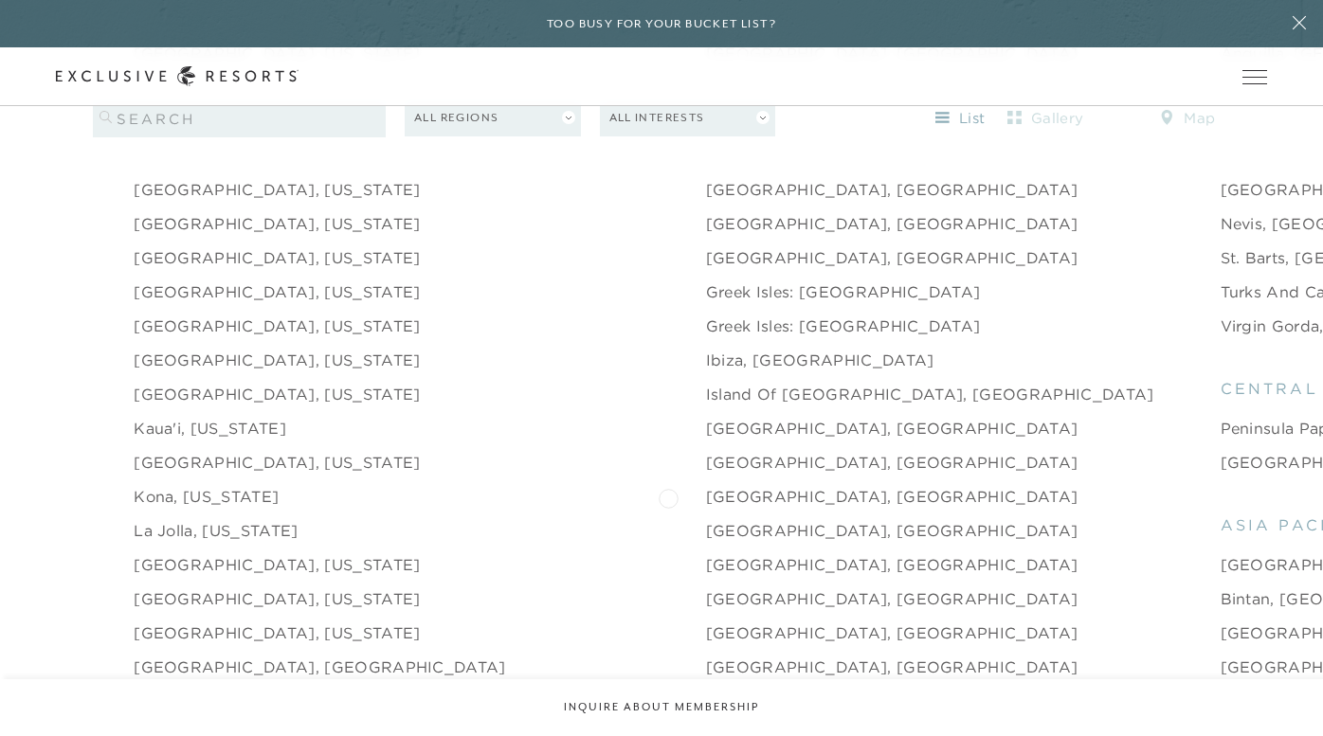
scroll to position [2137, 0]
click at [294, 312] on link "Hampton Bays, New York" at bounding box center [277, 323] width 286 height 23
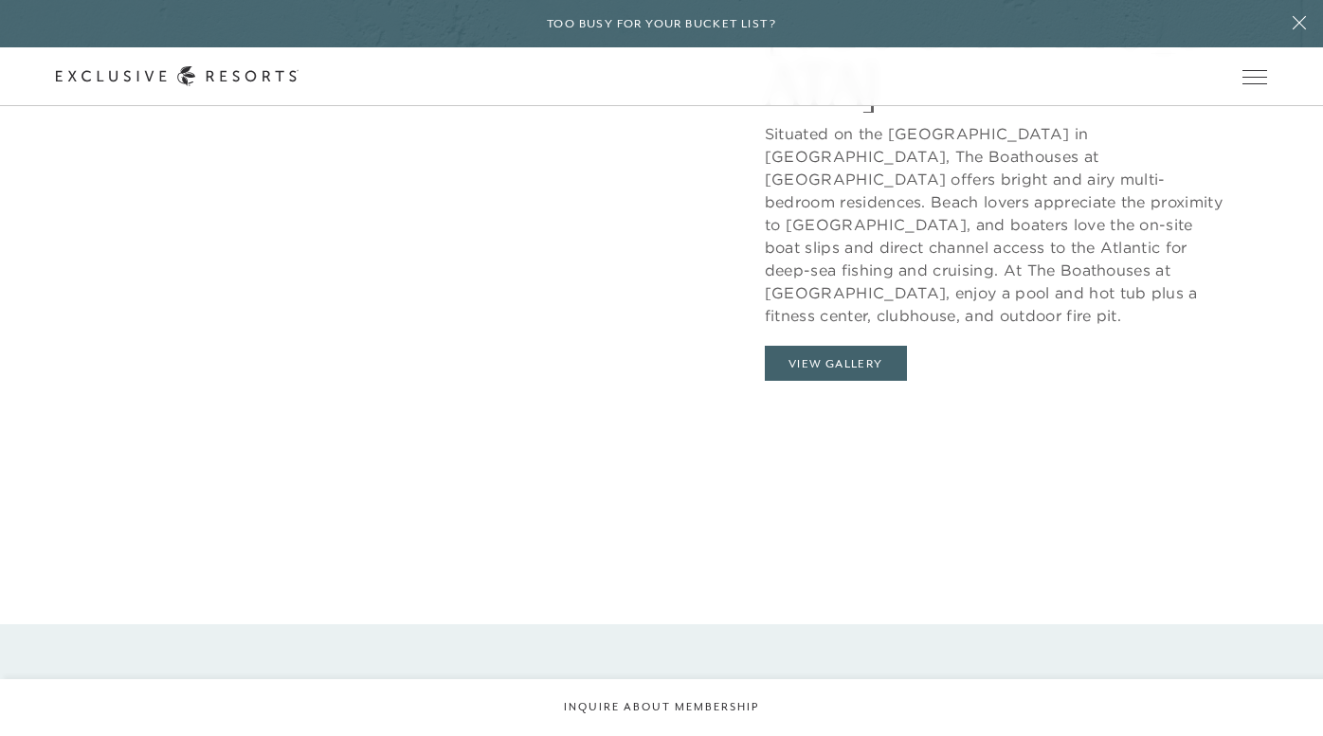
scroll to position [1964, 0]
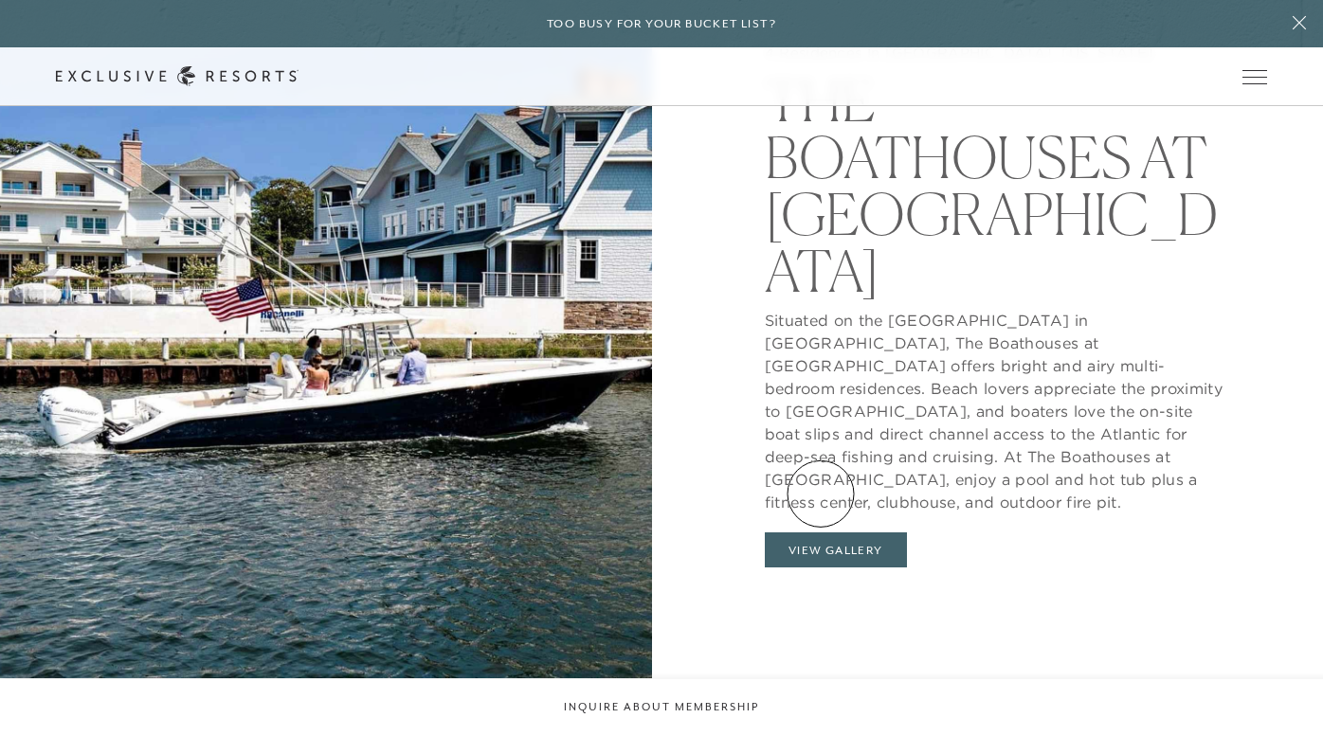
click at [822, 533] on button "View Gallery" at bounding box center [836, 551] width 142 height 36
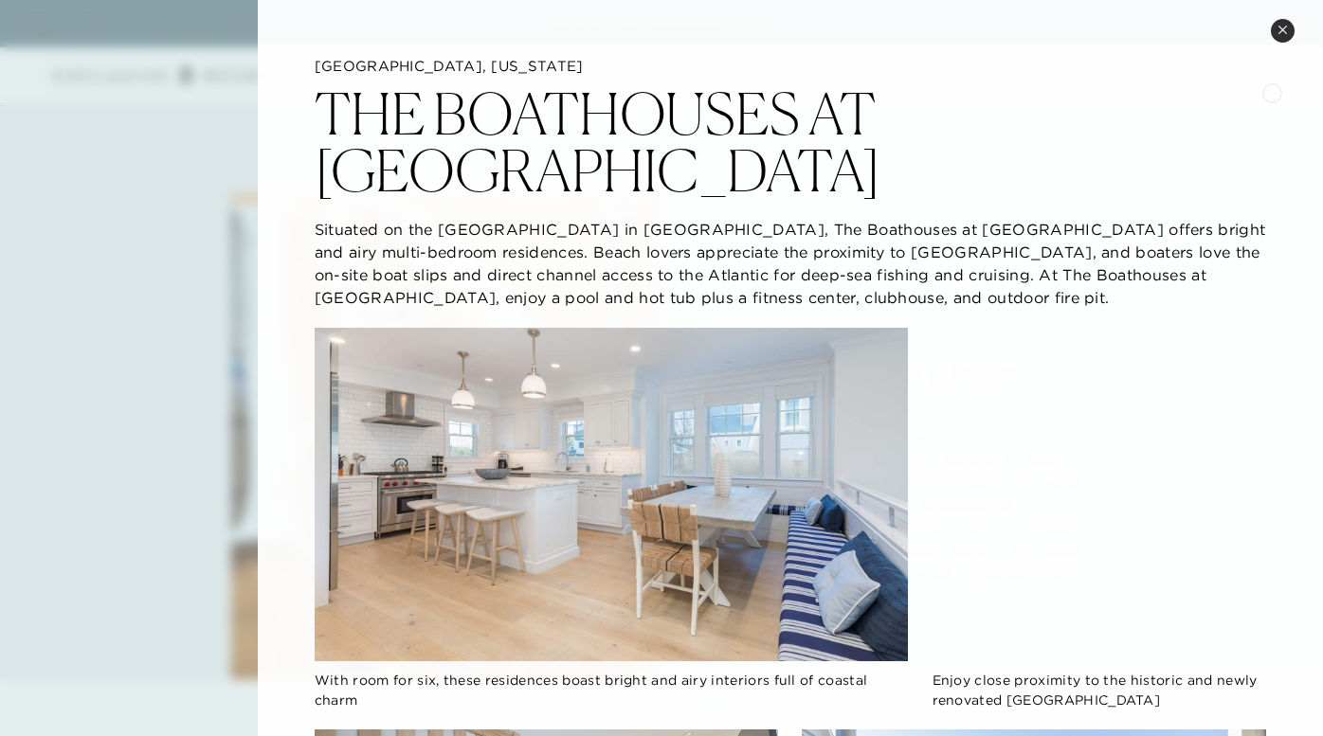
scroll to position [0, 0]
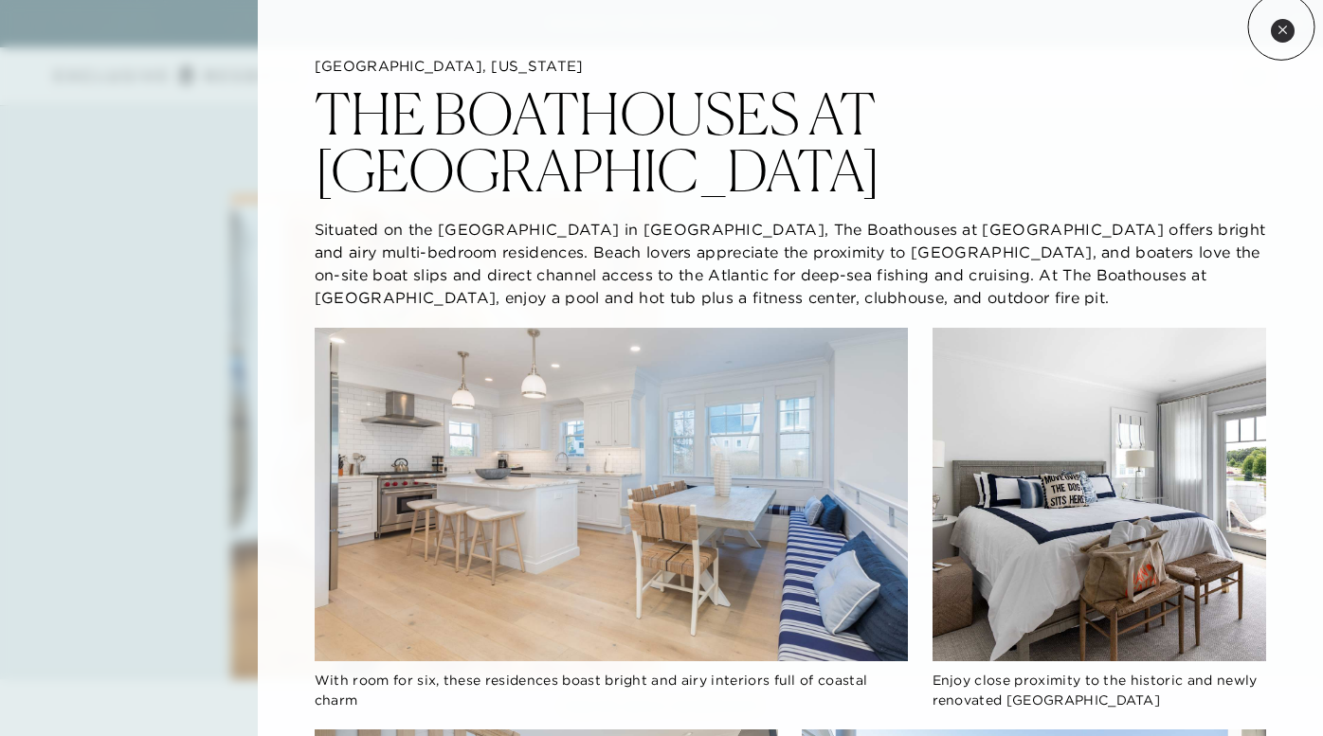
click at [1281, 27] on icon at bounding box center [1282, 30] width 10 height 10
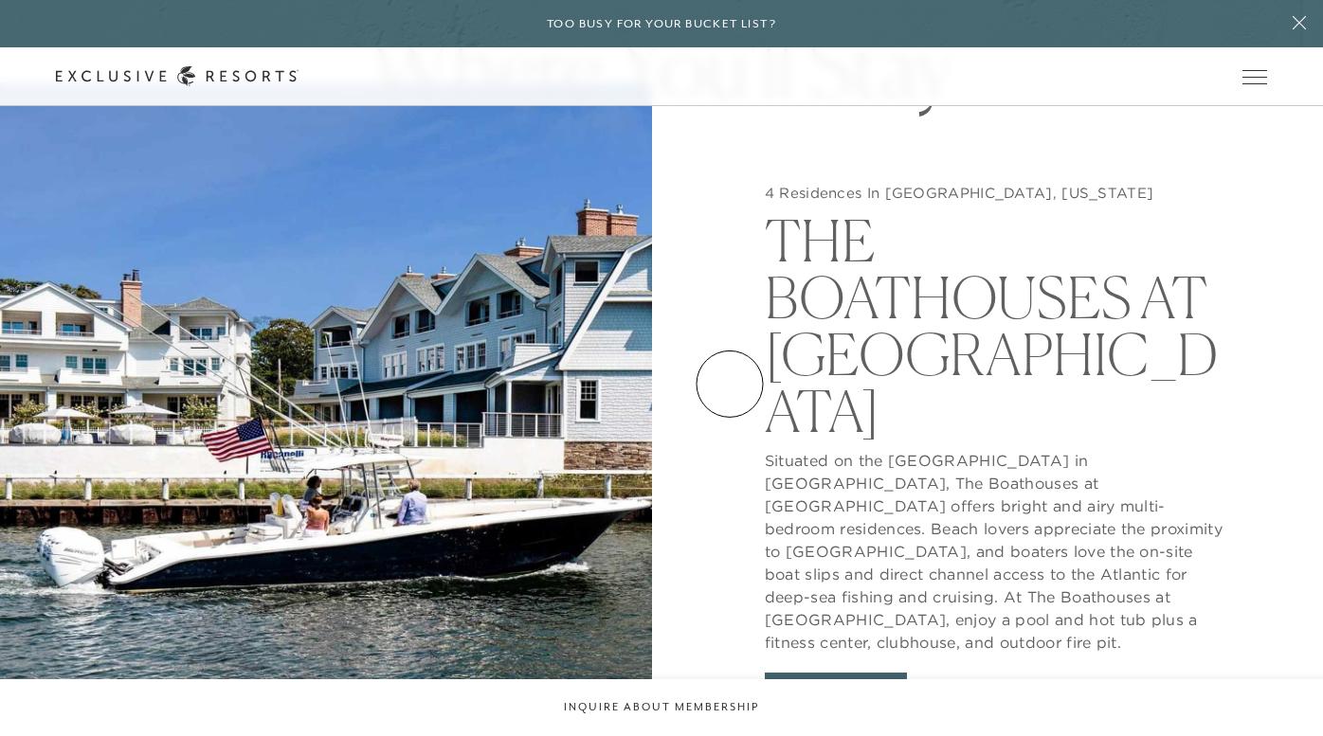
scroll to position [1827, 0]
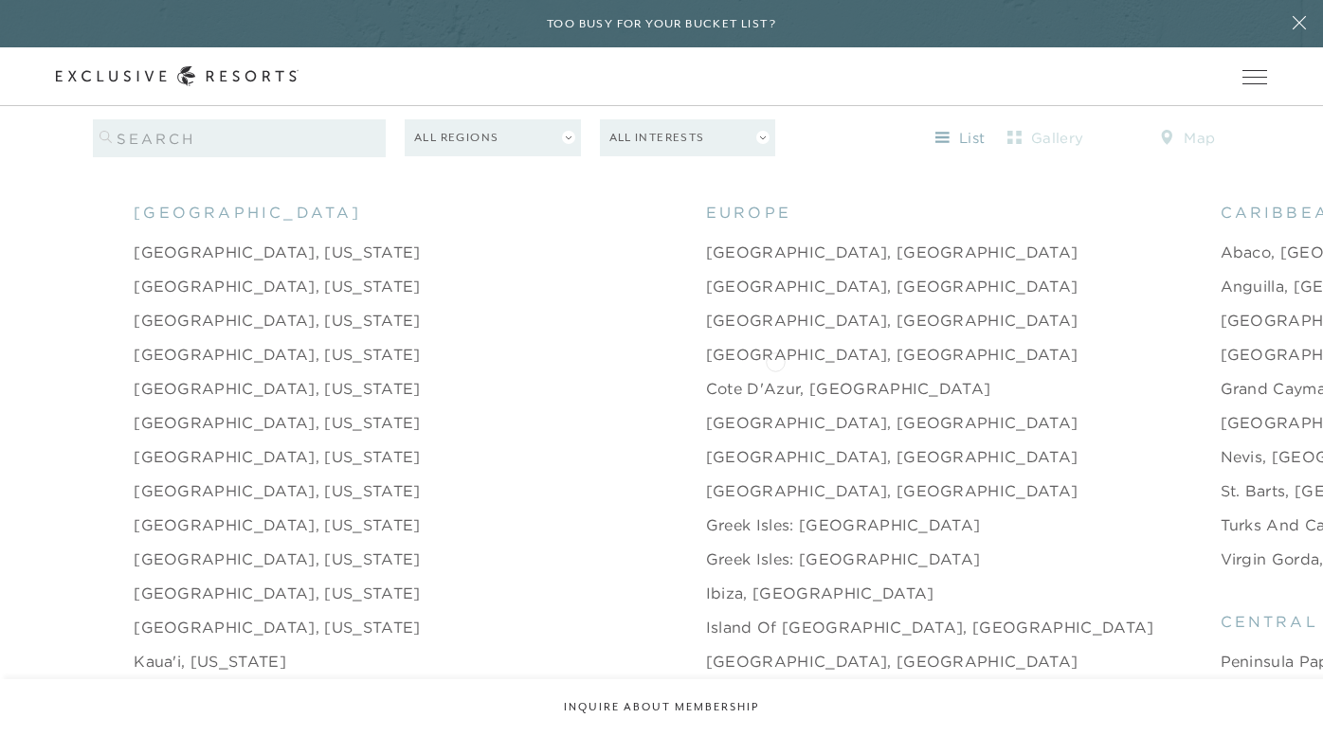
scroll to position [1905, 0]
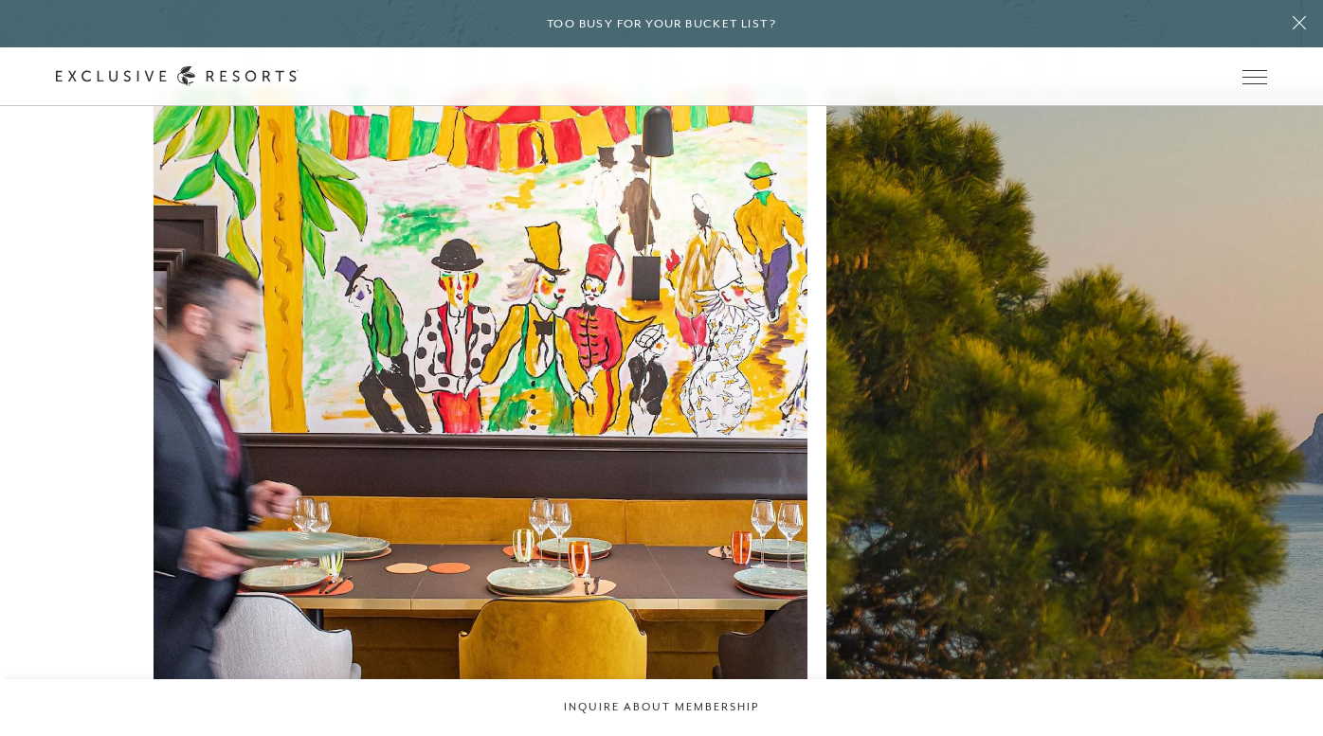
scroll to position [3593, 0]
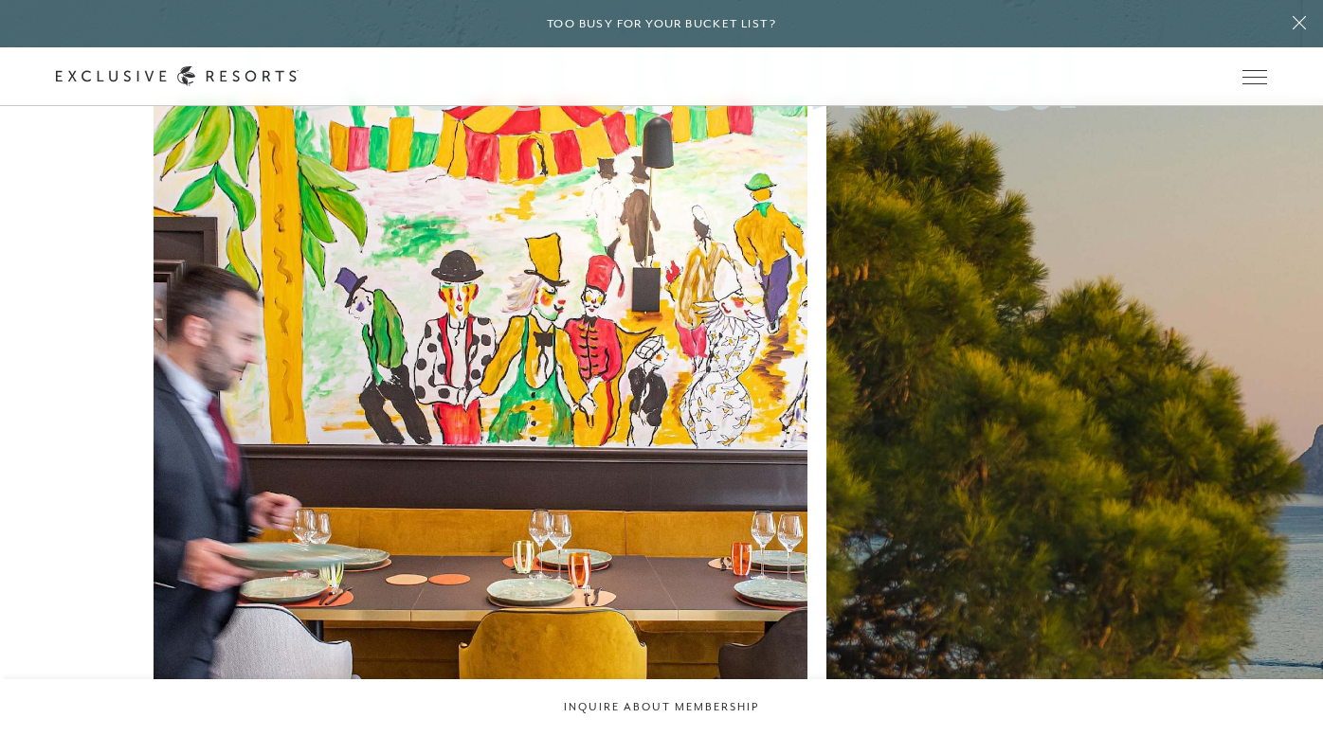
click at [269, 366] on img at bounding box center [479, 425] width 719 height 719
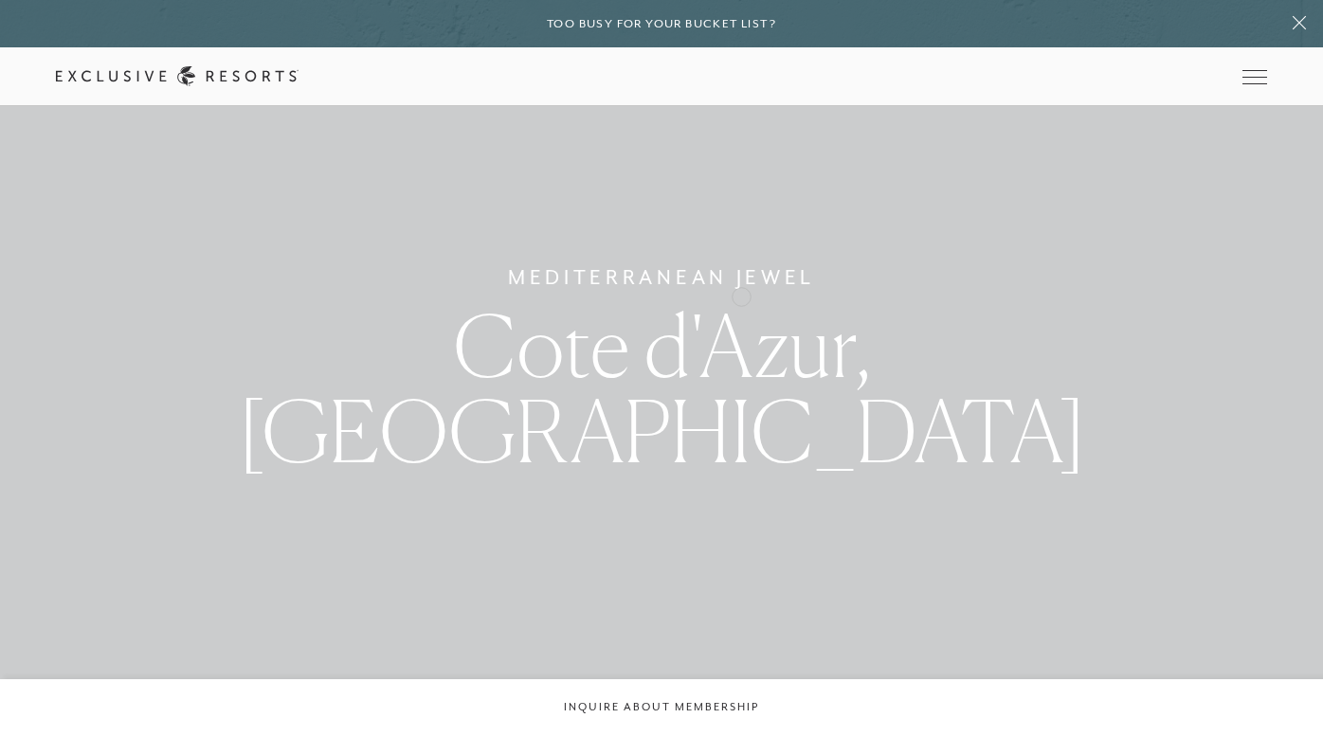
scroll to position [3593, 0]
